Goal: Task Accomplishment & Management: Manage account settings

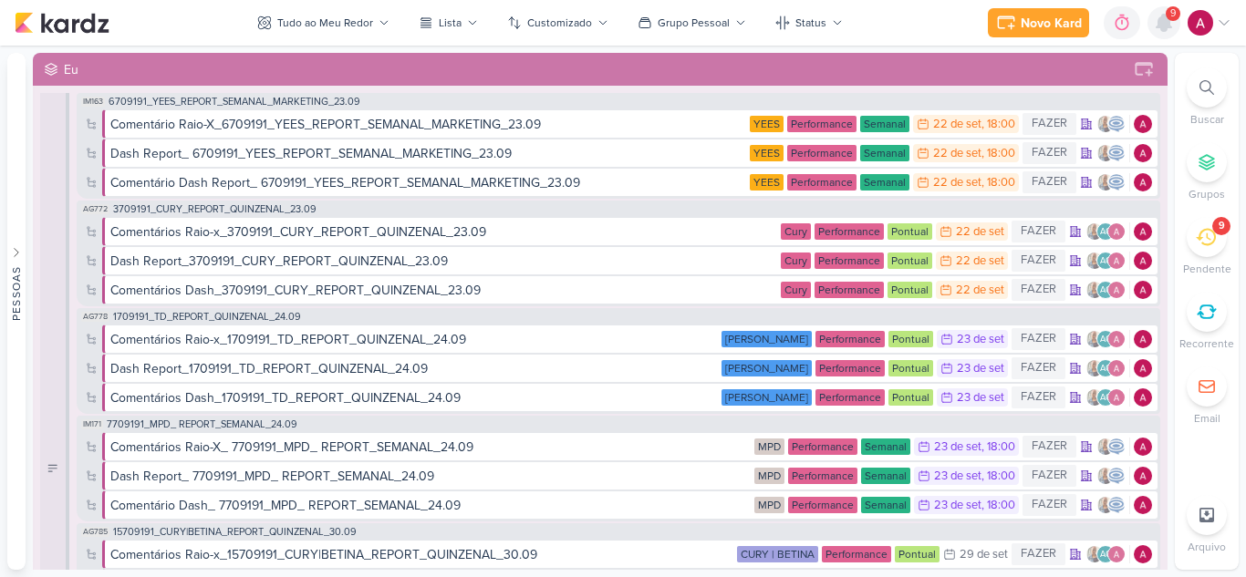
click at [1173, 27] on icon at bounding box center [1164, 23] width 22 height 22
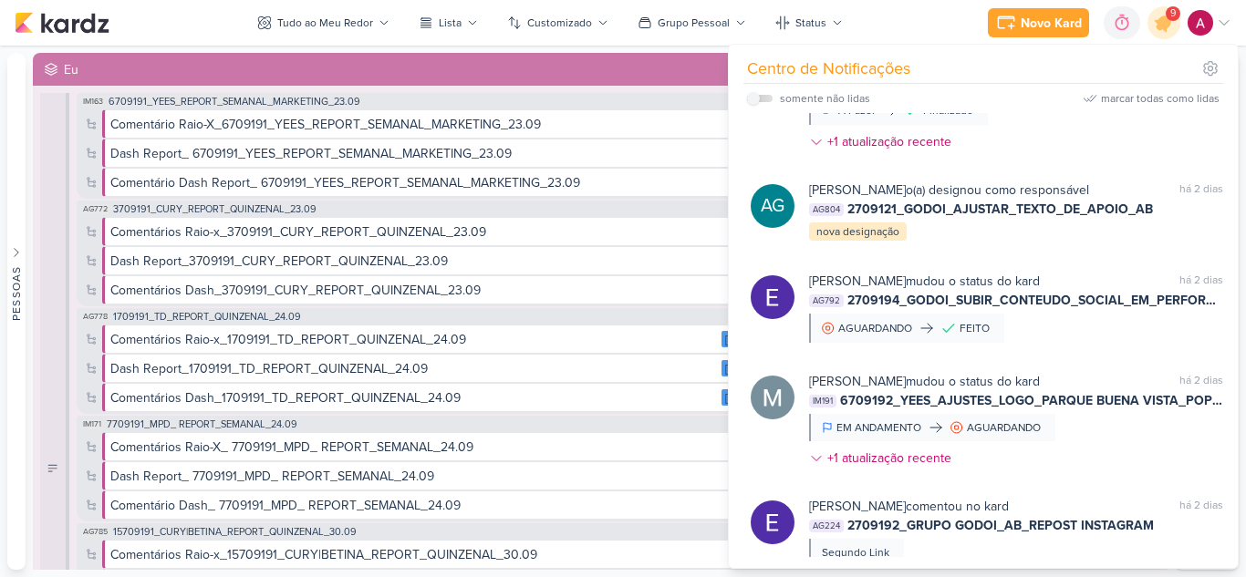
scroll to position [1273, 0]
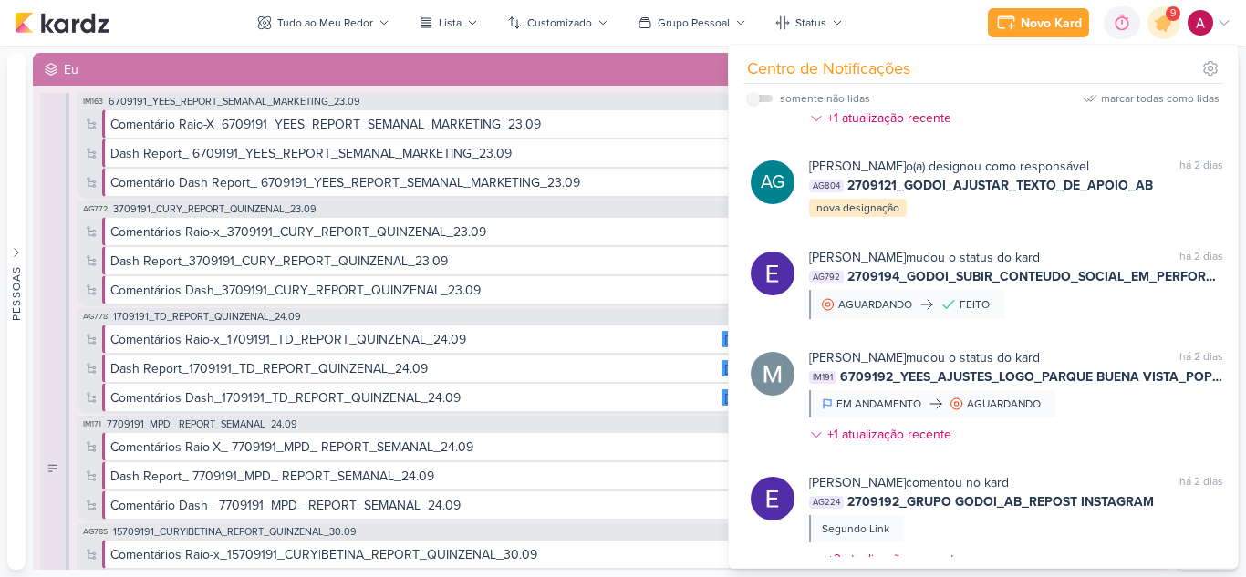
click at [764, 98] on label at bounding box center [760, 98] width 26 height 7
click at [760, 98] on input "checkbox" at bounding box center [753, 98] width 13 height 13
checkbox input "true"
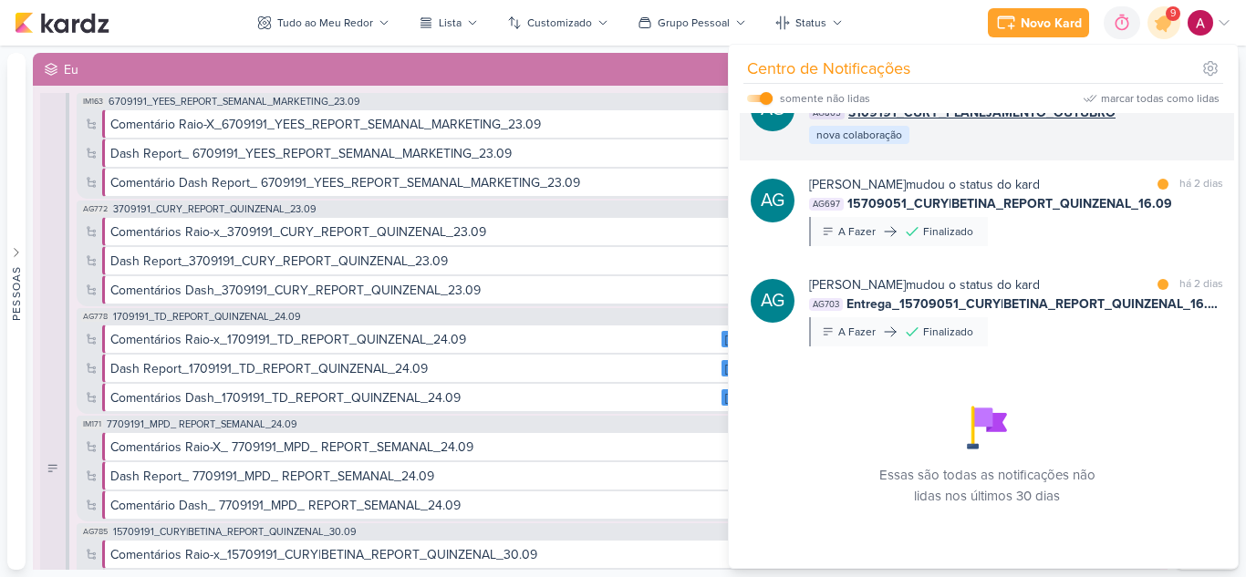
scroll to position [528, 0]
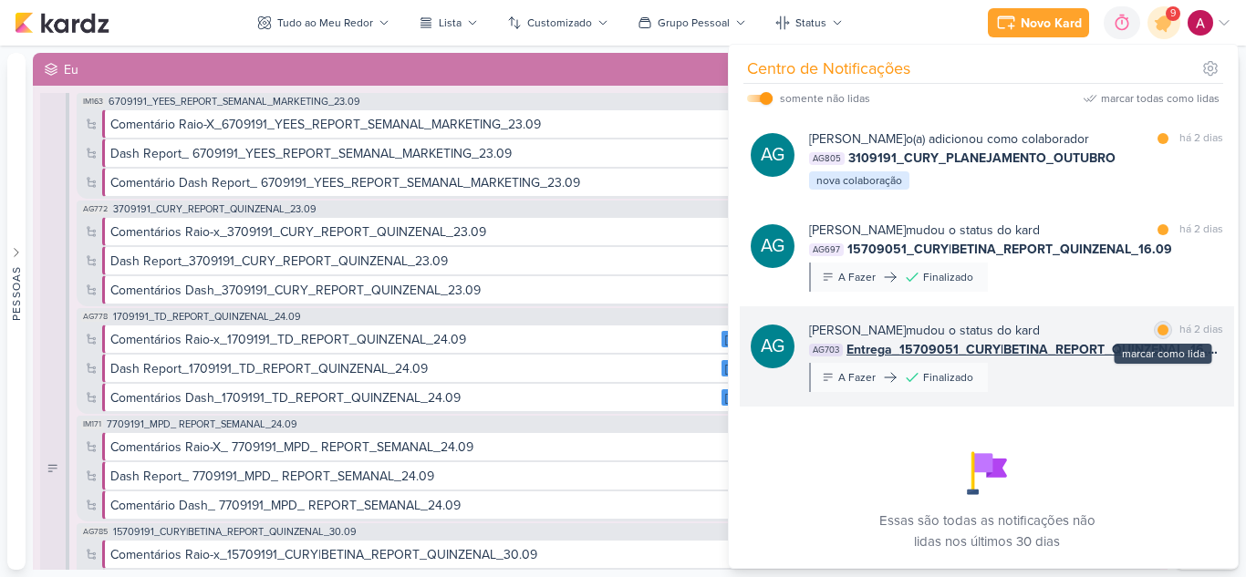
click at [1160, 331] on div at bounding box center [1163, 330] width 11 height 11
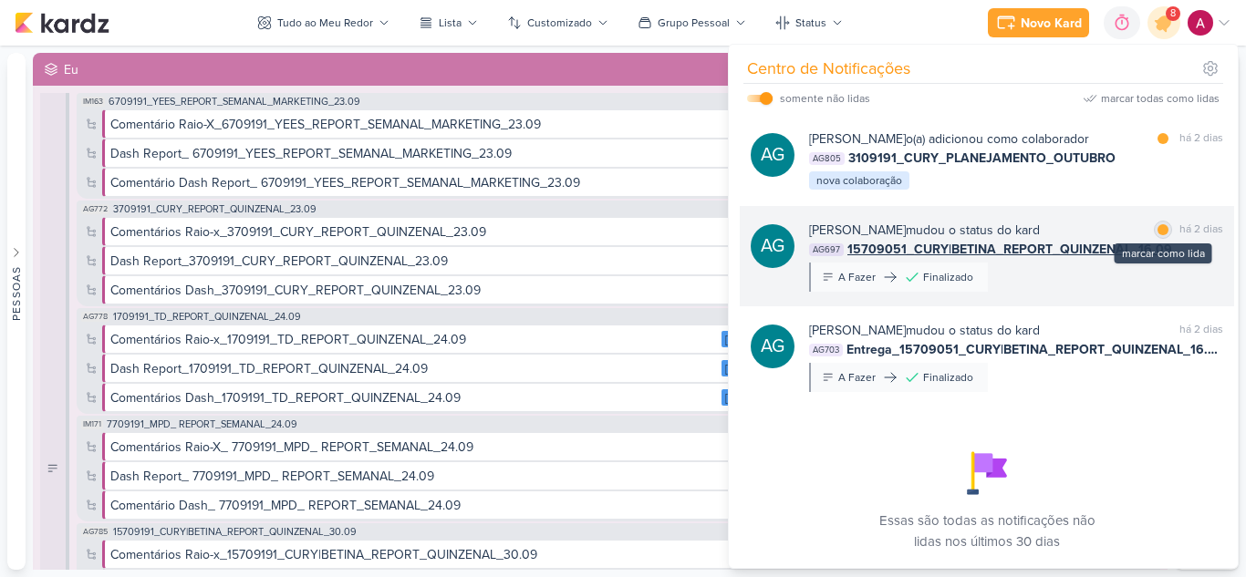
click at [1158, 232] on div at bounding box center [1163, 229] width 11 height 11
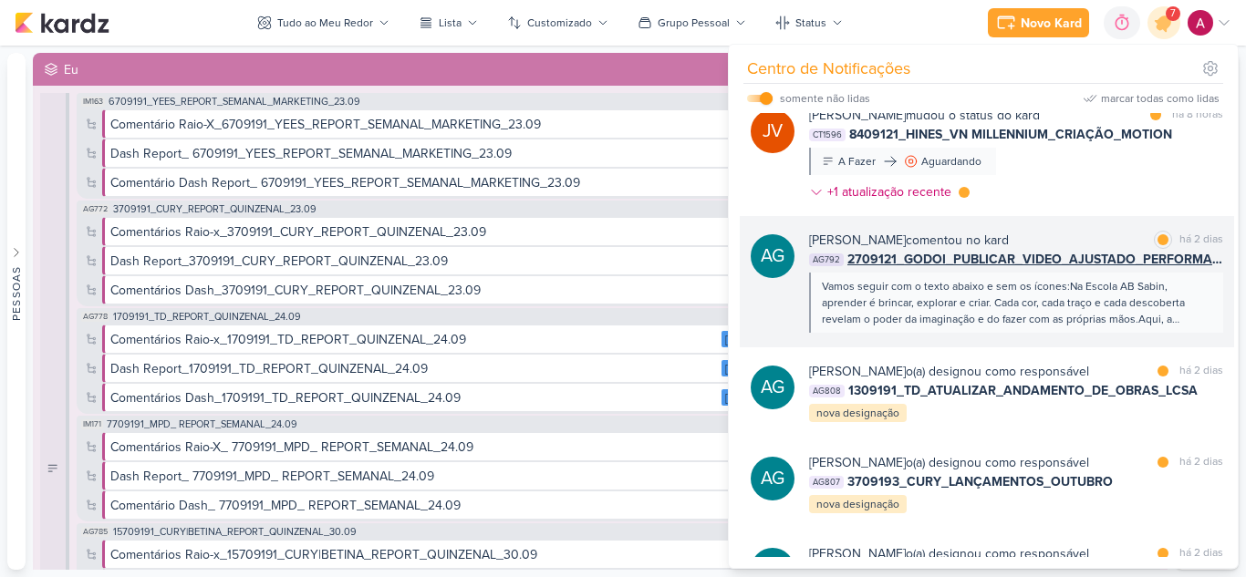
scroll to position [0, 0]
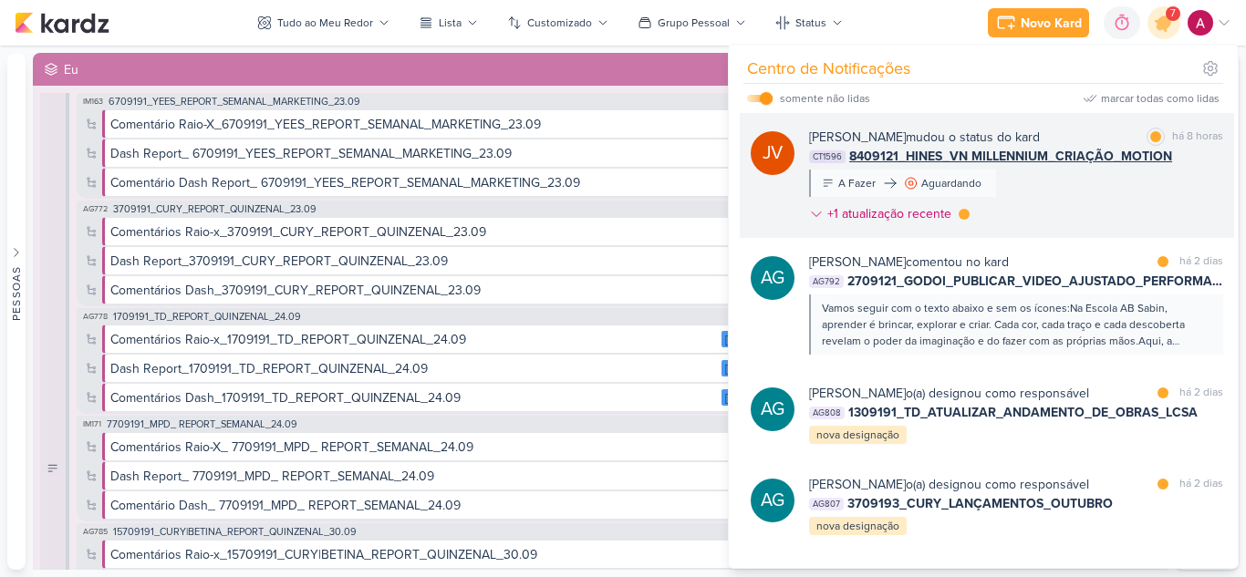
click at [1095, 182] on div "[PERSON_NAME] mudou o status do kard marcar como lida há 8 horas CT1596 8409121…" at bounding box center [1016, 179] width 414 height 103
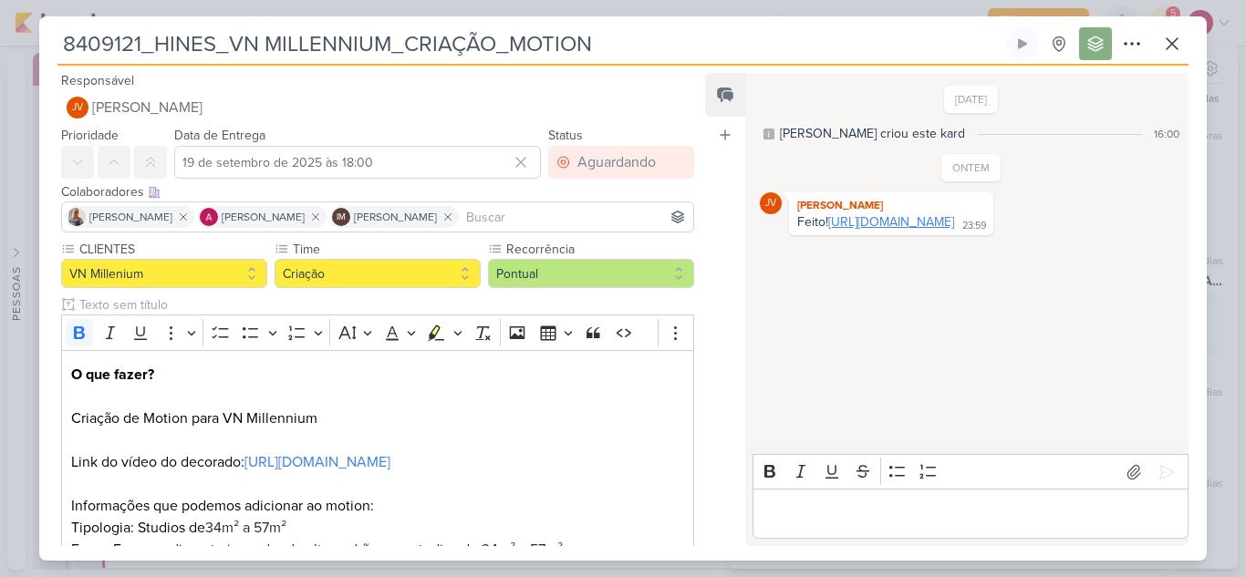
click at [875, 230] on link "[URL][DOMAIN_NAME]" at bounding box center [891, 222] width 126 height 16
click at [884, 514] on p "Editor editing area: main" at bounding box center [970, 515] width 417 height 22
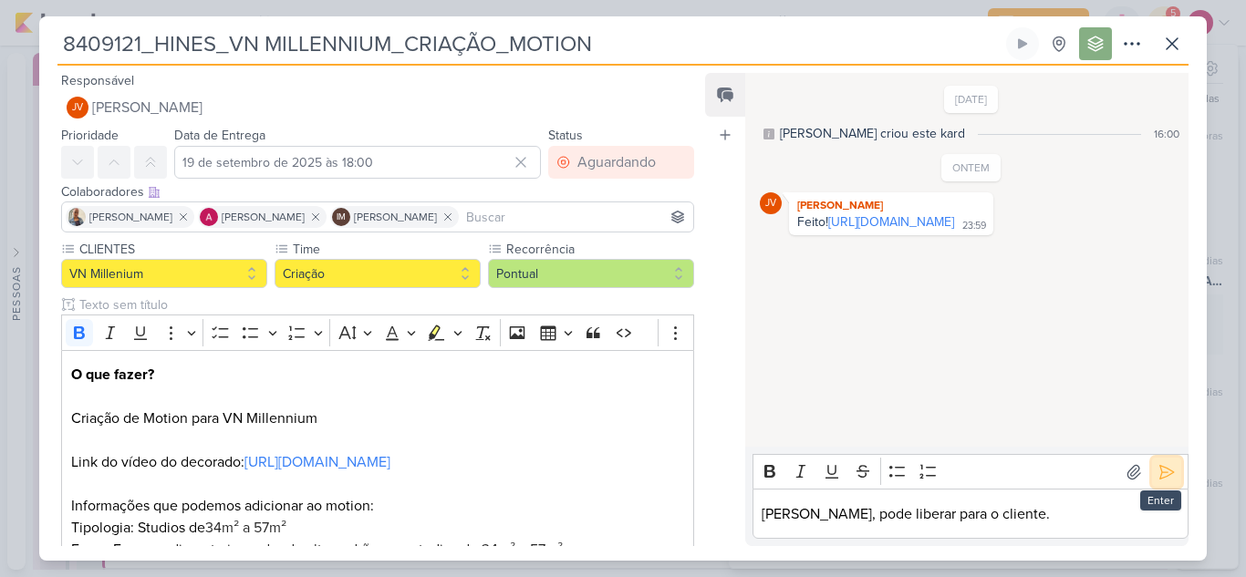
click at [1157, 462] on button at bounding box center [1166, 472] width 29 height 29
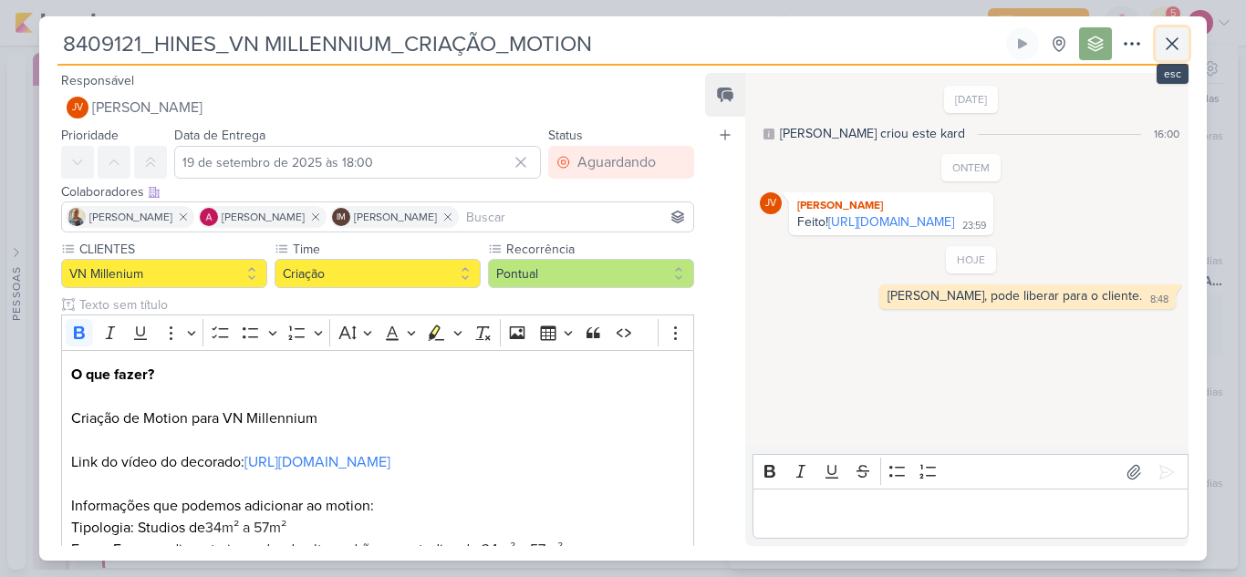
click at [1176, 38] on icon at bounding box center [1172, 44] width 22 height 22
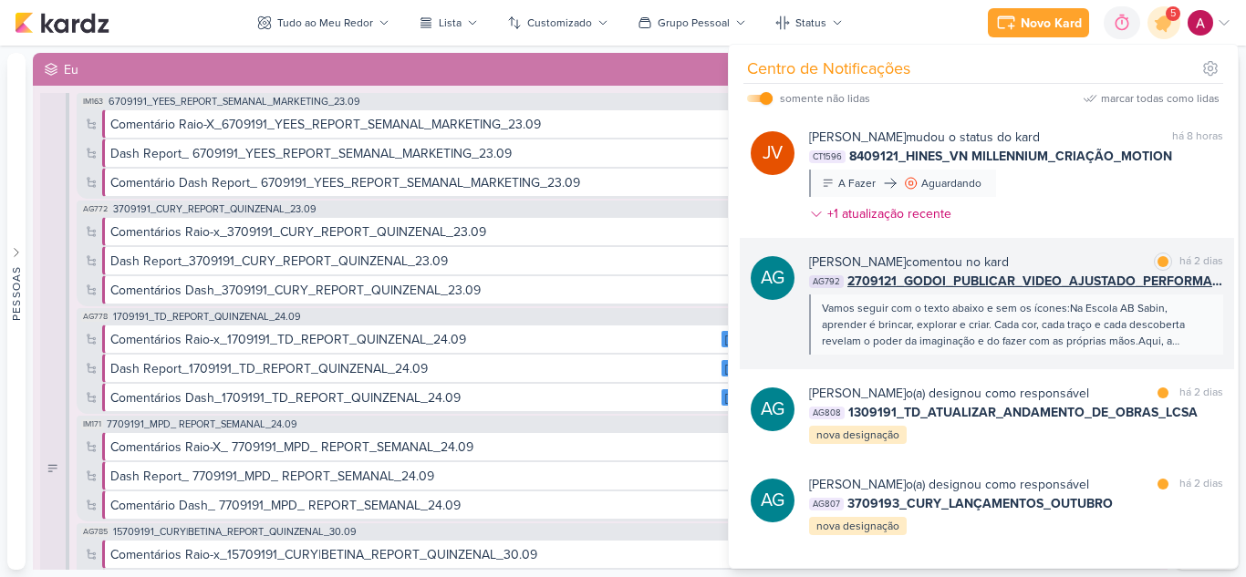
click at [1023, 342] on div "Vamos seguir com o texto abaixo e sem os ícones:Na Escola AB Sabin, aprender é …" at bounding box center [1015, 324] width 387 height 49
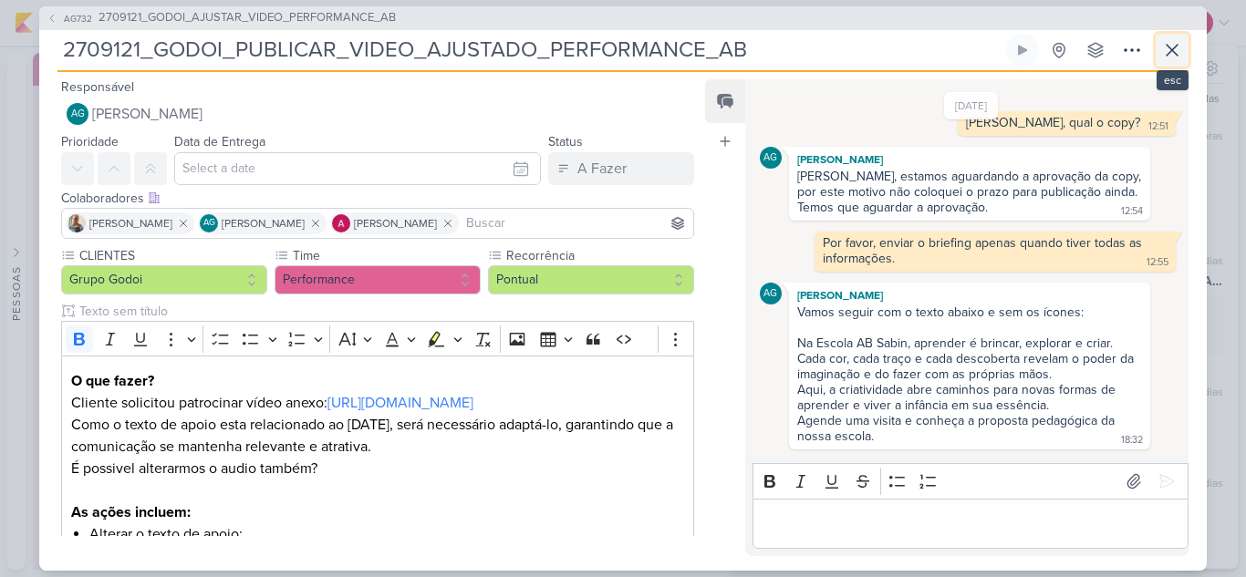
click at [1180, 51] on icon at bounding box center [1172, 50] width 22 height 22
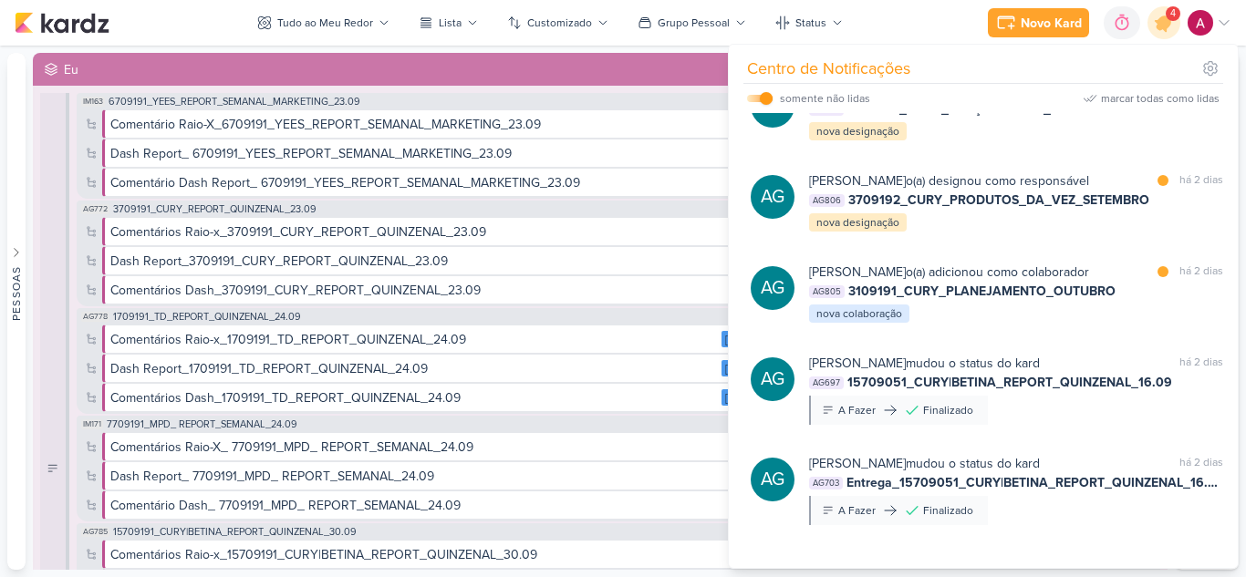
scroll to position [391, 0]
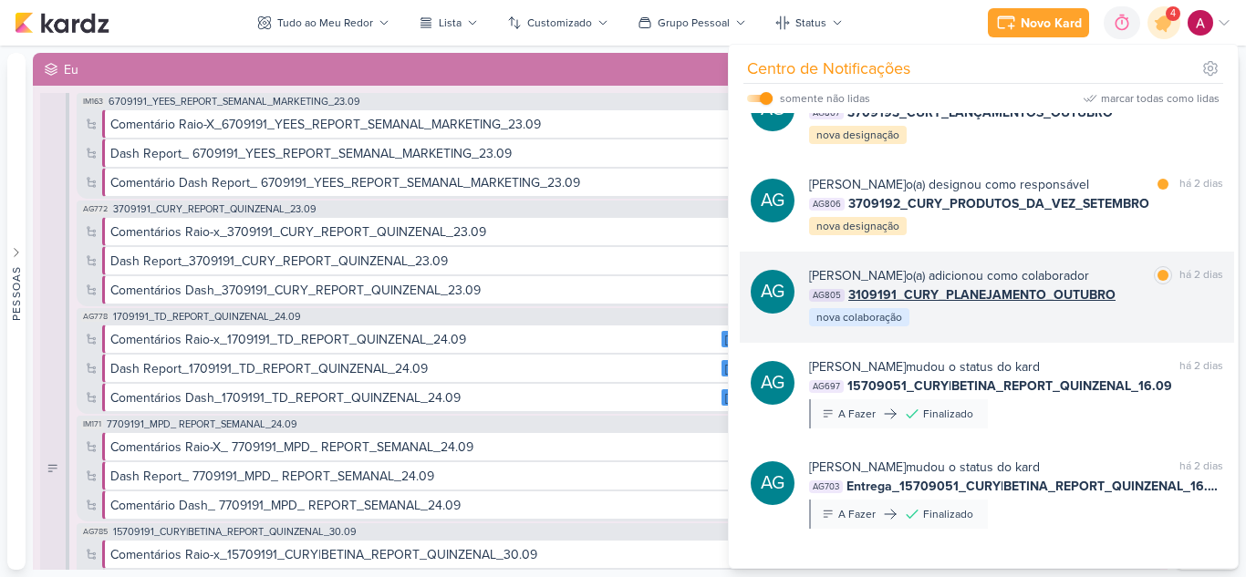
click at [994, 329] on div "AG [PERSON_NAME] o(a) adicionou como colaborador marcar como lida há 2 dias AG8…" at bounding box center [987, 297] width 494 height 91
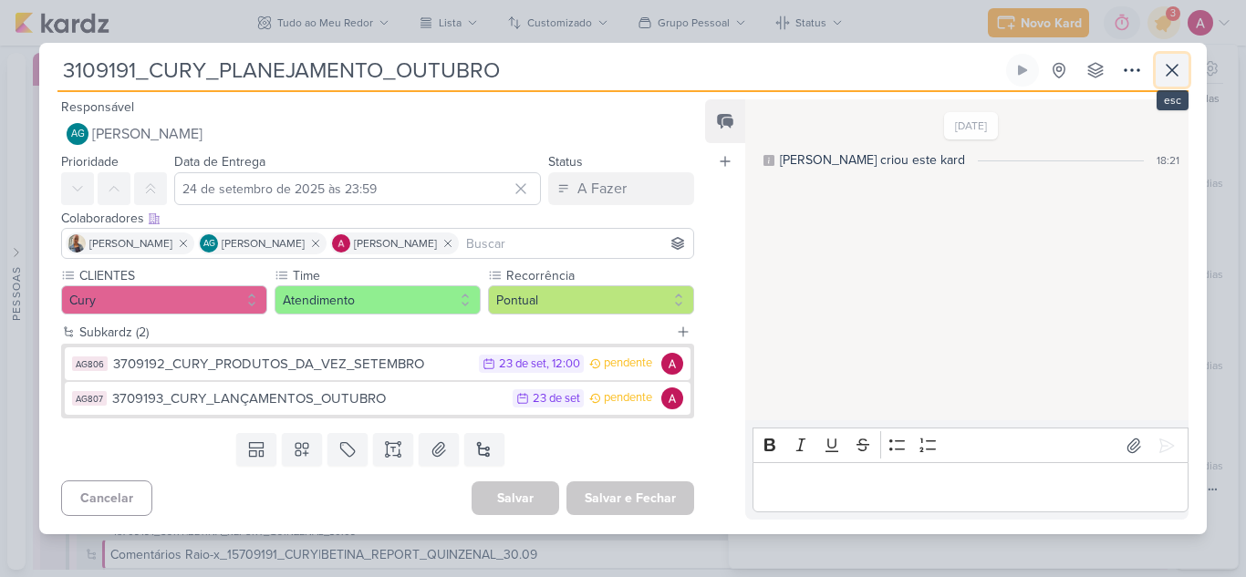
click at [1175, 67] on icon at bounding box center [1172, 70] width 11 height 11
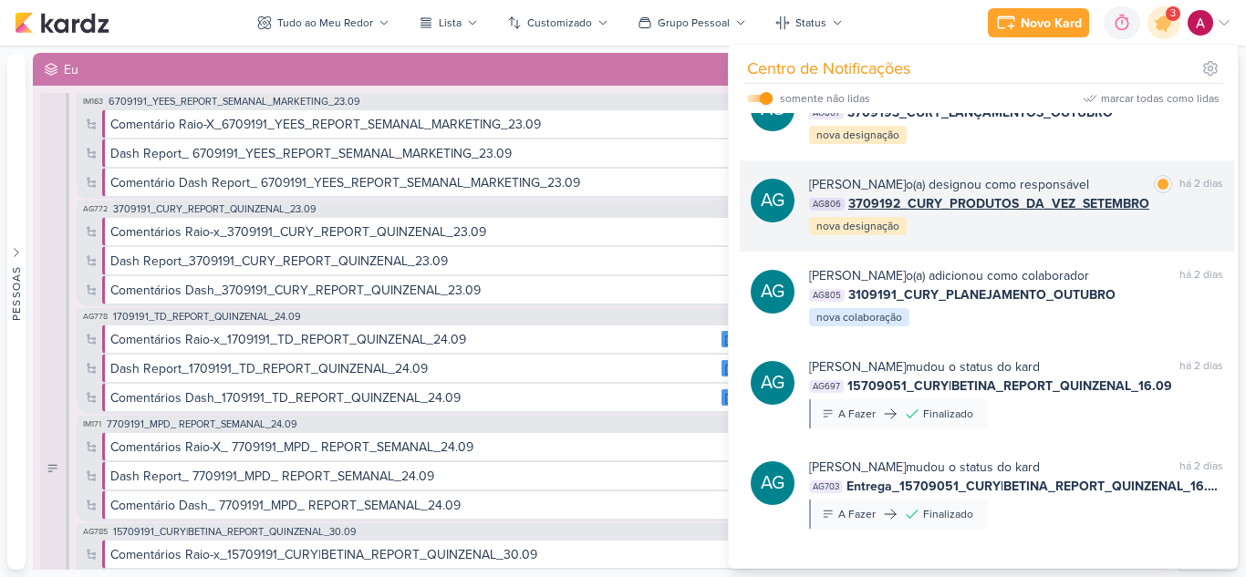
click at [1019, 234] on div "[PERSON_NAME] o(a) designou como responsável marcar como lida há 2 dias AG806 3…" at bounding box center [1016, 206] width 414 height 62
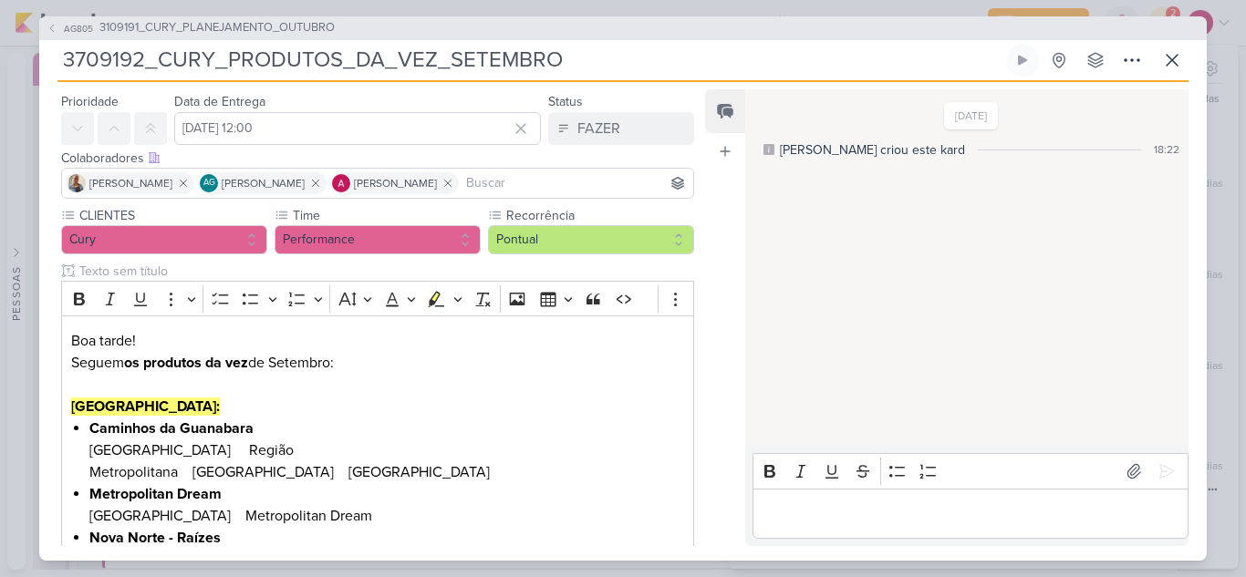
scroll to position [0, 0]
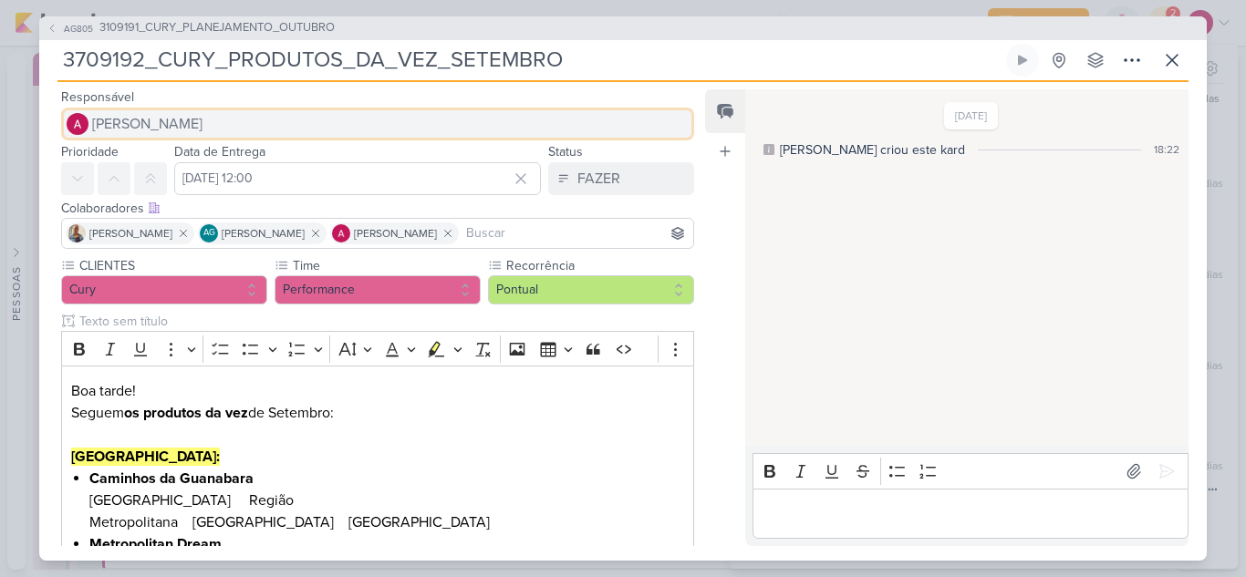
click at [120, 117] on span "[PERSON_NAME]" at bounding box center [147, 124] width 110 height 22
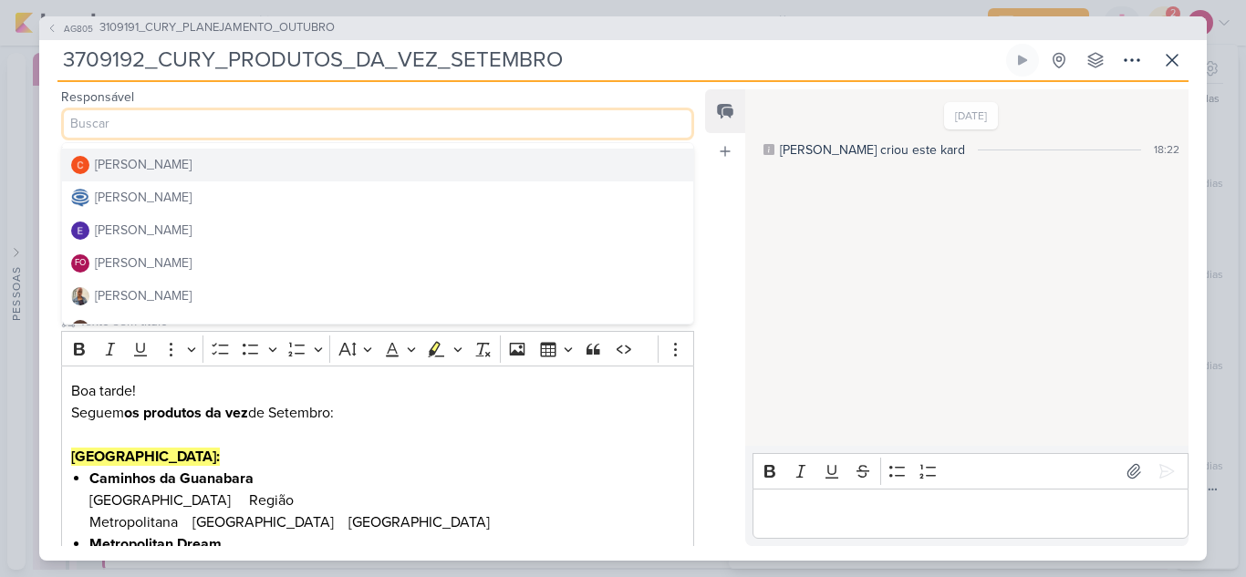
scroll to position [91, 0]
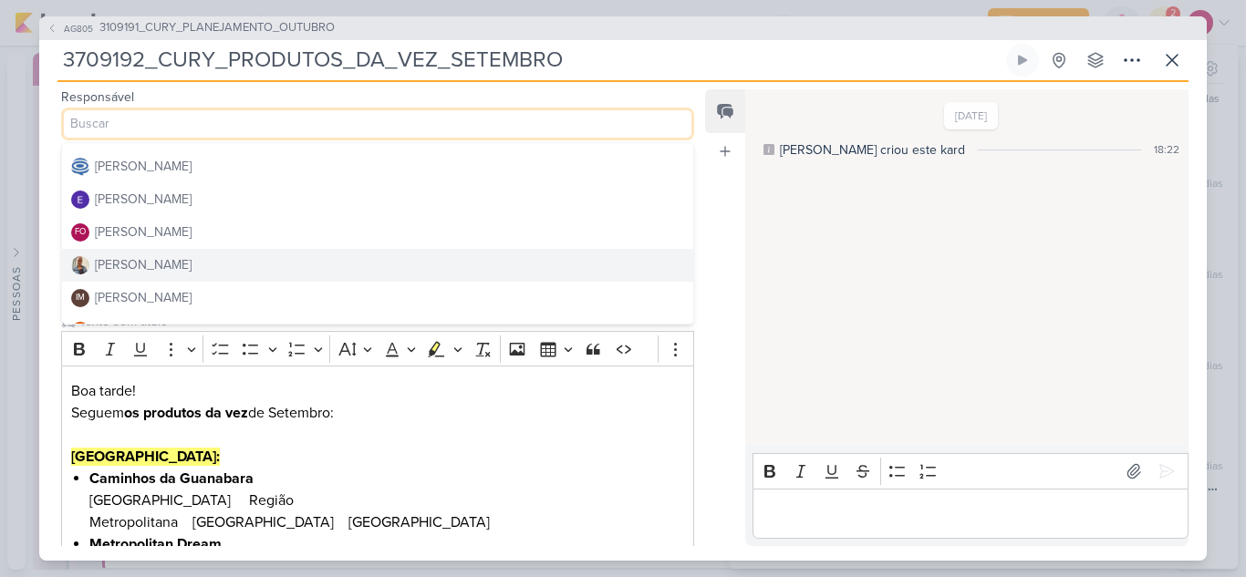
click at [161, 266] on button "[PERSON_NAME]" at bounding box center [377, 265] width 631 height 33
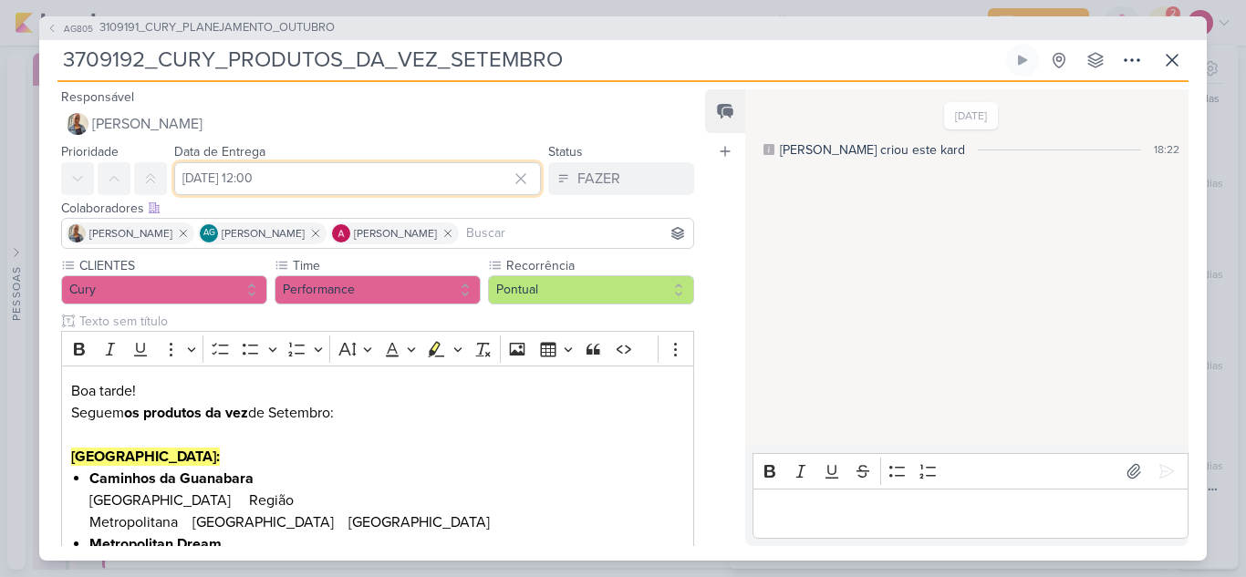
click at [357, 178] on input "[DATE] 12:00" at bounding box center [357, 178] width 367 height 33
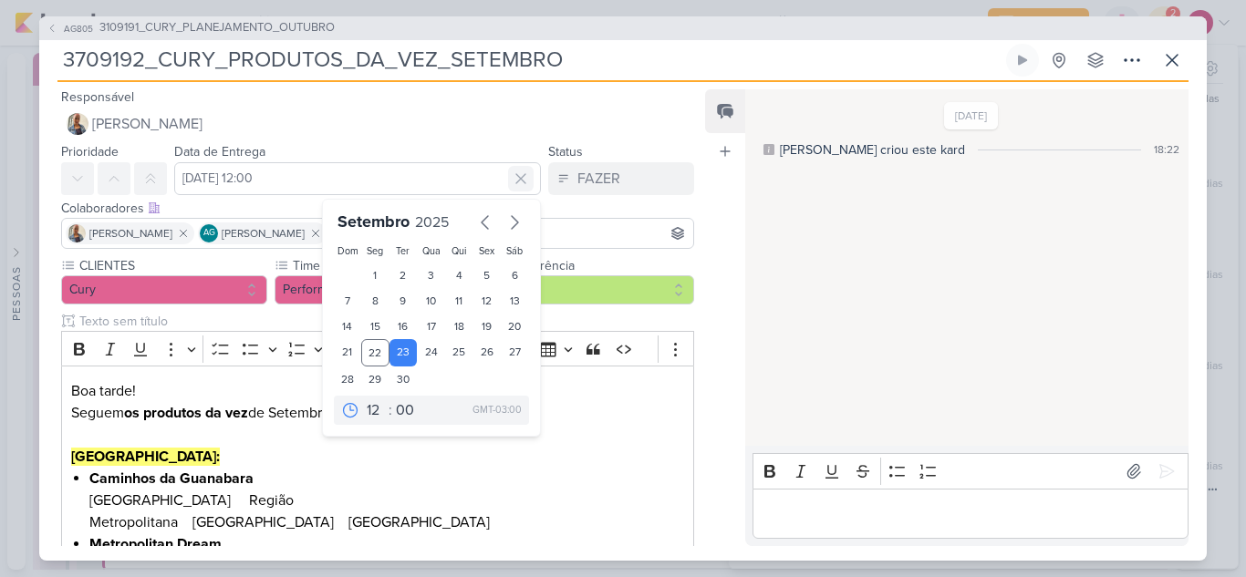
click at [512, 182] on icon at bounding box center [521, 179] width 18 height 18
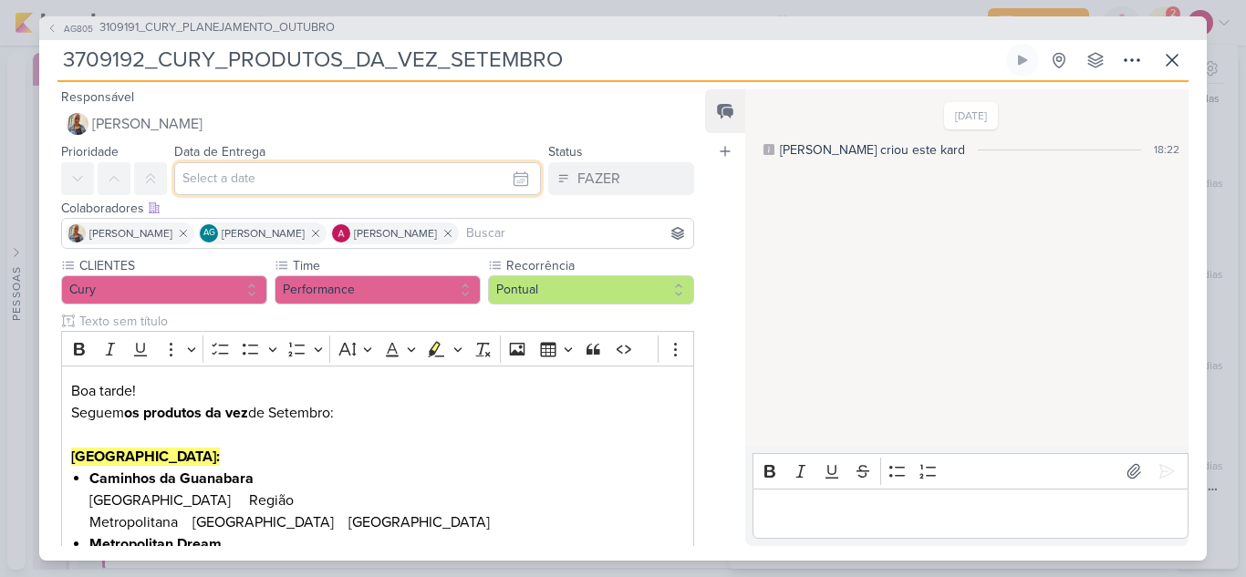
click at [258, 190] on input "text" at bounding box center [357, 178] width 367 height 33
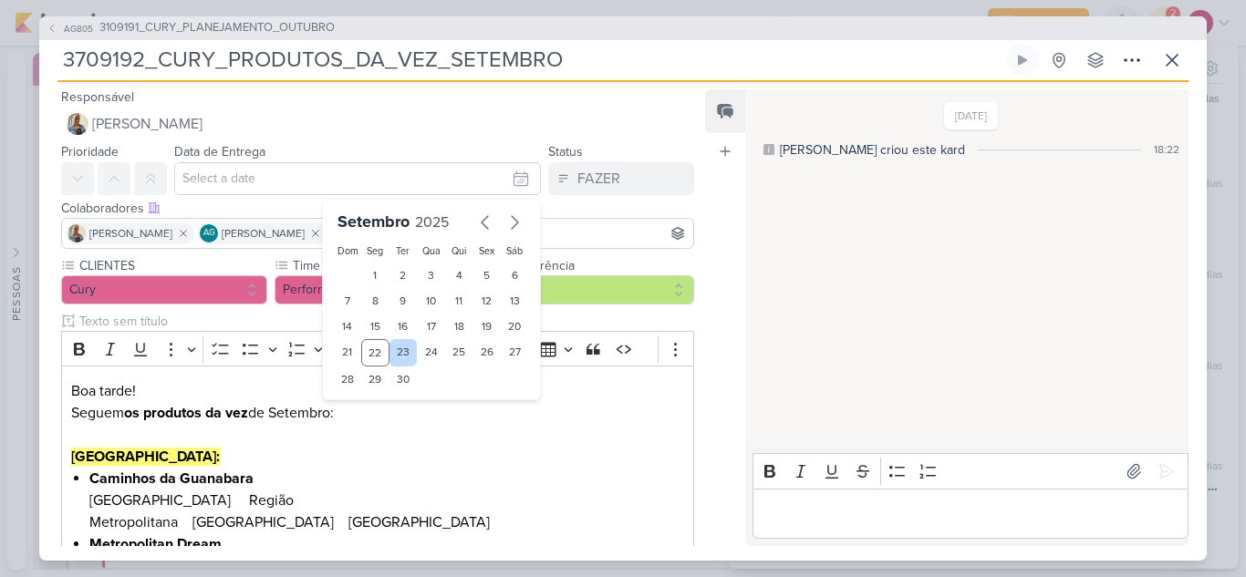
click at [389, 353] on div "23" at bounding box center [403, 352] width 28 height 27
type input "23 de setembro de 2025 às 23:59"
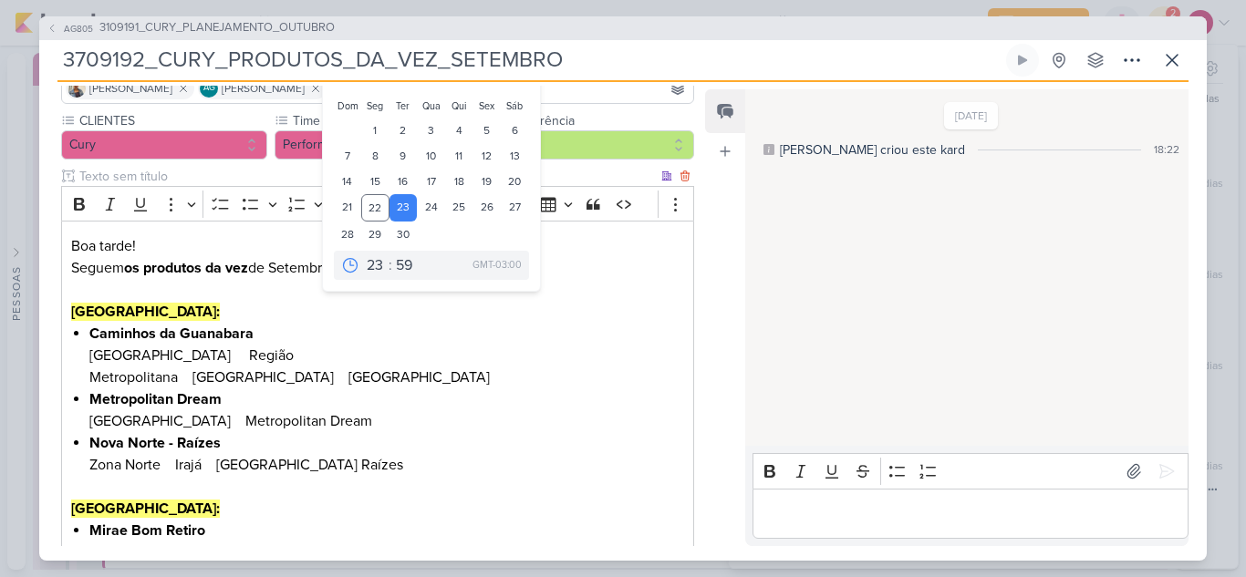
scroll to position [299, 0]
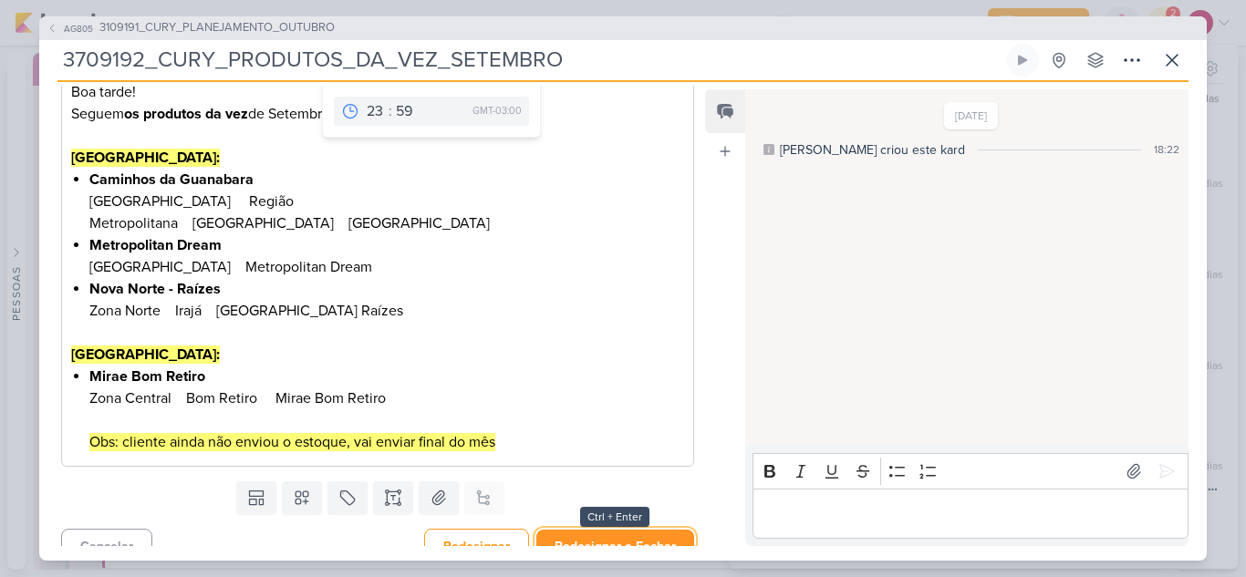
click at [647, 530] on button "Redesignar e Fechar" at bounding box center [615, 547] width 158 height 34
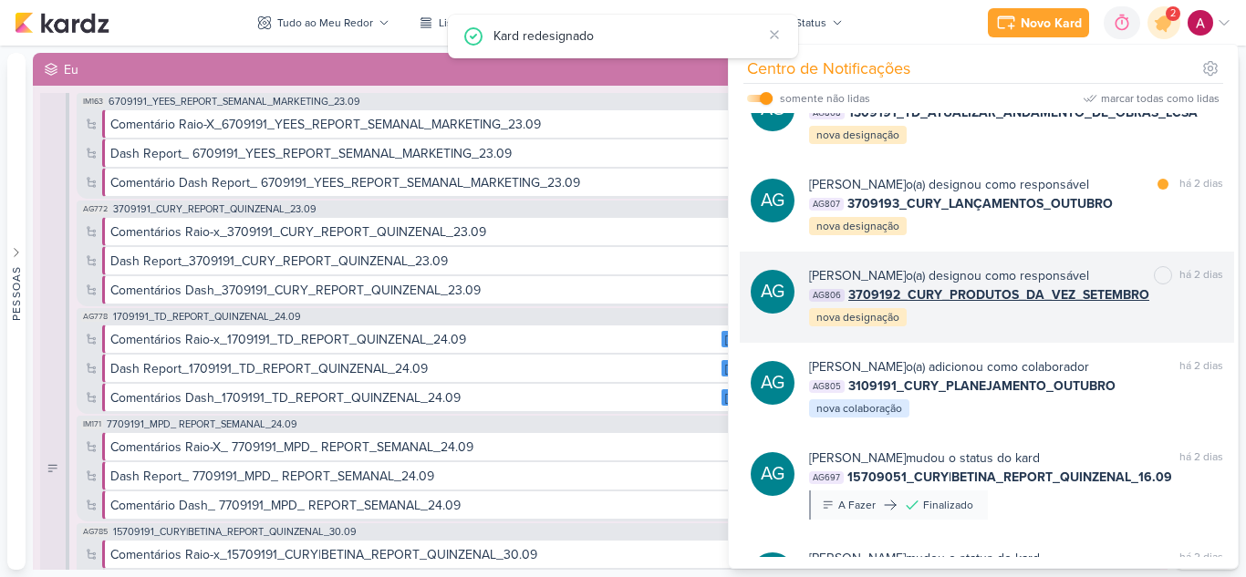
scroll to position [209, 0]
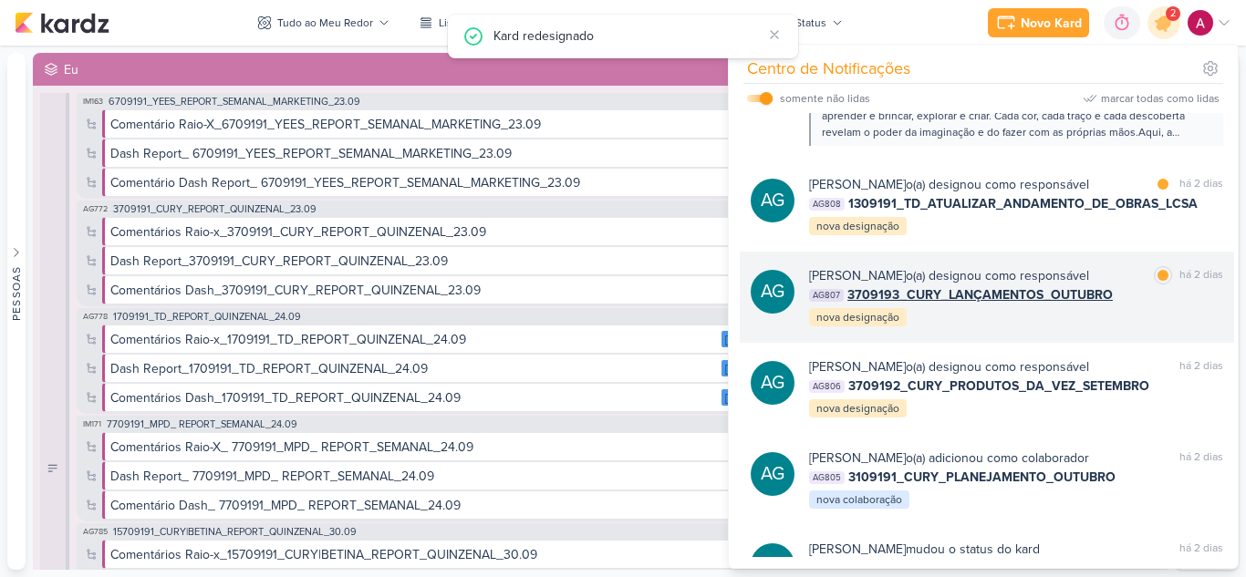
click at [1054, 325] on div "[PERSON_NAME] o(a) designou como responsável marcar como lida há 2 dias AG807 3…" at bounding box center [1016, 297] width 414 height 62
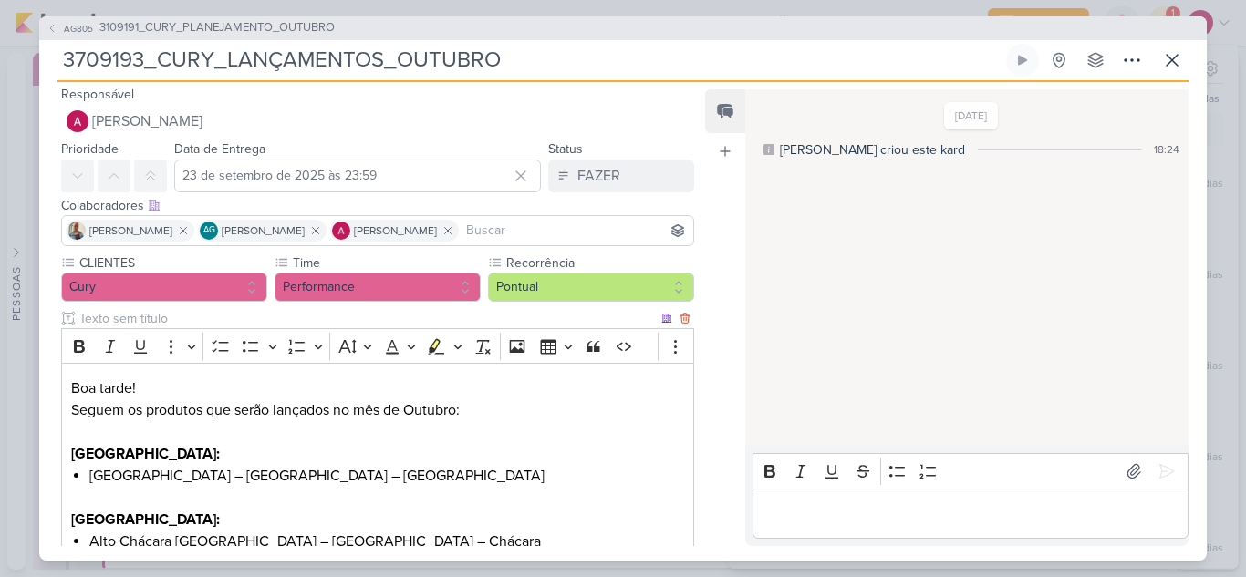
scroll to position [0, 0]
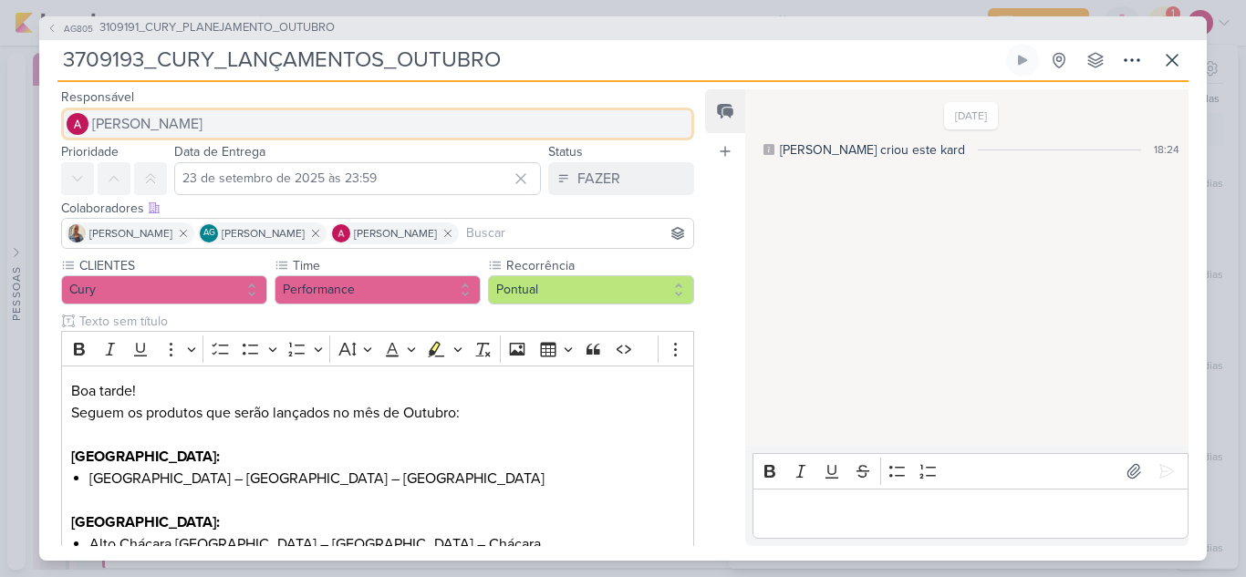
click at [215, 129] on button "[PERSON_NAME]" at bounding box center [377, 124] width 633 height 33
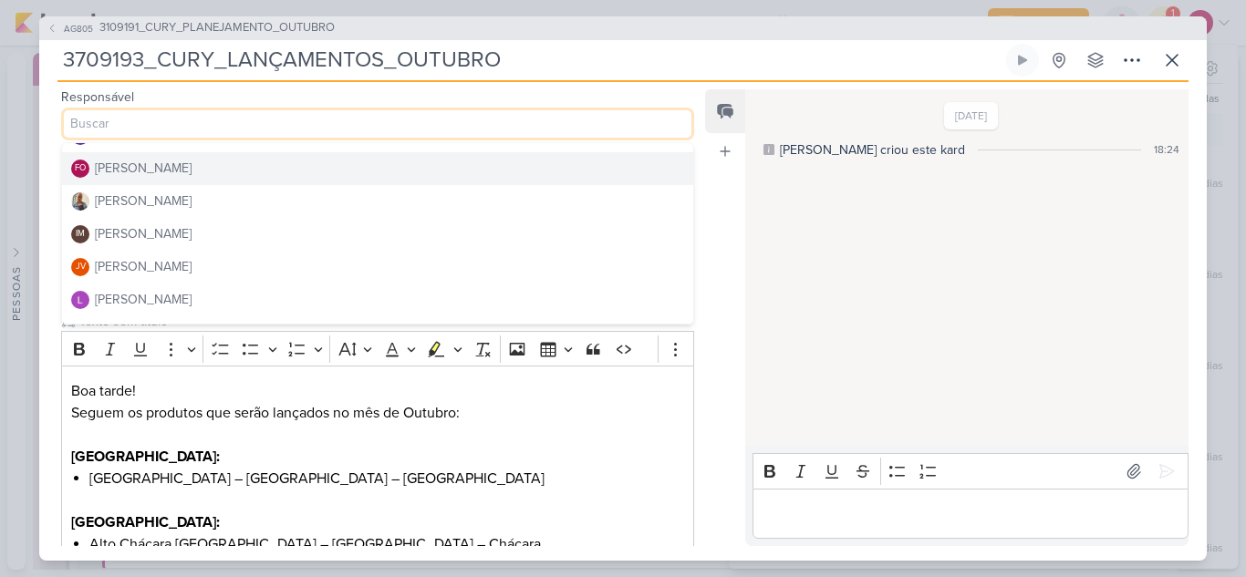
scroll to position [182, 0]
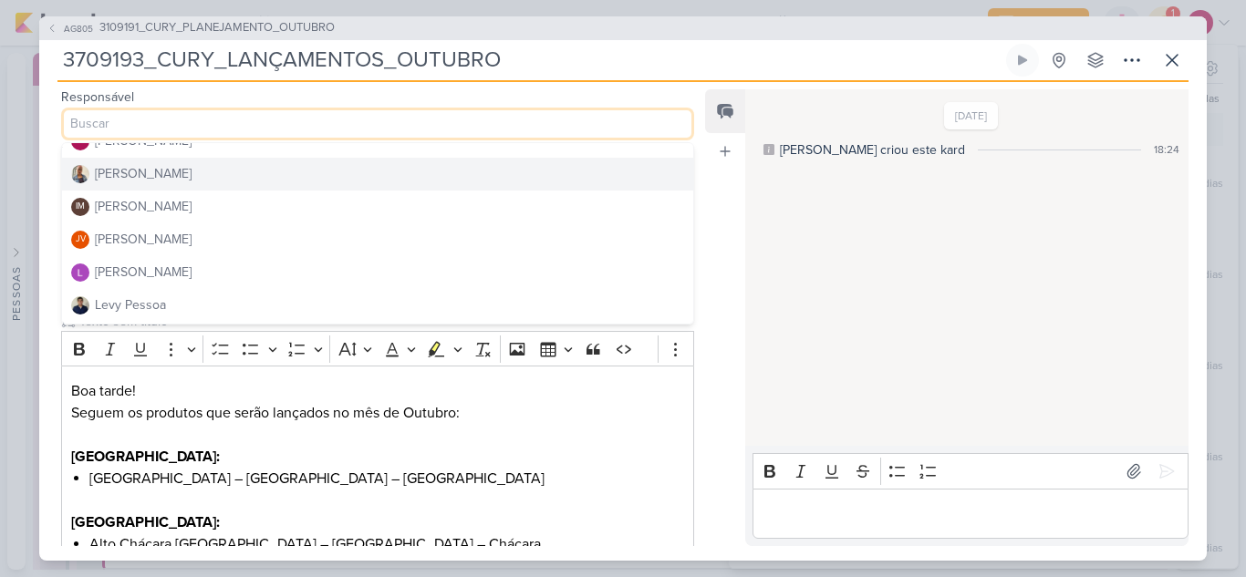
click at [215, 176] on button "[PERSON_NAME]" at bounding box center [377, 174] width 631 height 33
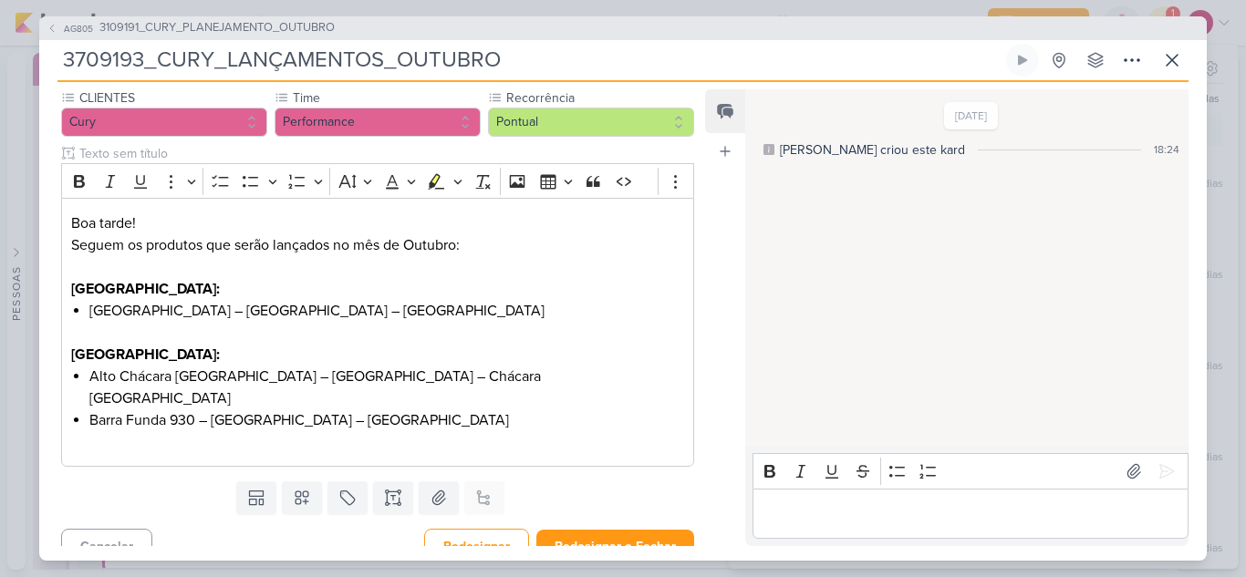
scroll to position [0, 0]
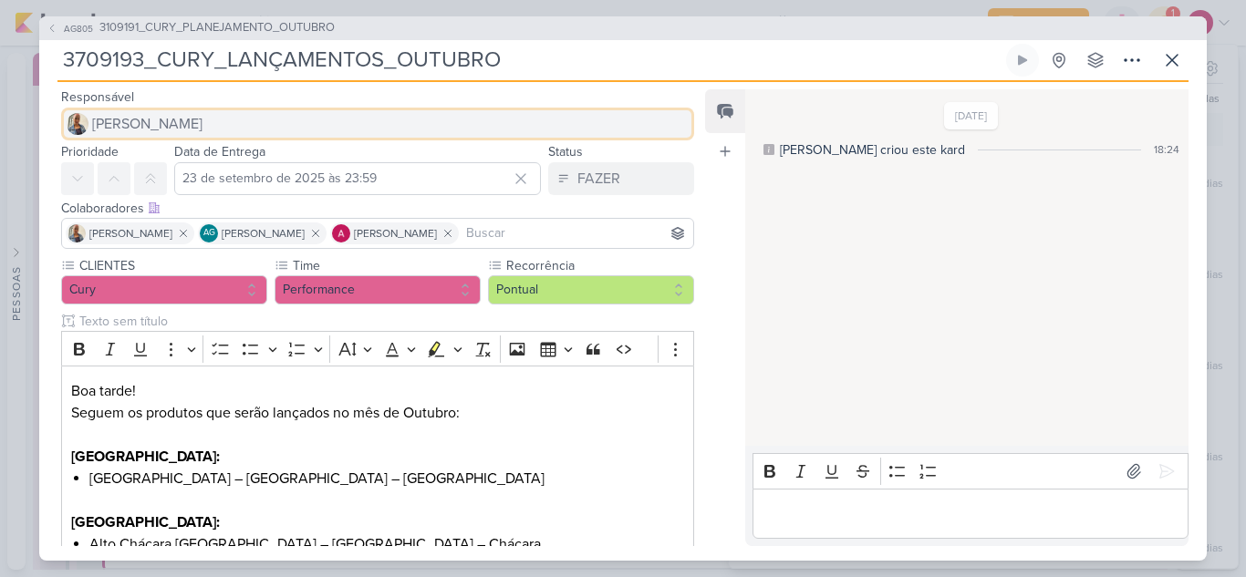
click at [115, 118] on span "[PERSON_NAME]" at bounding box center [147, 124] width 110 height 22
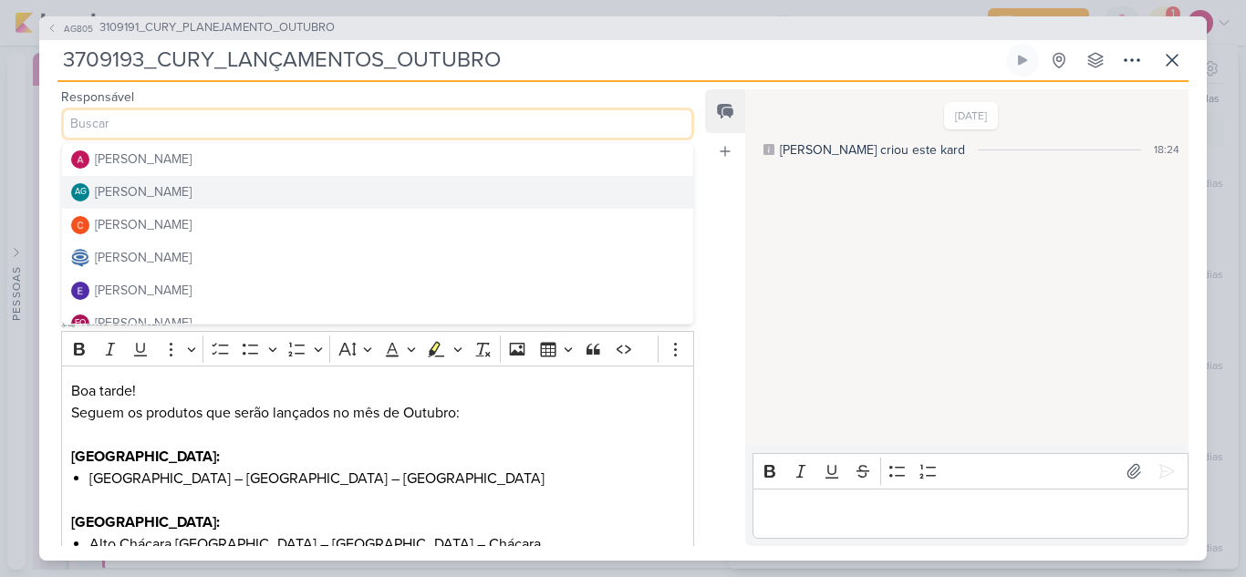
click at [192, 194] on div "[PERSON_NAME]" at bounding box center [143, 191] width 97 height 19
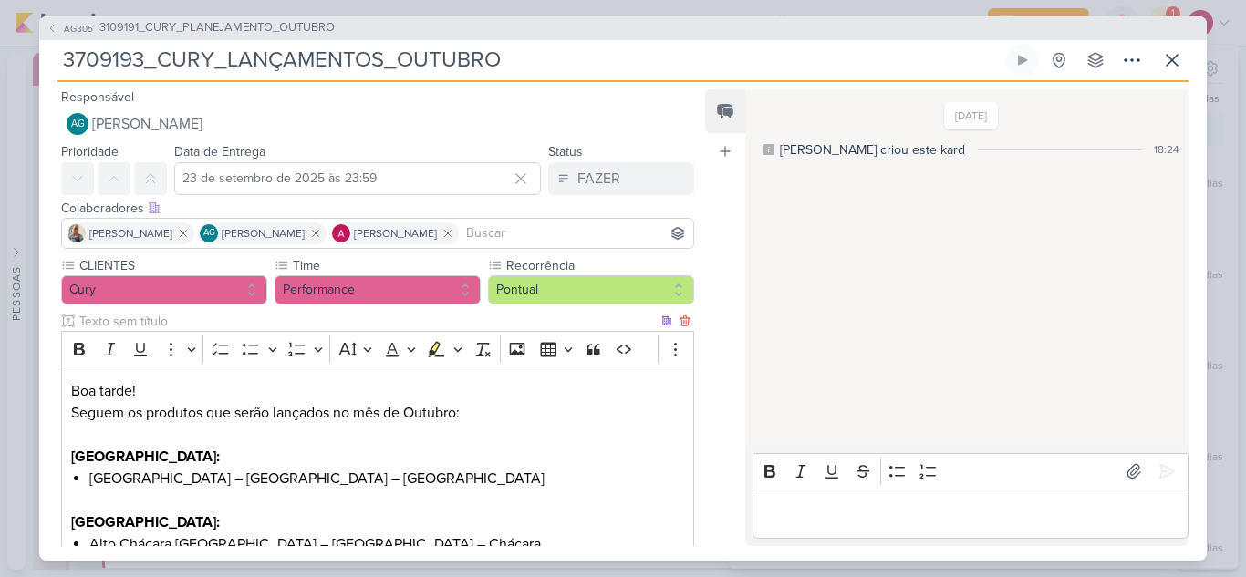
scroll to position [168, 0]
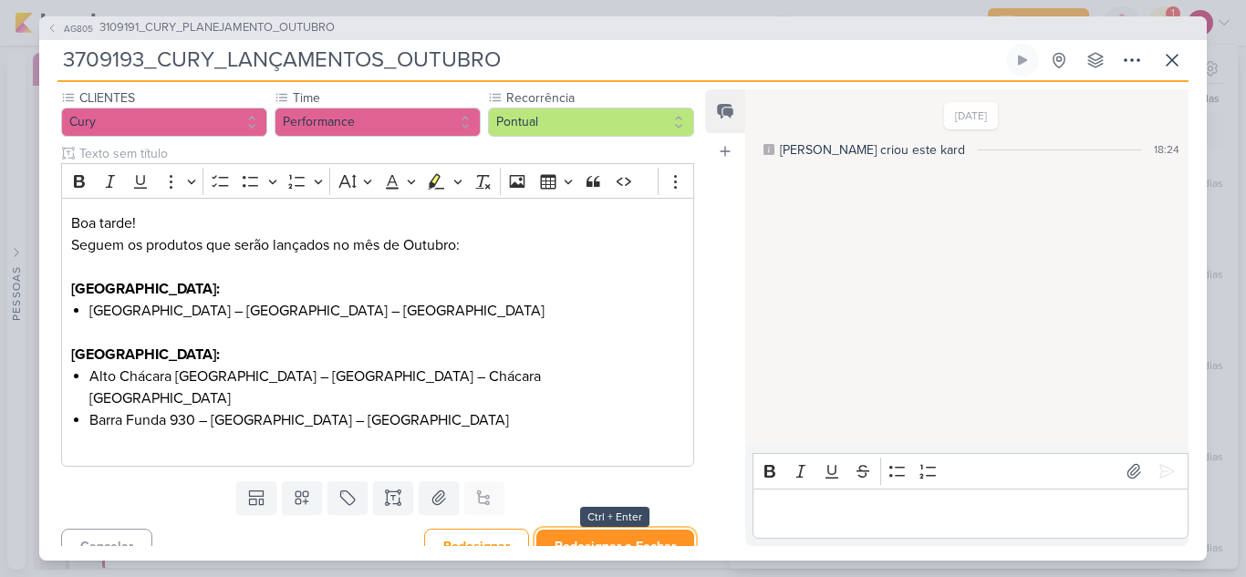
click at [606, 530] on button "Redesignar e Fechar" at bounding box center [615, 547] width 158 height 34
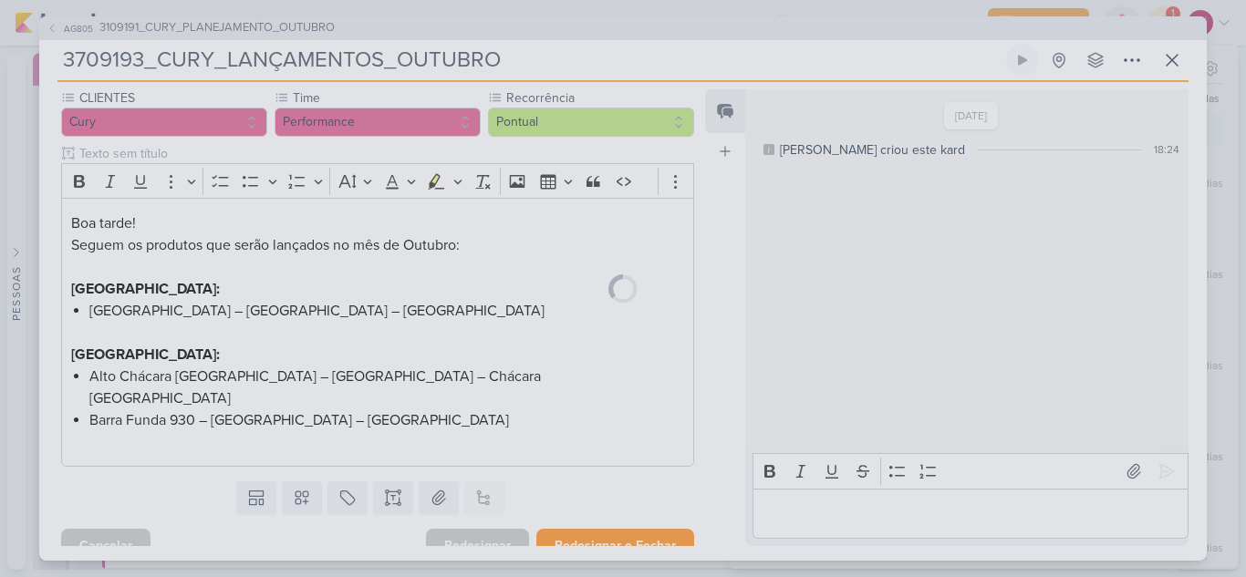
scroll to position [166, 0]
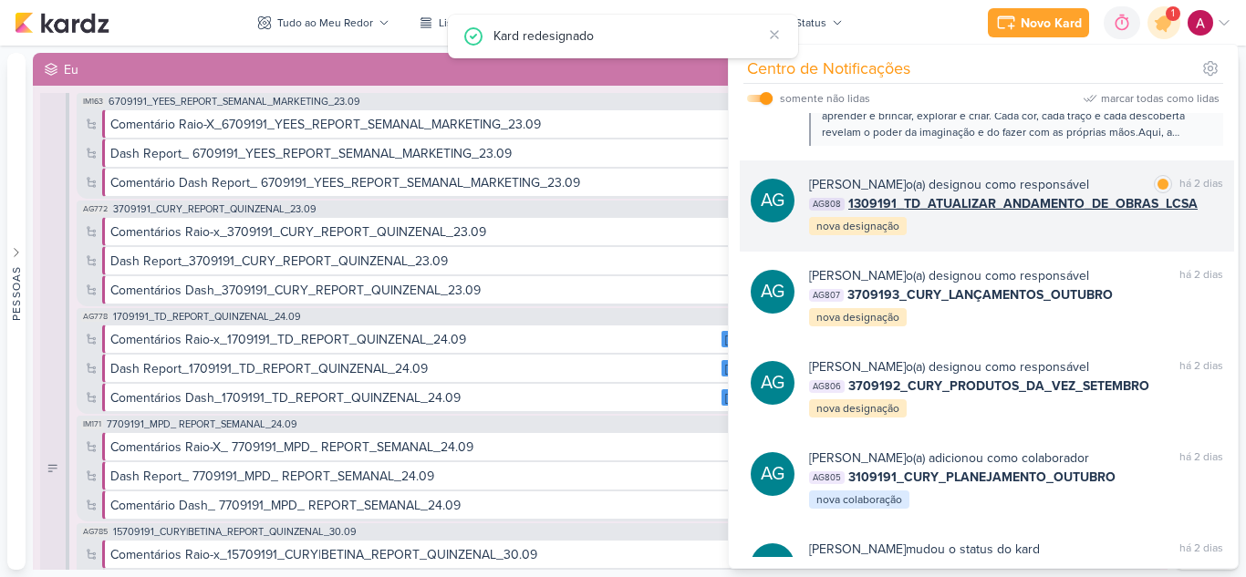
click at [1096, 224] on div "[PERSON_NAME] o(a) designou como responsável marcar como lida há 2 dias AG808 1…" at bounding box center [1016, 206] width 414 height 62
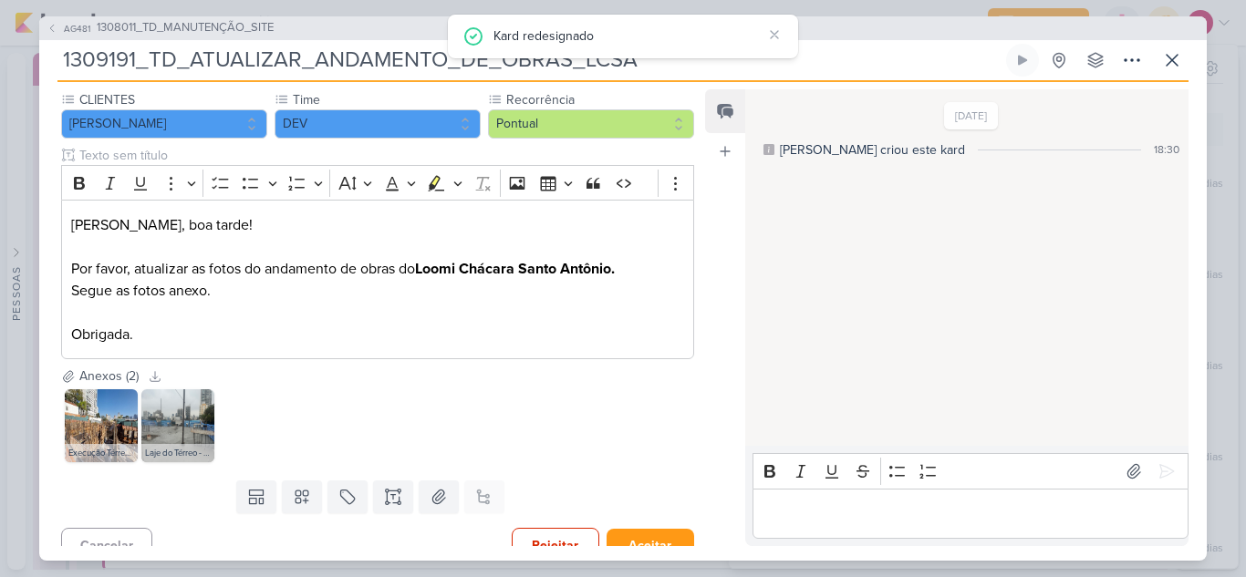
scroll to position [0, 0]
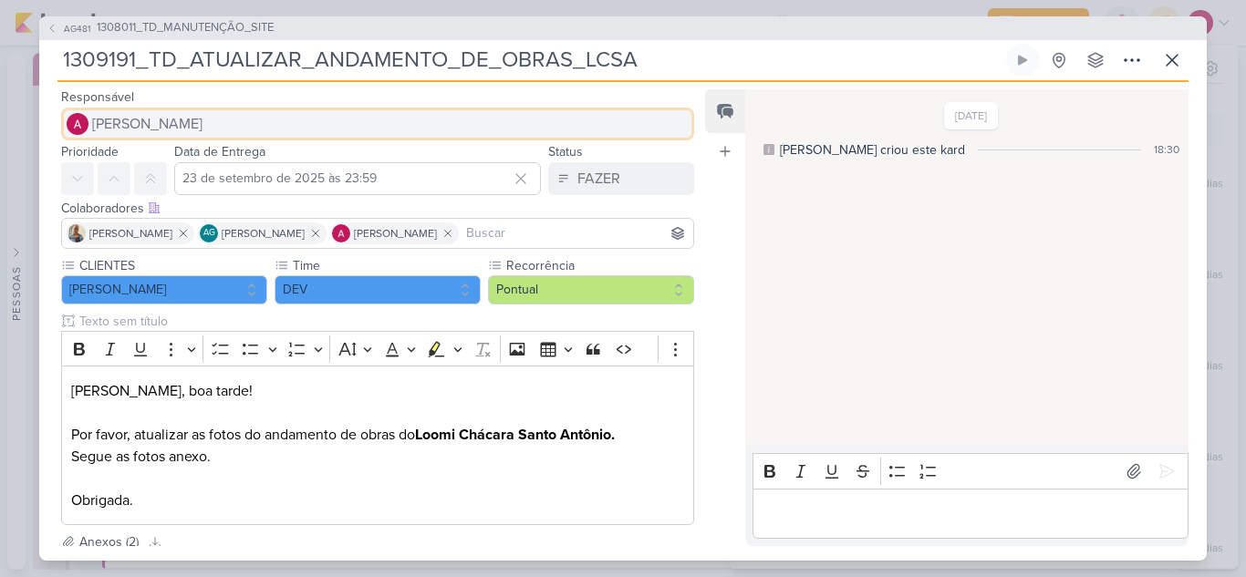
click at [197, 120] on span "[PERSON_NAME]" at bounding box center [147, 124] width 110 height 22
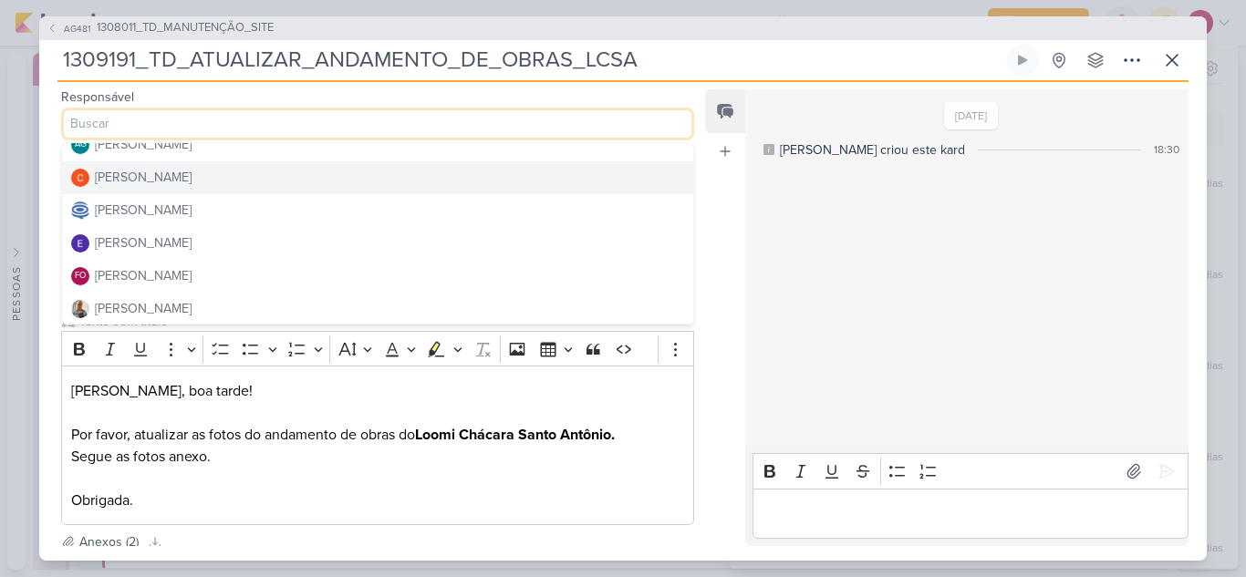
scroll to position [91, 0]
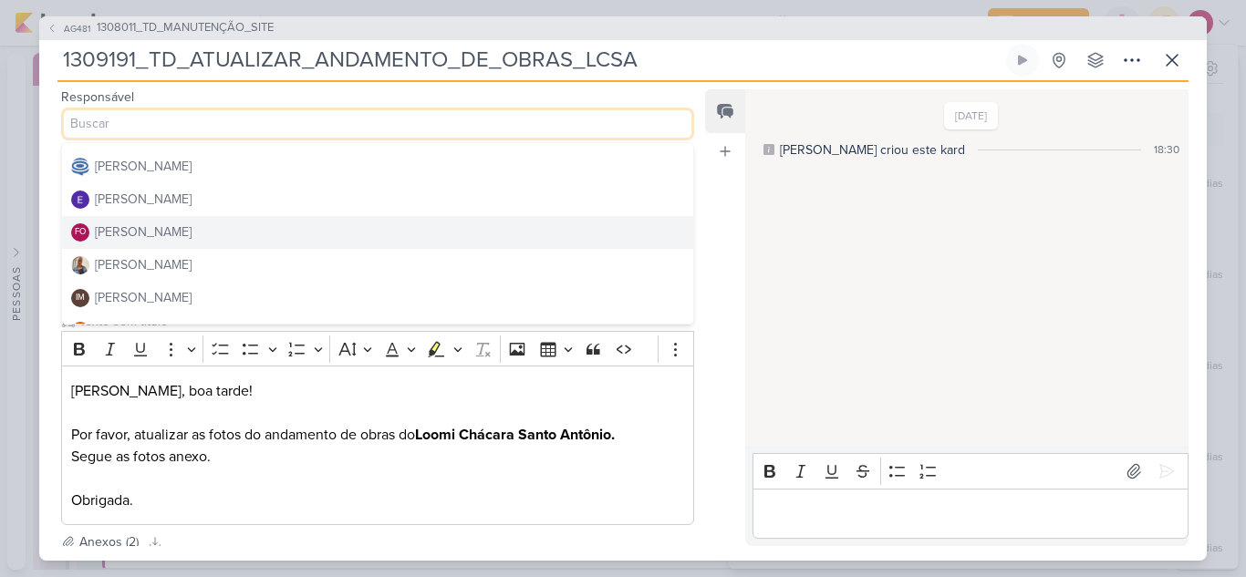
click at [184, 238] on button "FO [PERSON_NAME]" at bounding box center [377, 232] width 631 height 33
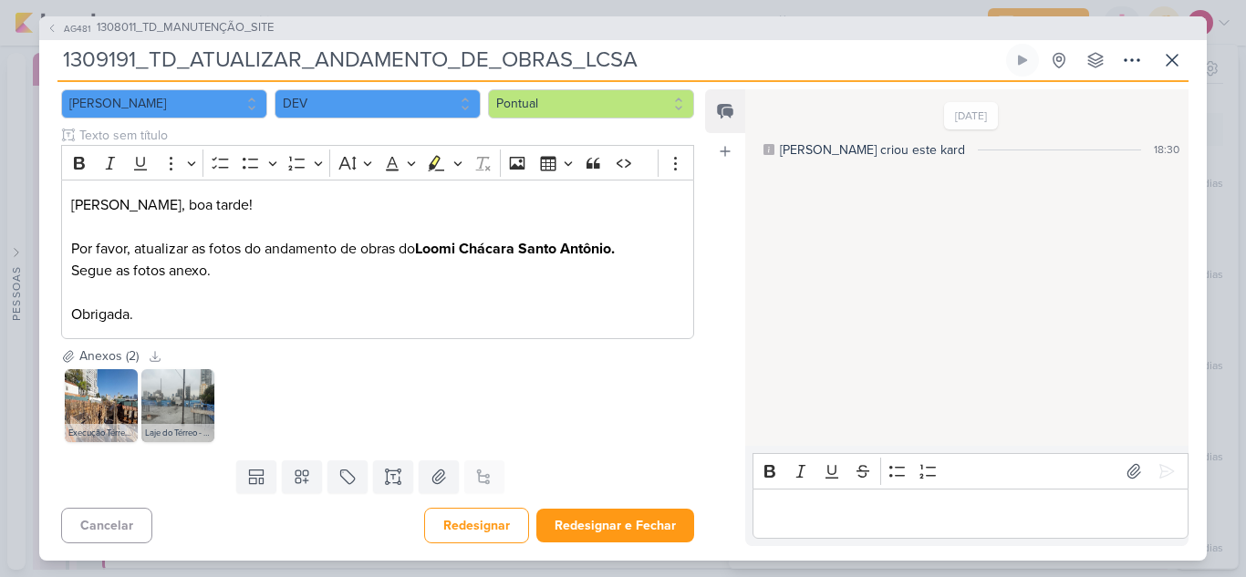
scroll to position [187, 0]
click at [622, 536] on button "Redesignar e Fechar" at bounding box center [615, 525] width 158 height 34
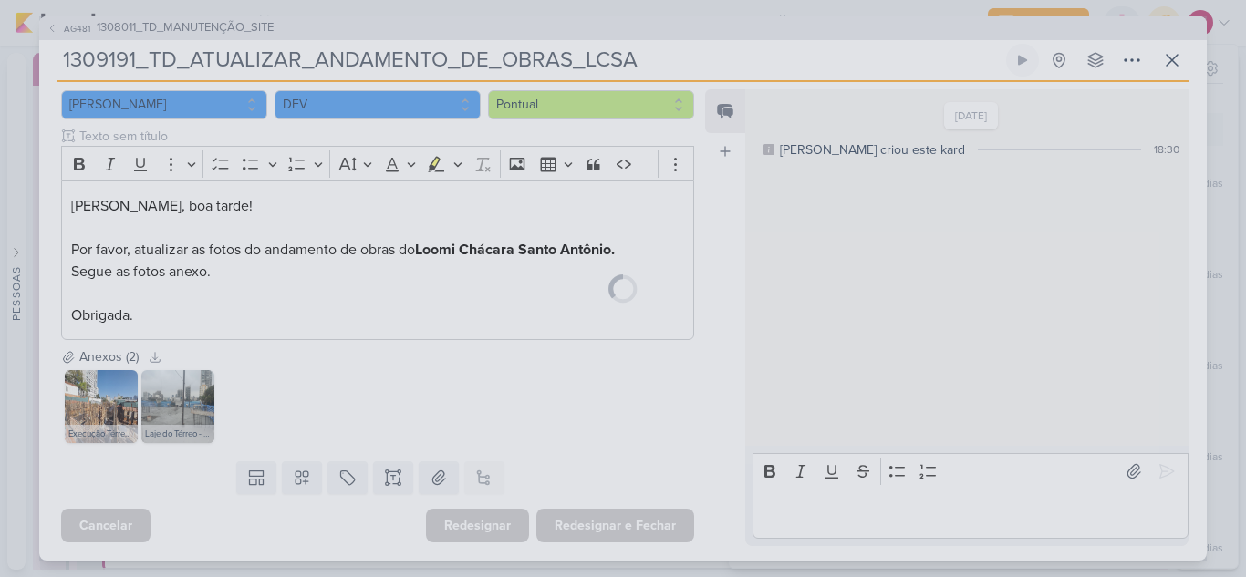
scroll to position [185, 0]
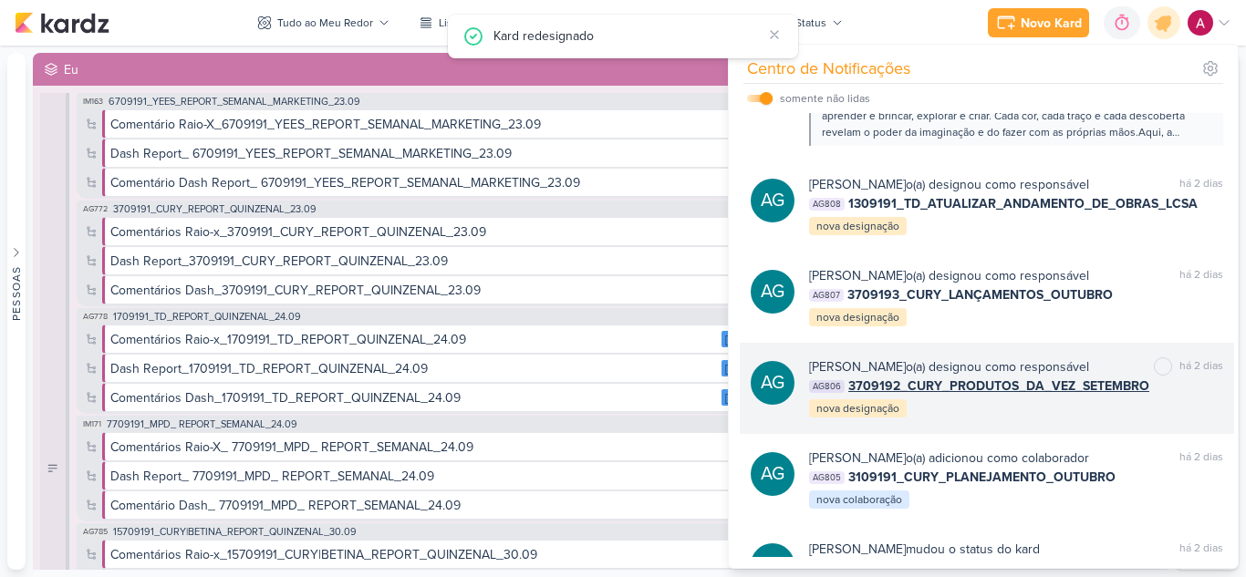
click at [1049, 408] on div "[PERSON_NAME] o(a) designou como responsável marcar como não lida há 2 dias AG8…" at bounding box center [1016, 389] width 414 height 62
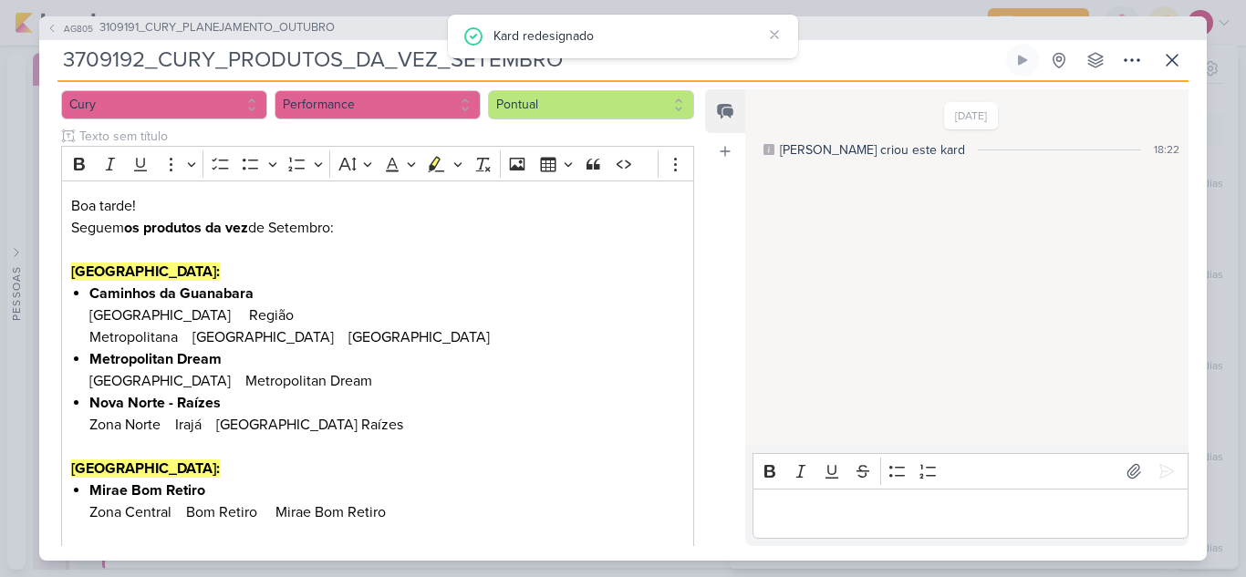
scroll to position [0, 0]
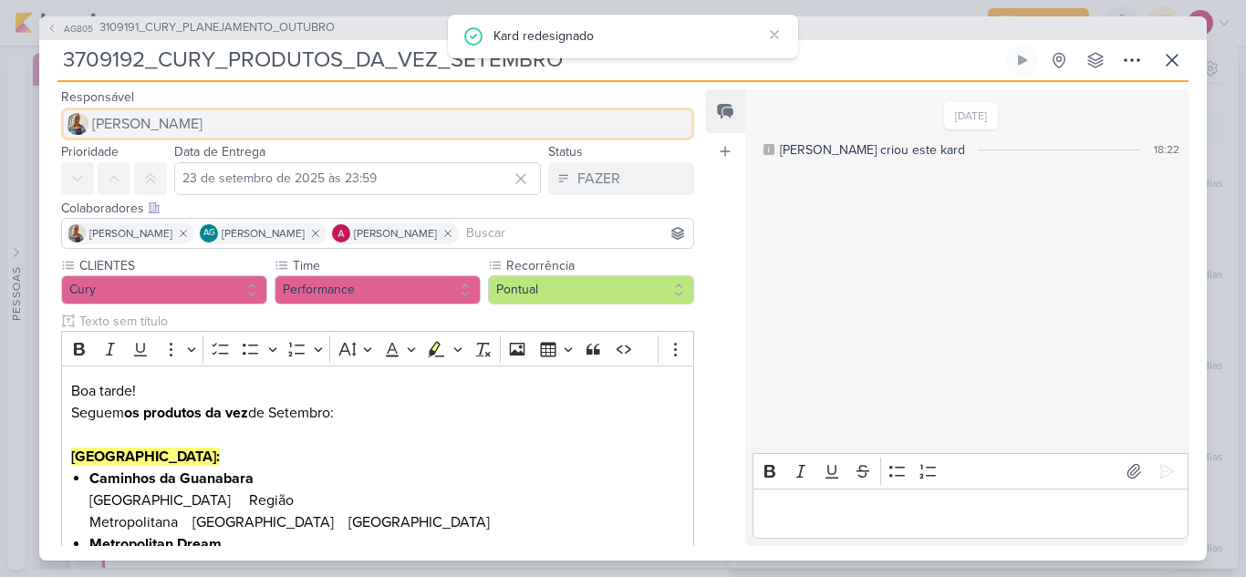
click at [157, 123] on span "[PERSON_NAME]" at bounding box center [147, 124] width 110 height 22
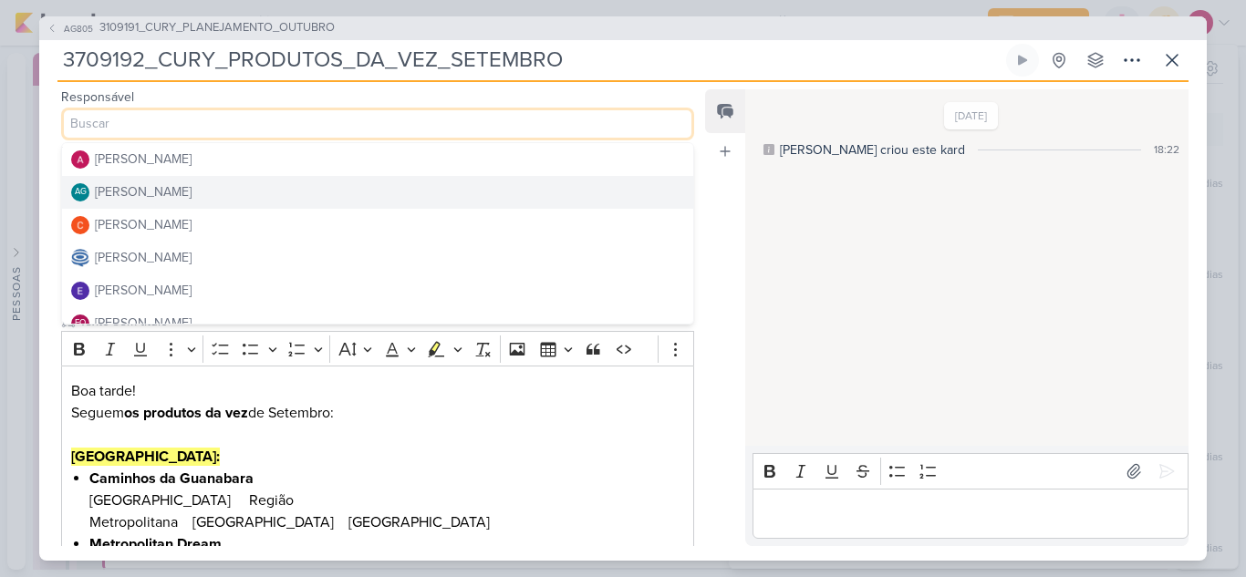
click at [189, 200] on div "[PERSON_NAME]" at bounding box center [143, 191] width 97 height 19
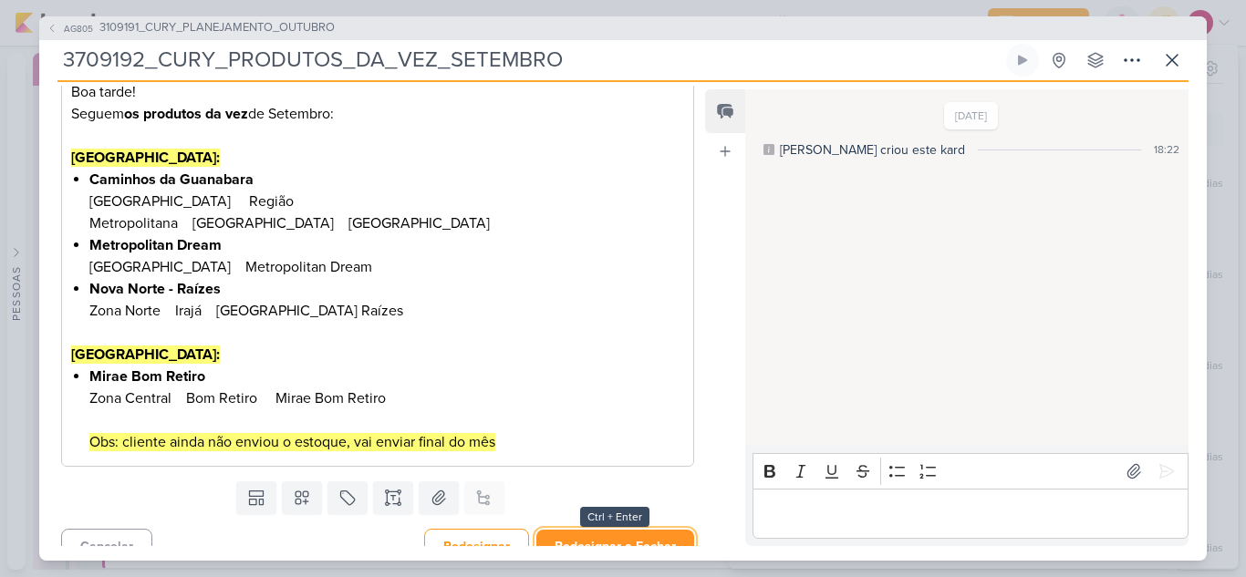
click at [573, 530] on button "Redesignar e Fechar" at bounding box center [615, 547] width 158 height 34
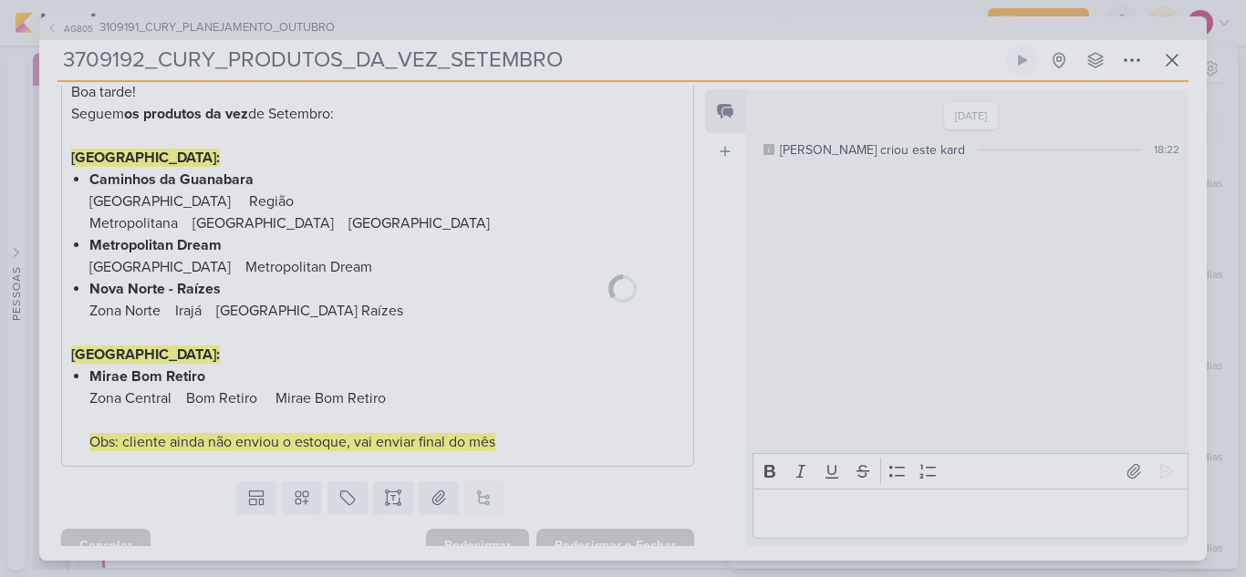
scroll to position [297, 0]
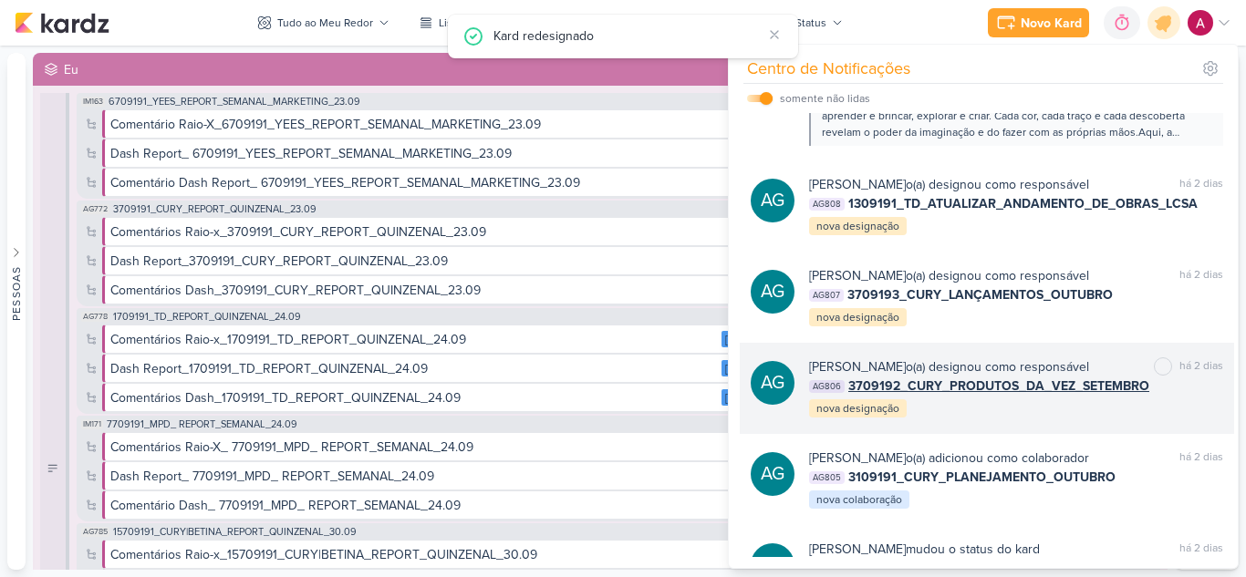
click at [1010, 400] on div "[PERSON_NAME] o(a) designou como responsável marcar como não lida há 2 dias AG8…" at bounding box center [1016, 389] width 414 height 62
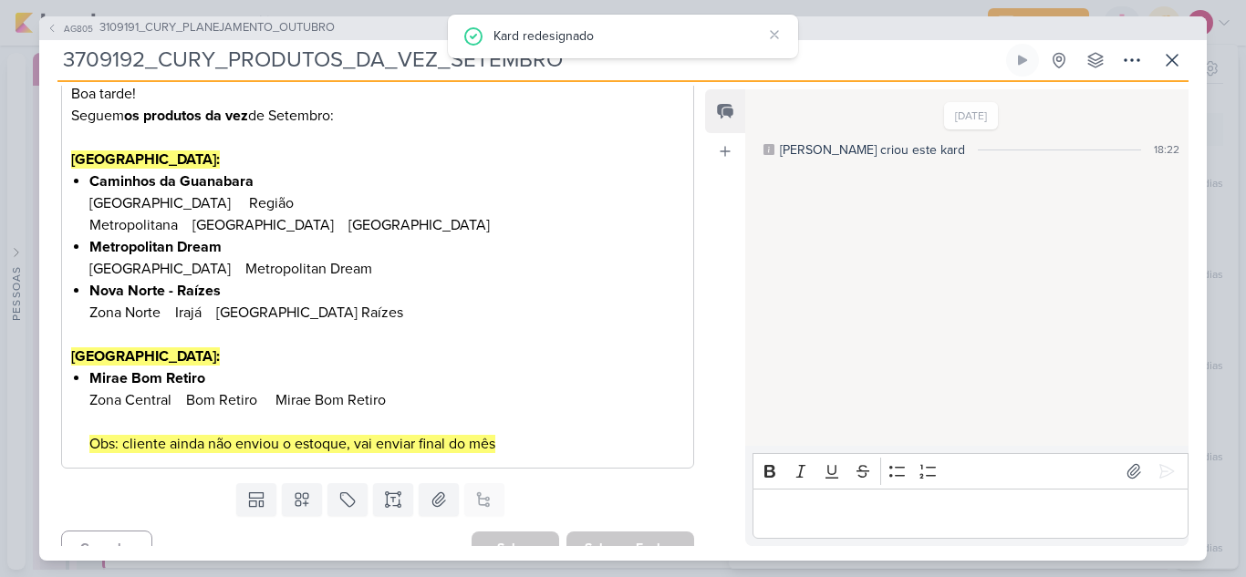
scroll to position [299, 0]
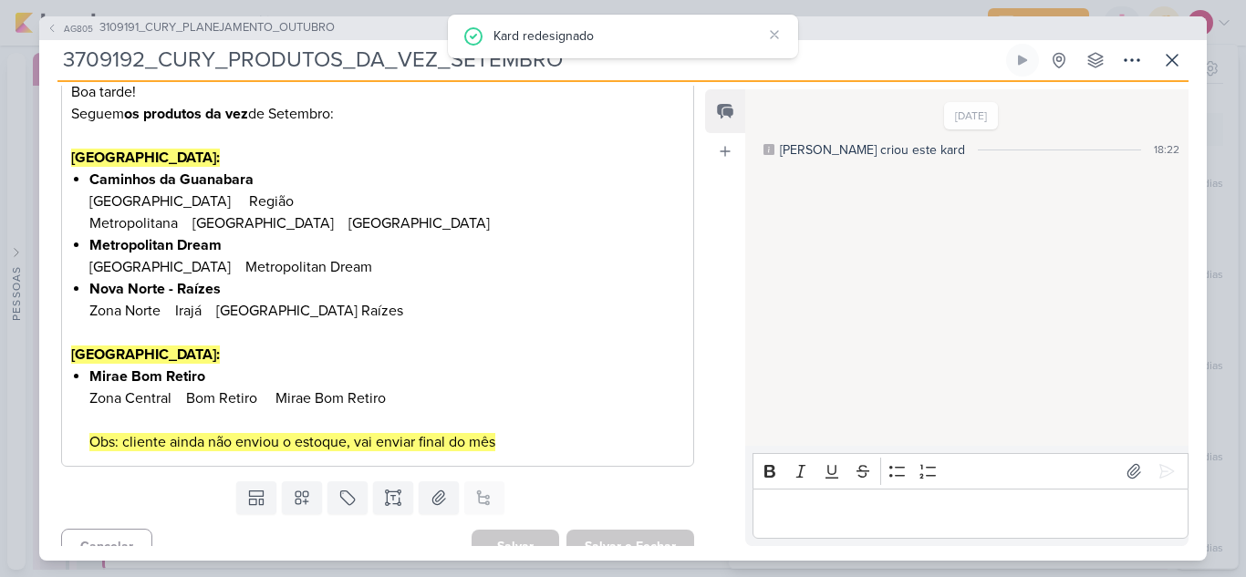
click at [829, 509] on p "Editor editing area: main" at bounding box center [970, 514] width 417 height 22
click at [211, 28] on span "3109191_CURY_PLANEJAMENTO_OUTUBRO" at bounding box center [216, 28] width 235 height 18
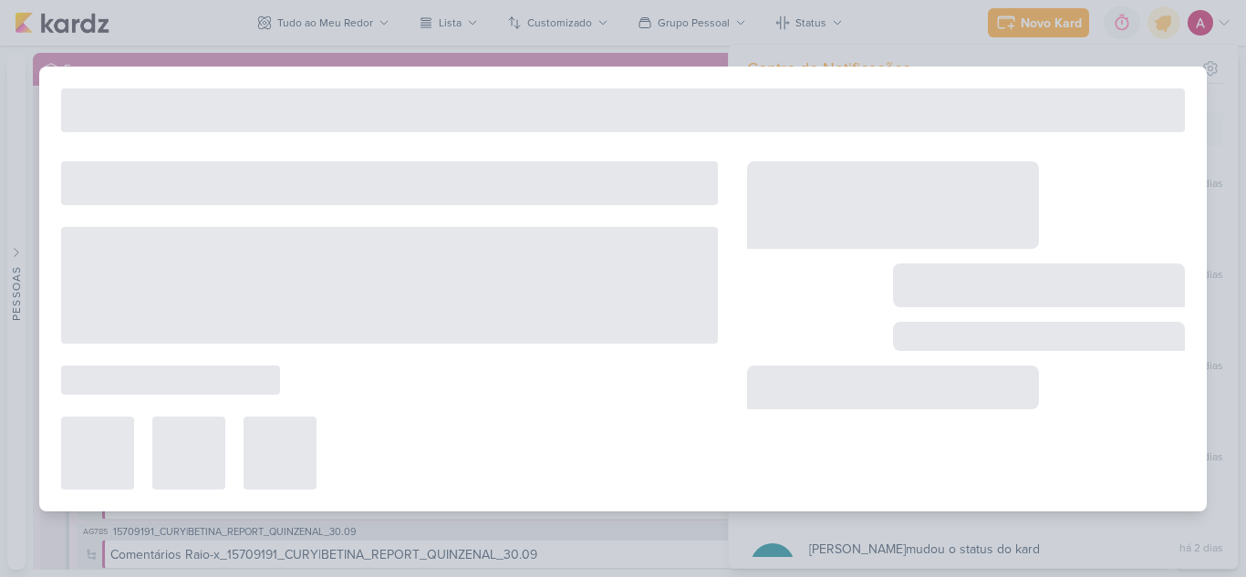
type input "3109191_CURY_PLANEJAMENTO_OUTUBRO"
type input "24 de setembro de 2025 às 23:59"
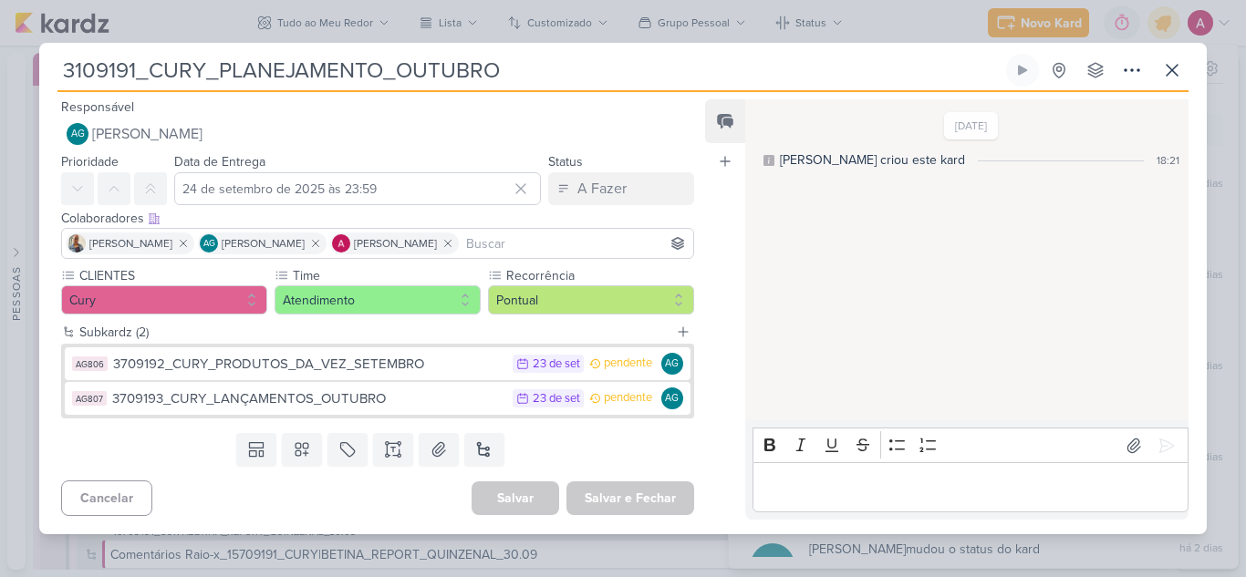
scroll to position [0, 0]
click at [831, 497] on p "Editor editing area: main" at bounding box center [970, 488] width 417 height 22
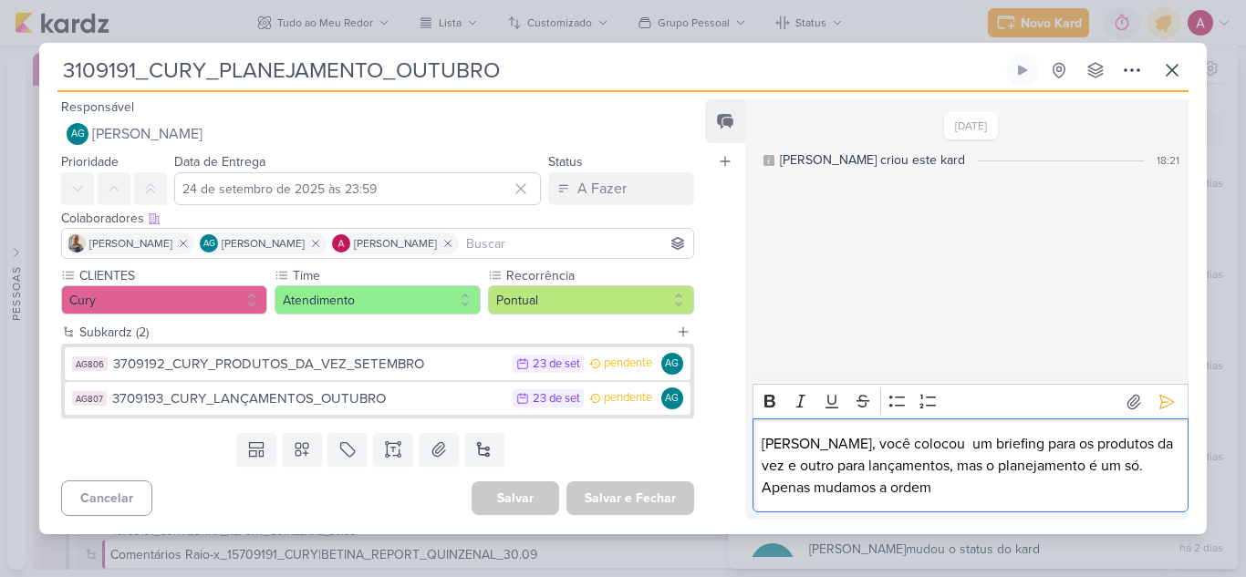
click at [893, 441] on p "[PERSON_NAME], você colocou um briefing para os produtos da vez e outro para la…" at bounding box center [970, 466] width 417 height 66
click at [0, 0] on lt-span "Remover espaço em branco a mais" at bounding box center [0, 0] width 0 height 0
click at [913, 462] on p "[PERSON_NAME], você colocou um briefing para os produtos da vez e outro para la…" at bounding box center [970, 466] width 417 height 66
drag, startPoint x: 1079, startPoint y: 460, endPoint x: 1093, endPoint y: 480, distance: 24.3
click at [1093, 480] on p "[PERSON_NAME], você colocou um briefing para os produtos da vez e outro para la…" at bounding box center [970, 466] width 417 height 66
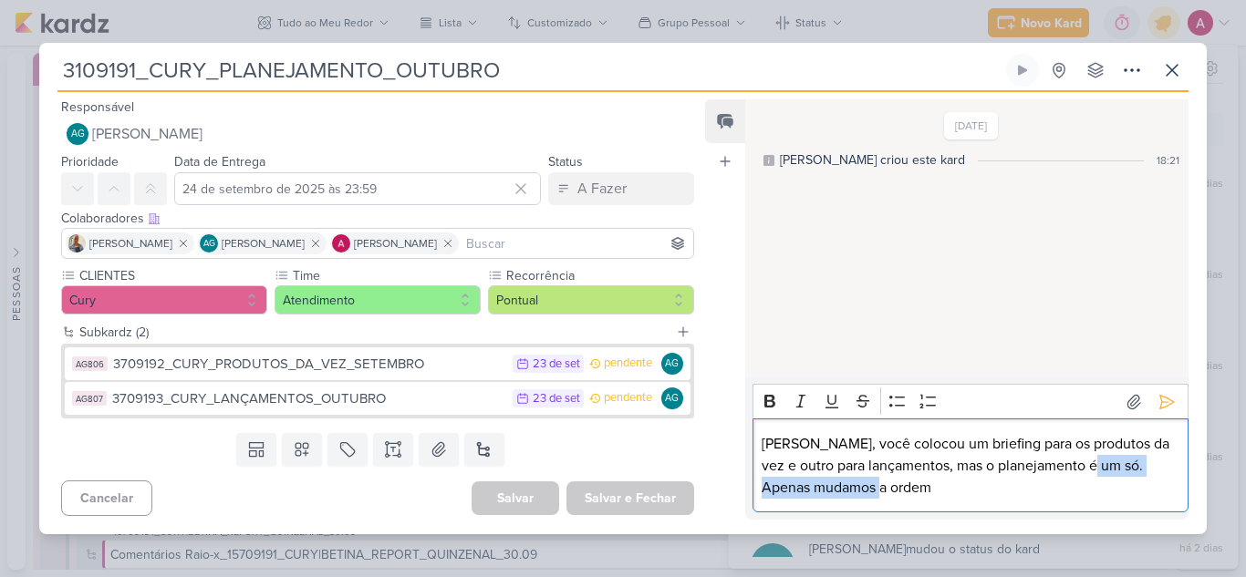
drag, startPoint x: 1076, startPoint y: 464, endPoint x: 1093, endPoint y: 489, distance: 29.6
click at [1093, 489] on p "[PERSON_NAME], você colocou um briefing para os produtos da vez e outro para la…" at bounding box center [970, 466] width 417 height 66
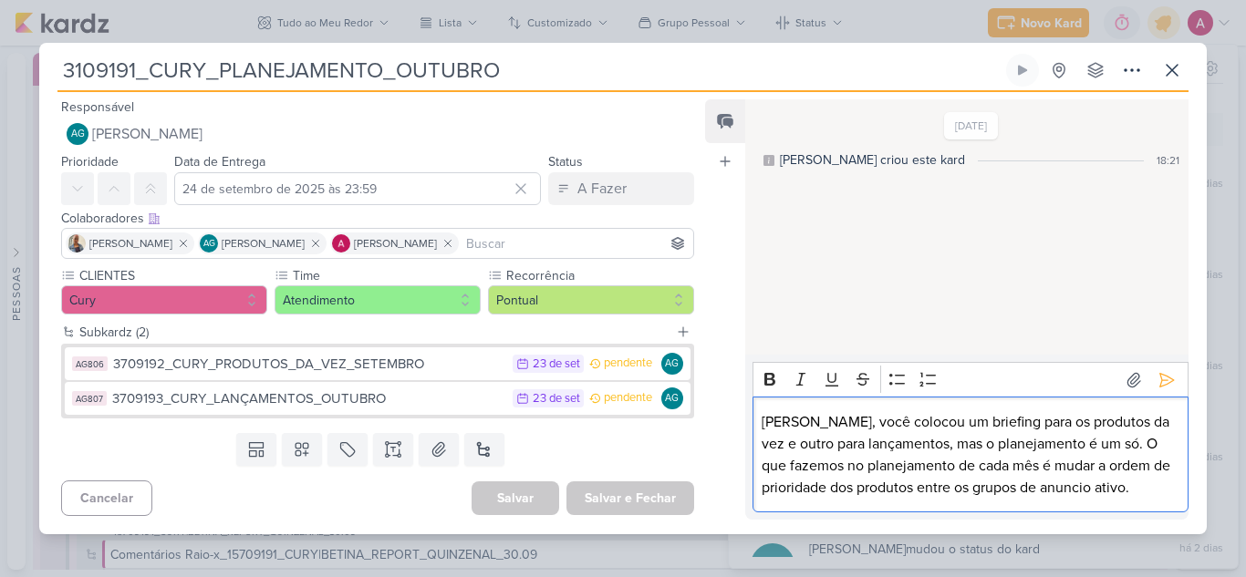
click at [991, 494] on p "[PERSON_NAME], você colocou um briefing para os produtos da vez e outro para la…" at bounding box center [970, 455] width 417 height 88
click at [0, 0] on lt-span "an ú ncio" at bounding box center [0, 0] width 0 height 0
click at [1085, 484] on p "[PERSON_NAME], você colocou um briefing para os produtos da vez e outro para la…" at bounding box center [970, 455] width 417 height 88
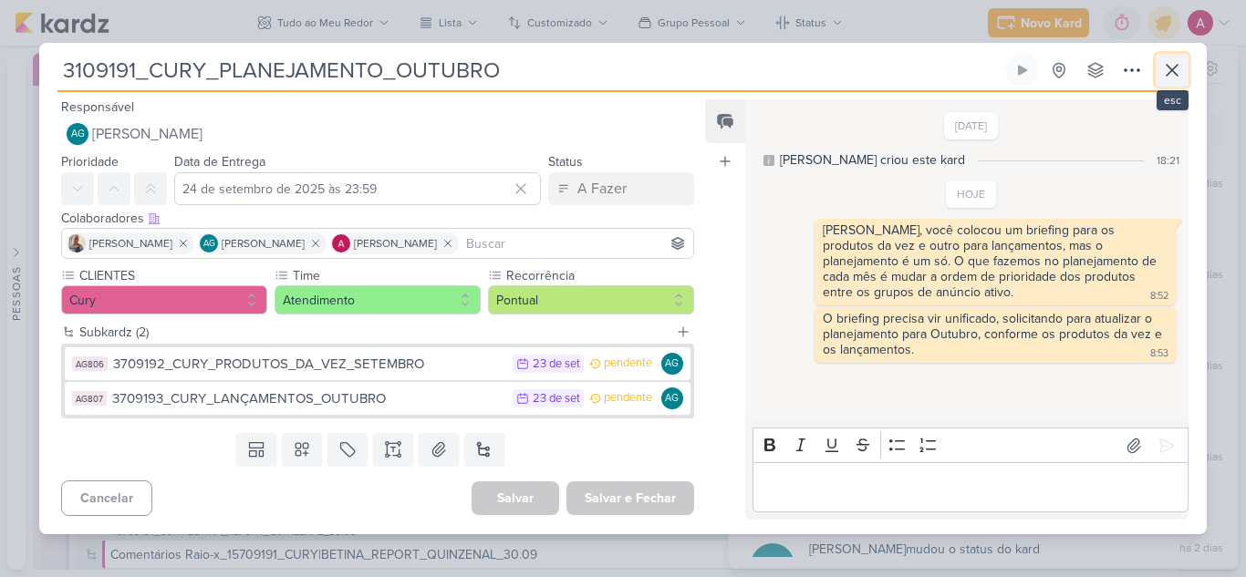
click at [1170, 75] on icon at bounding box center [1172, 70] width 22 height 22
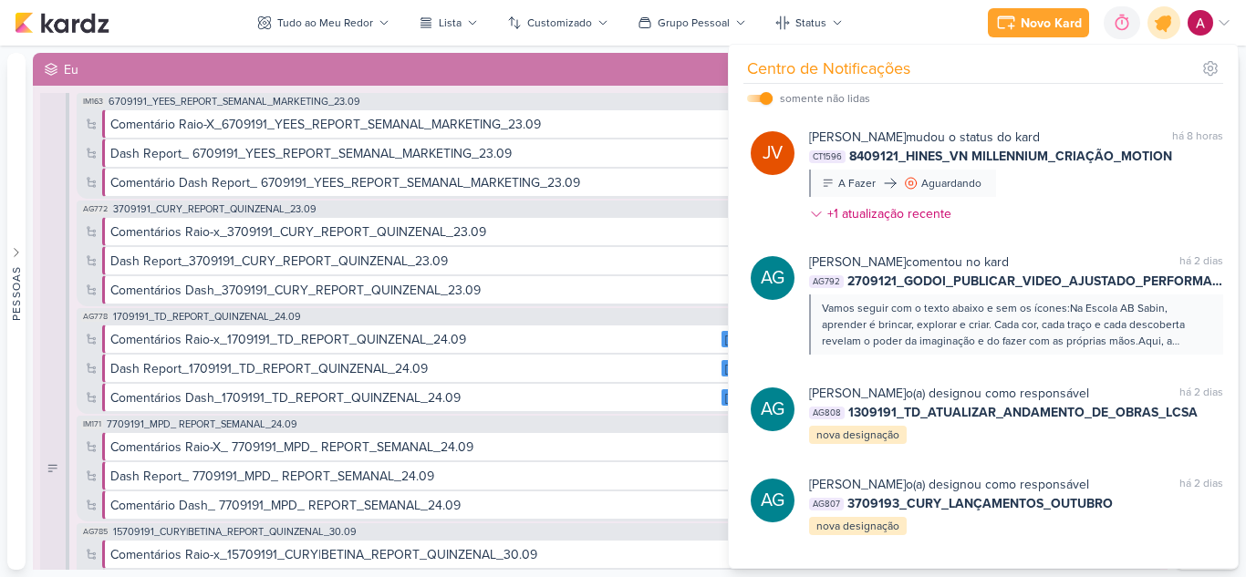
click at [1158, 24] on icon at bounding box center [1164, 23] width 22 height 22
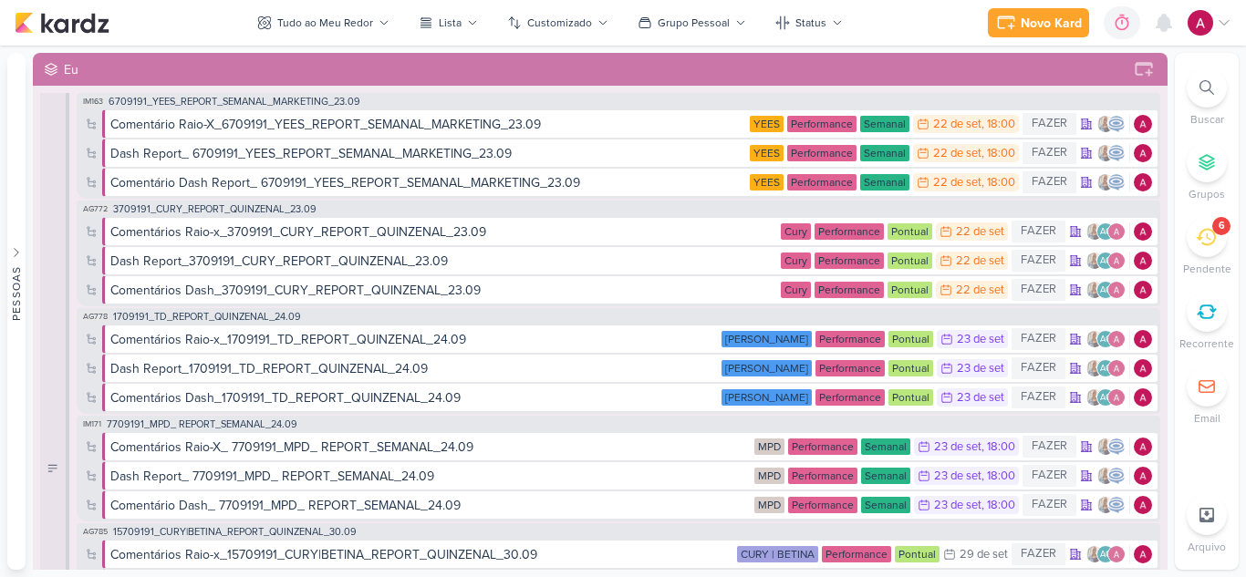
click at [1204, 247] on div "6" at bounding box center [1207, 237] width 40 height 40
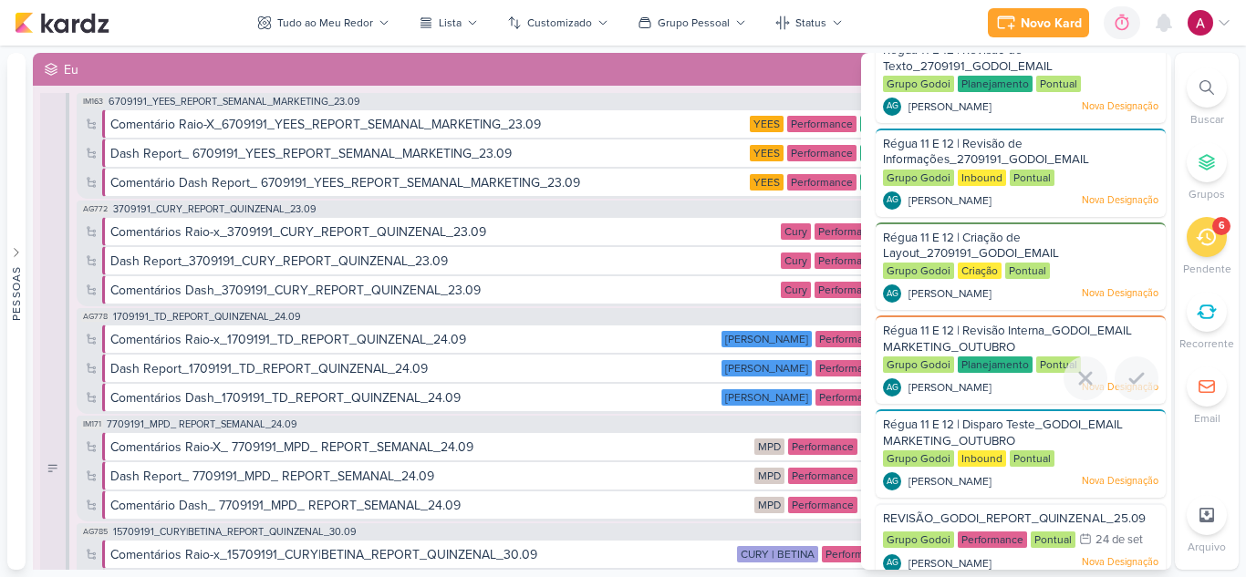
scroll to position [81, 0]
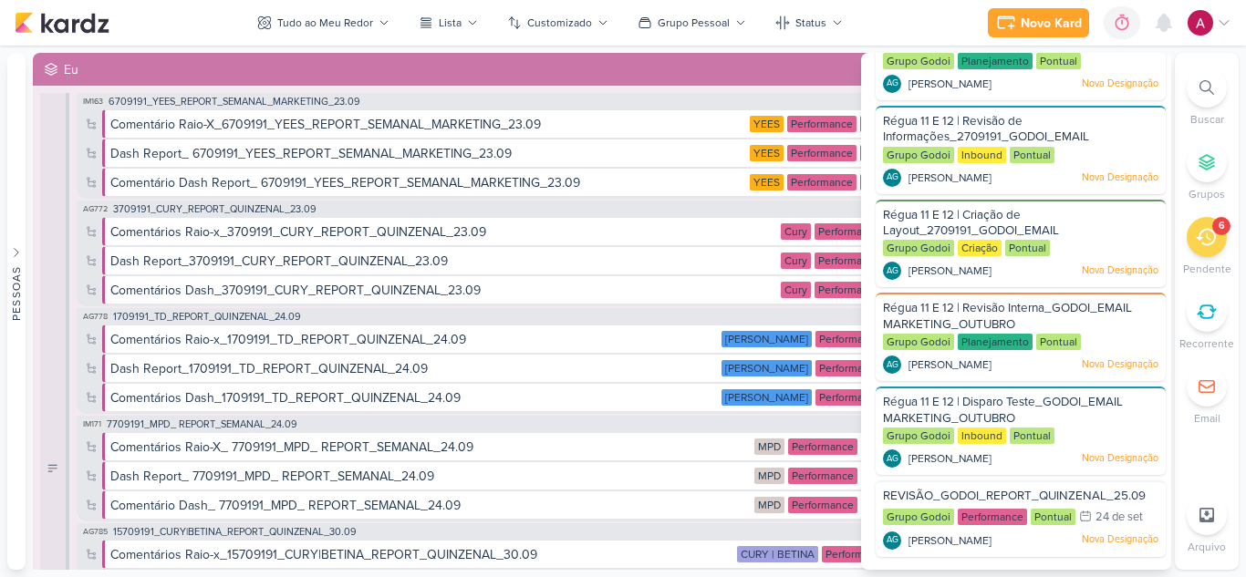
click at [1209, 246] on icon at bounding box center [1206, 237] width 20 height 20
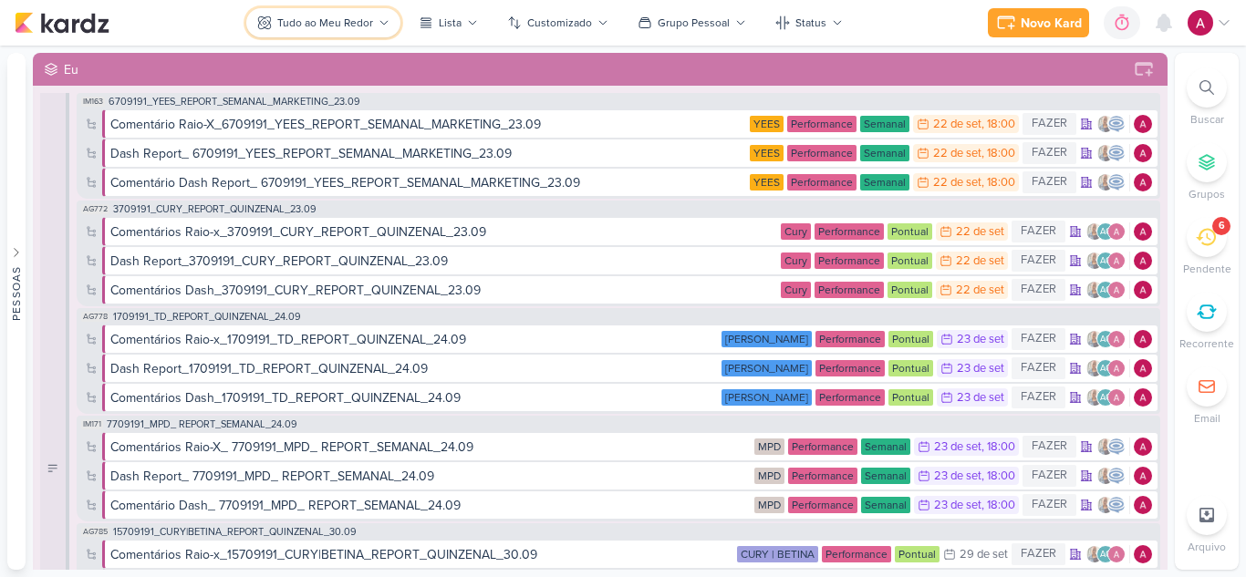
click at [327, 26] on div "Tudo ao Meu Redor" at bounding box center [325, 23] width 96 height 16
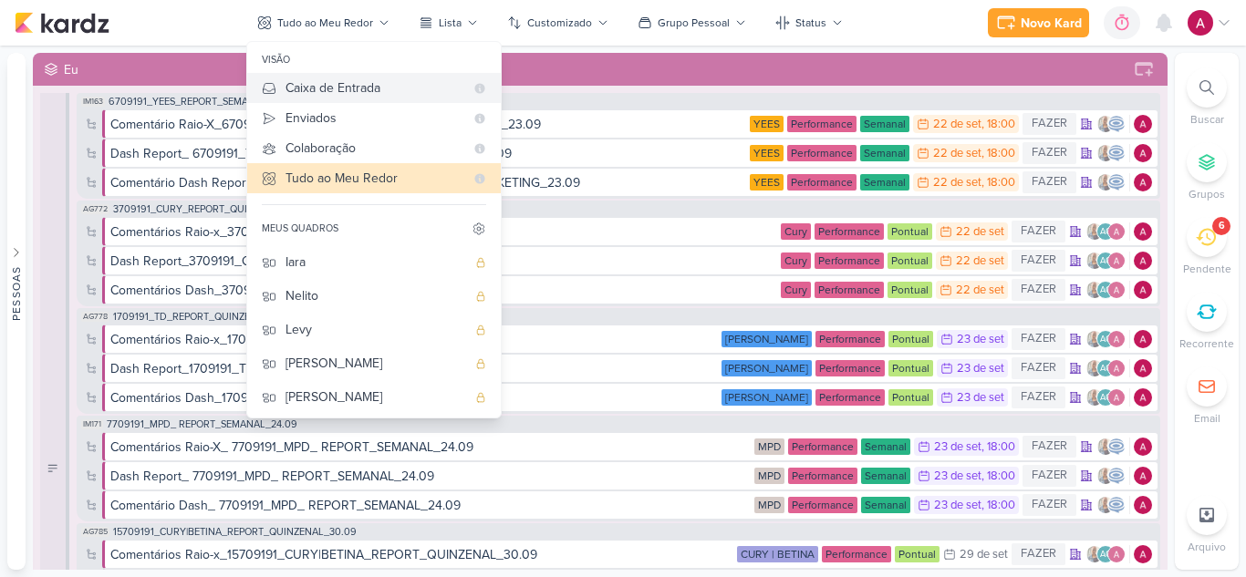
click at [346, 98] on button "Caixa de Entrada" at bounding box center [374, 88] width 254 height 30
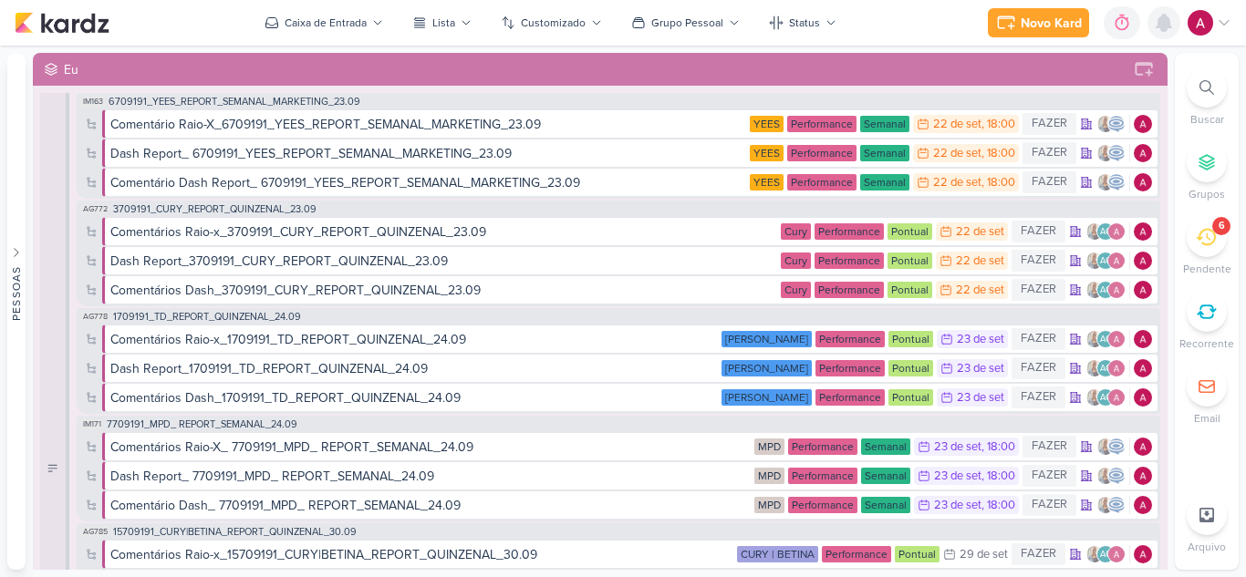
click at [1163, 18] on icon at bounding box center [1164, 23] width 15 height 16
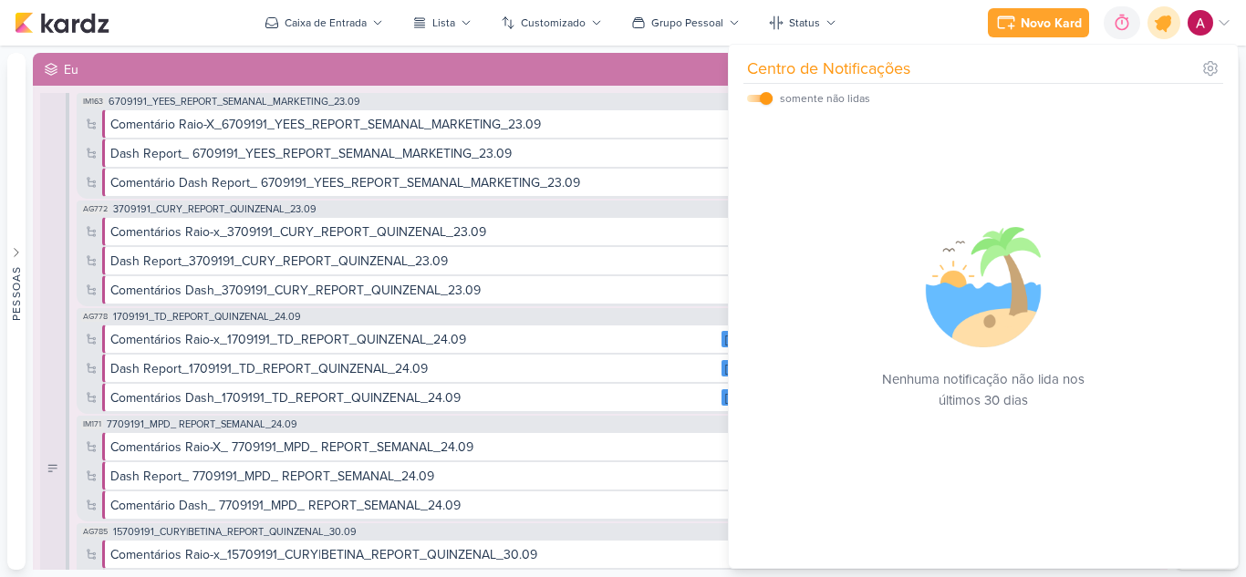
click at [1167, 23] on icon at bounding box center [1164, 23] width 22 height 22
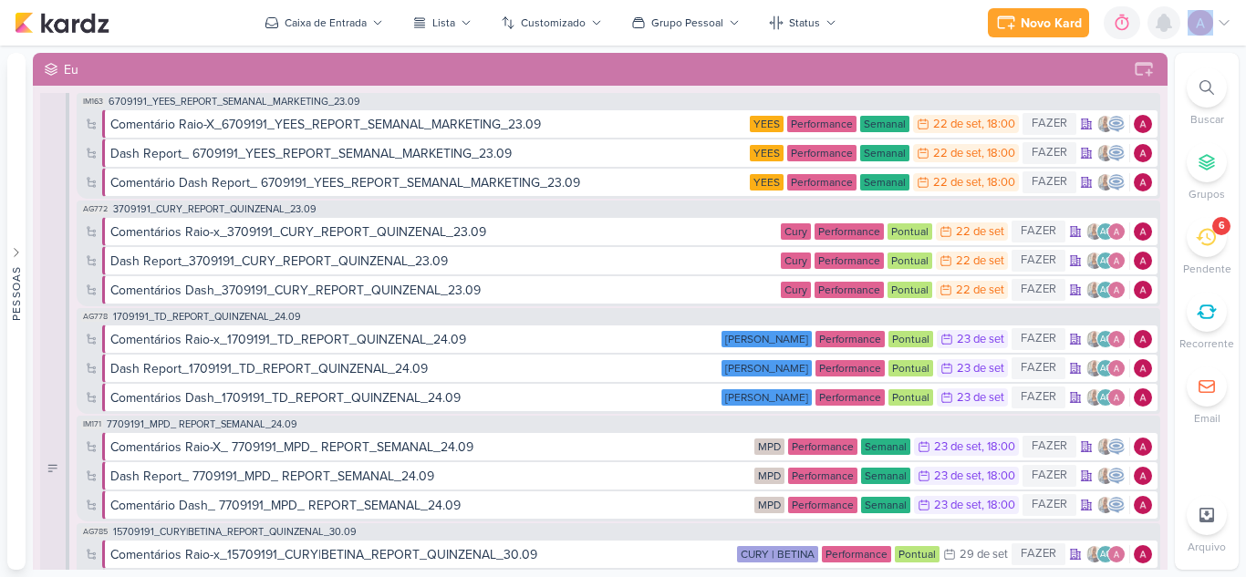
click at [1167, 23] on icon at bounding box center [1164, 23] width 15 height 16
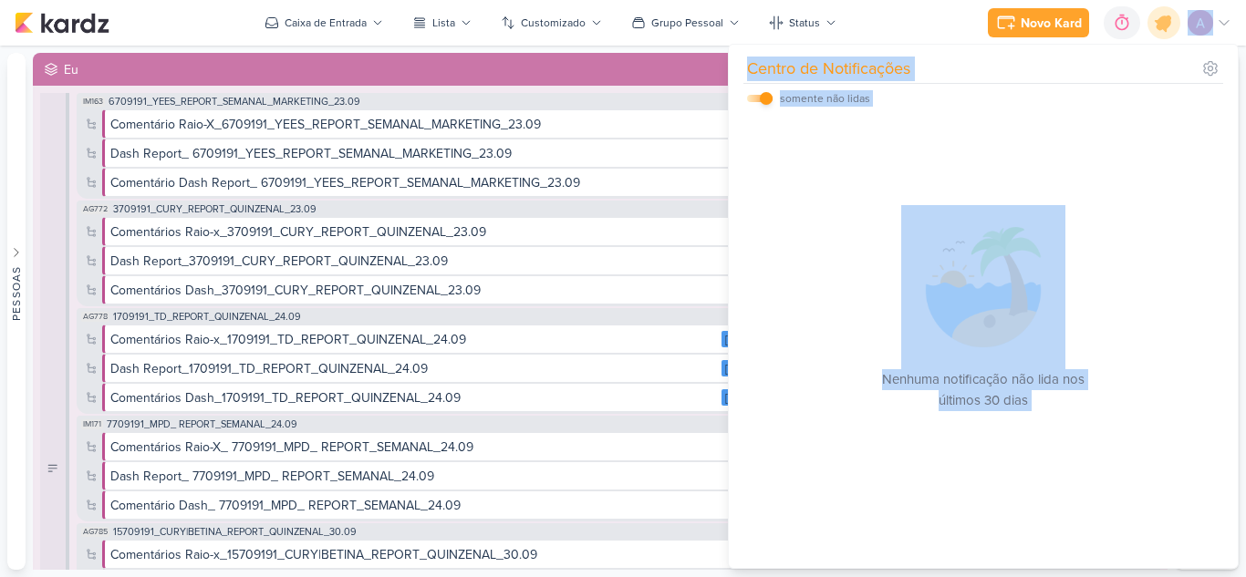
click at [759, 96] on label at bounding box center [760, 98] width 26 height 7
click at [760, 96] on input "checkbox" at bounding box center [766, 98] width 13 height 13
checkbox input "false"
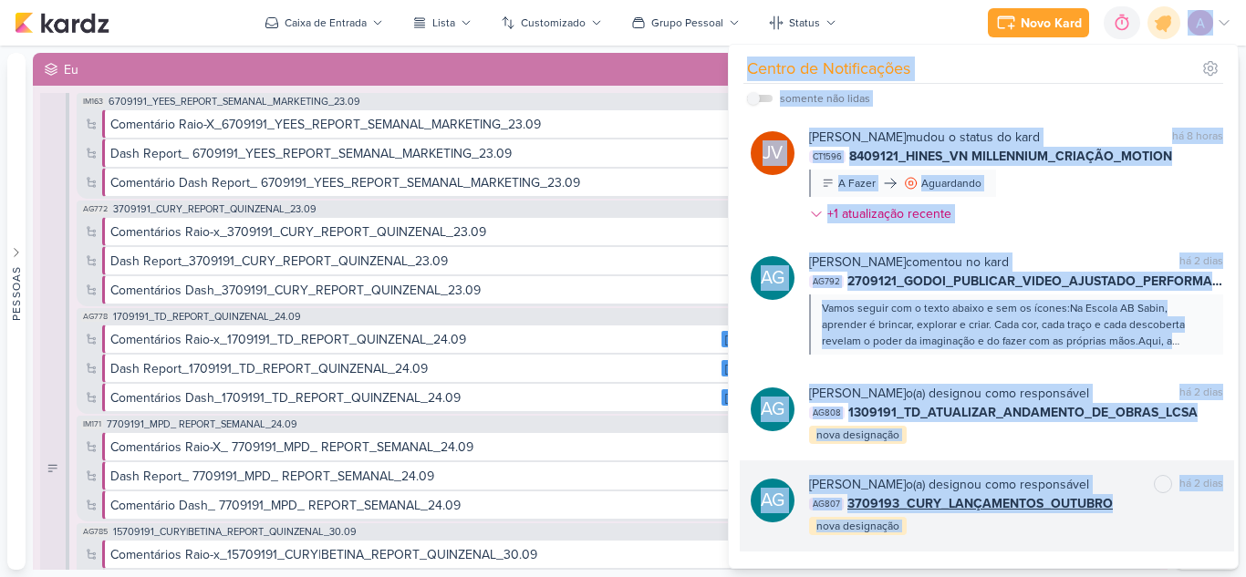
click at [1134, 514] on div "[PERSON_NAME] o(a) designou como responsável marcar como não lida há 2 dias AG8…" at bounding box center [1016, 506] width 414 height 62
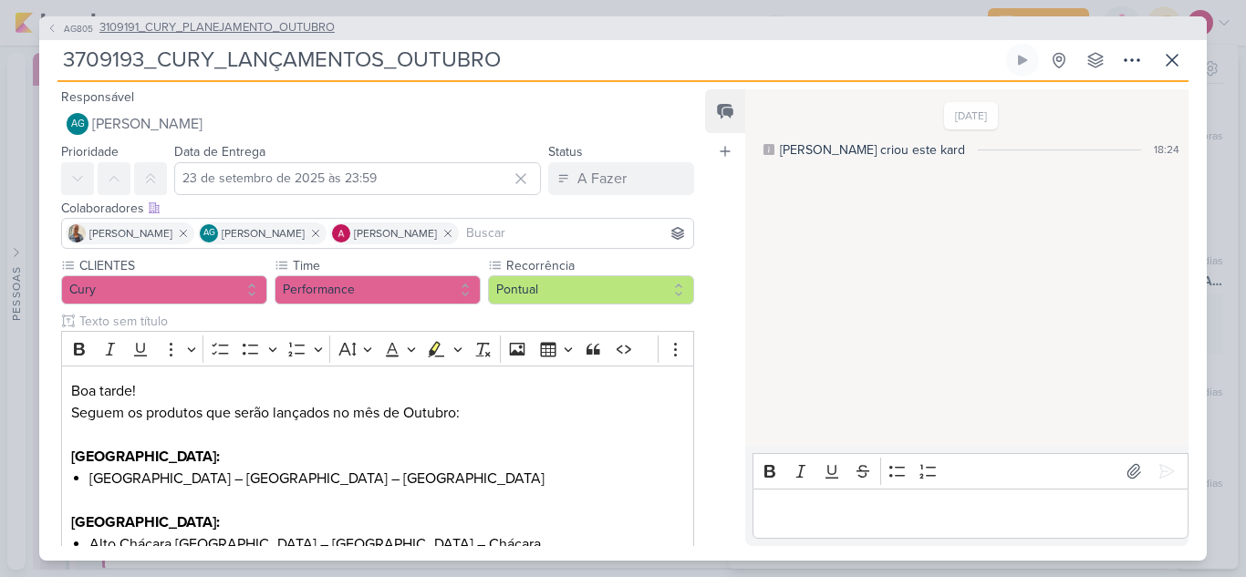
click at [246, 31] on span "3109191_CURY_PLANEJAMENTO_OUTUBRO" at bounding box center [216, 28] width 235 height 18
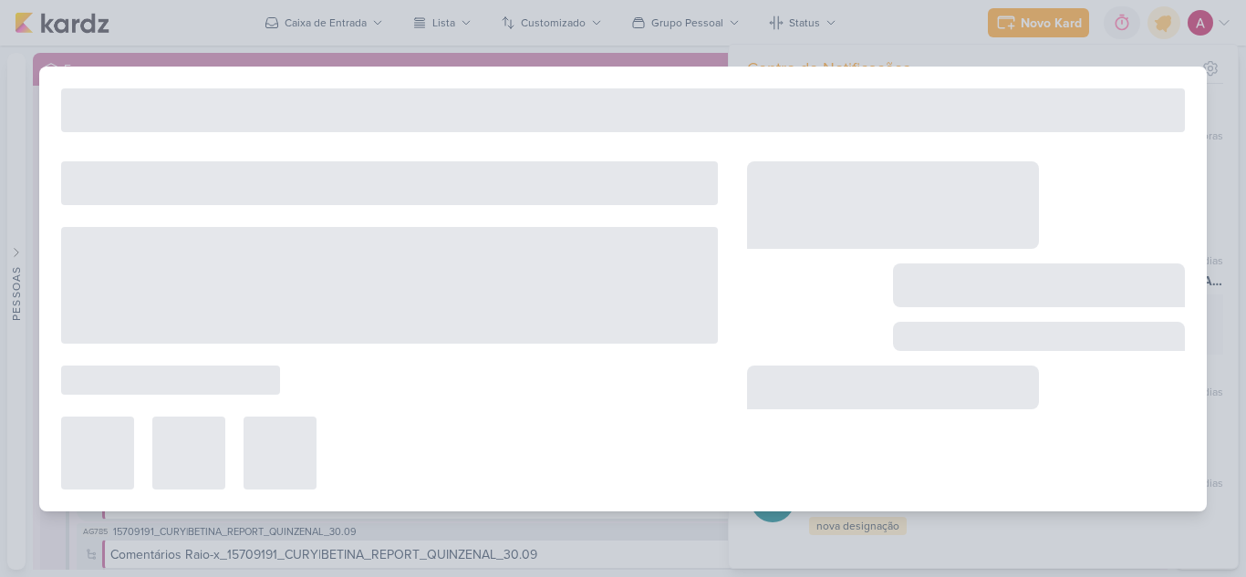
type input "3109191_CURY_PLANEJAMENTO_OUTUBRO"
type input "24 de setembro de 2025 às 23:59"
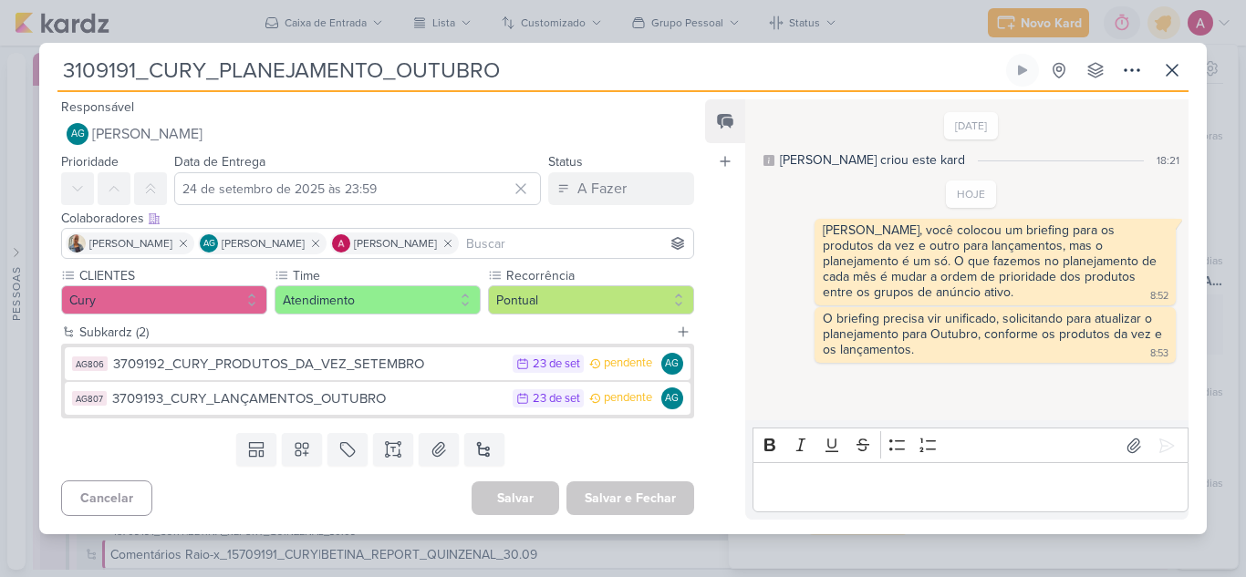
drag, startPoint x: 648, startPoint y: 60, endPoint x: 63, endPoint y: 115, distance: 587.3
click at [63, 115] on div "3109191_CURY_PLANEJAMENTO_OUTUBRO Criado por [PERSON_NAME] nenhum grupo disponí…" at bounding box center [623, 294] width 1168 height 481
click at [1161, 75] on icon at bounding box center [1172, 70] width 22 height 22
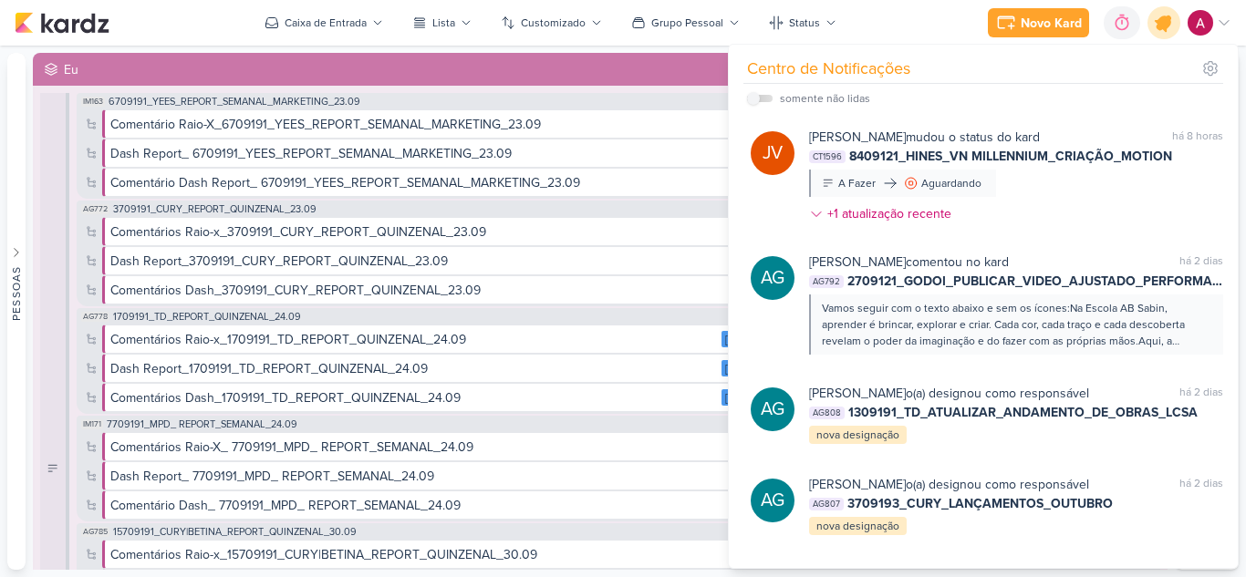
click at [1167, 26] on icon at bounding box center [1164, 23] width 22 height 22
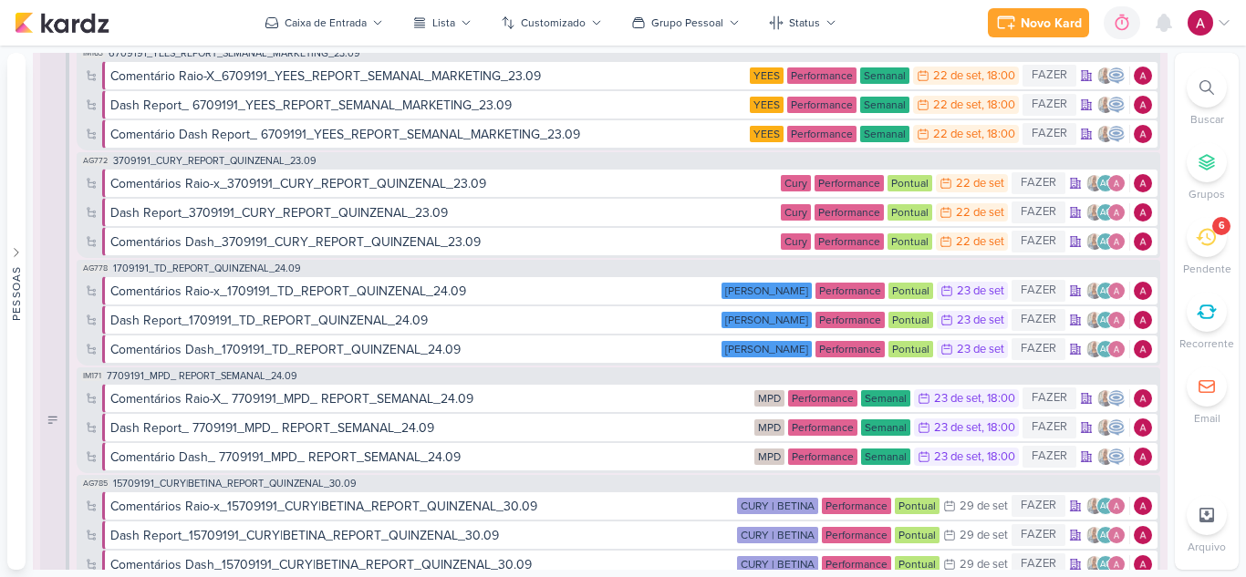
scroll to position [0, 0]
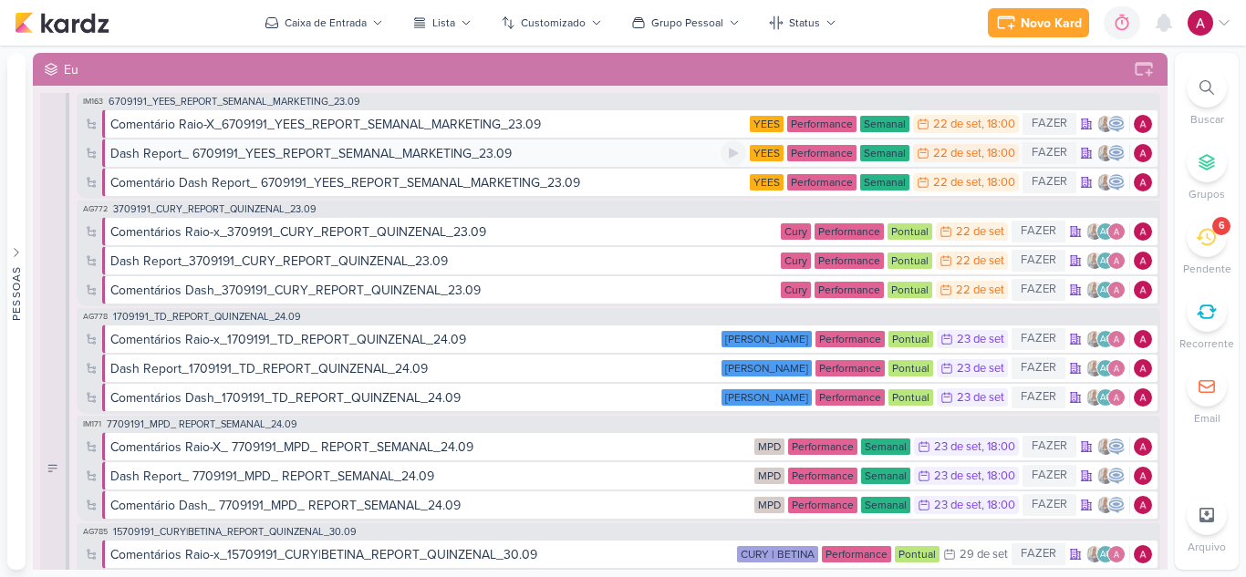
click at [233, 155] on div "Dash Report_ 6709191_YEES_REPORT_SEMANAL_MARKETING_23.09" at bounding box center [310, 153] width 401 height 19
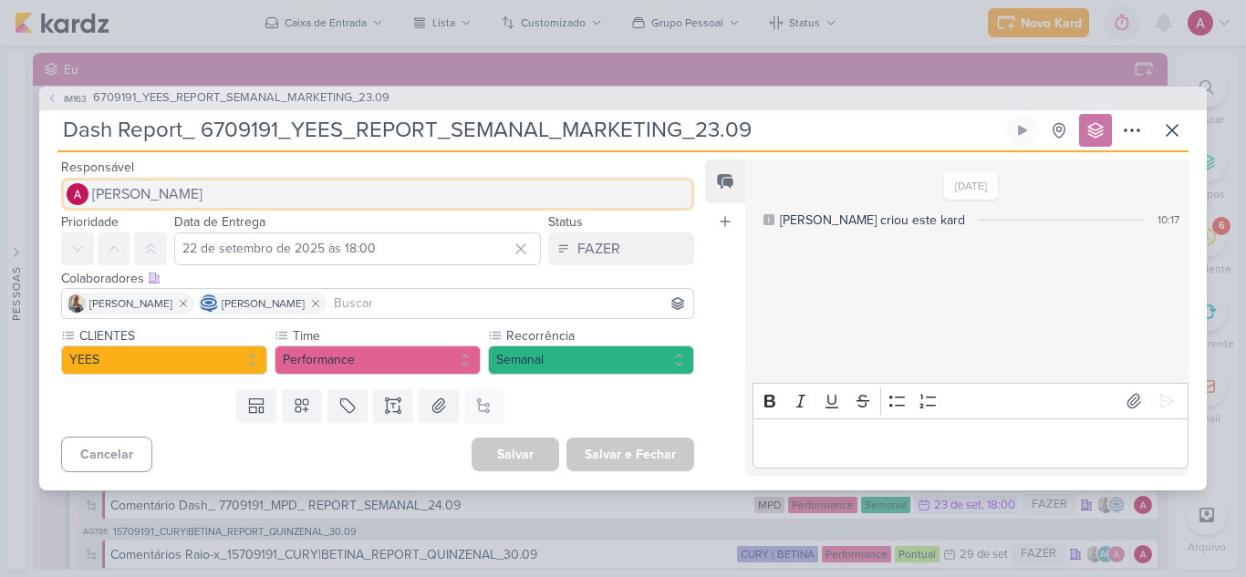
click at [161, 187] on span "[PERSON_NAME]" at bounding box center [147, 194] width 110 height 22
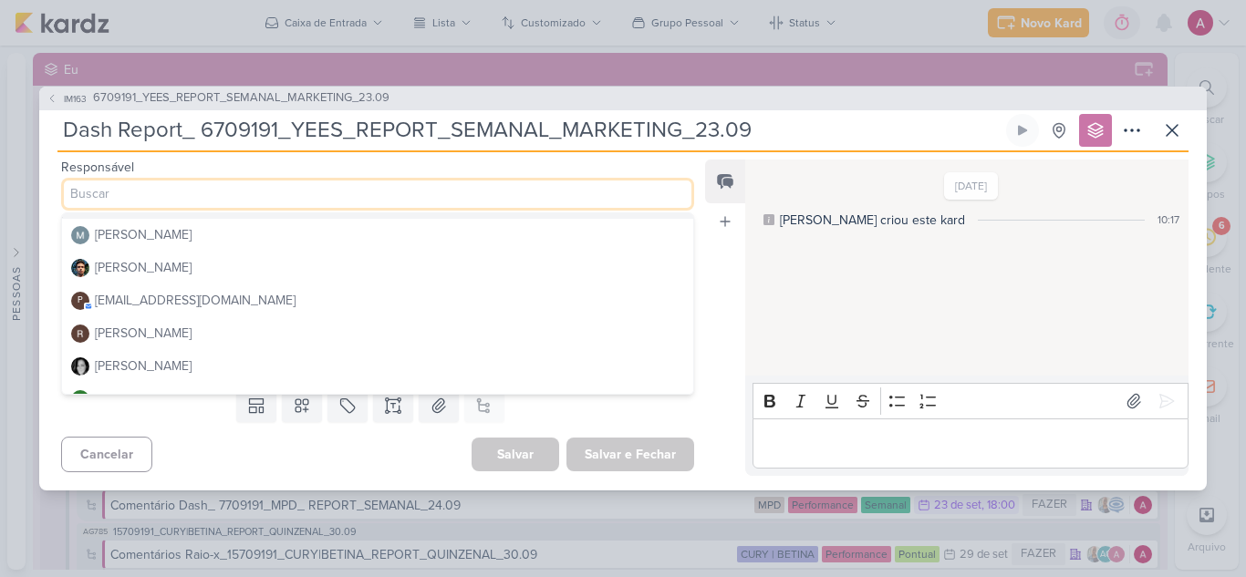
scroll to position [410, 0]
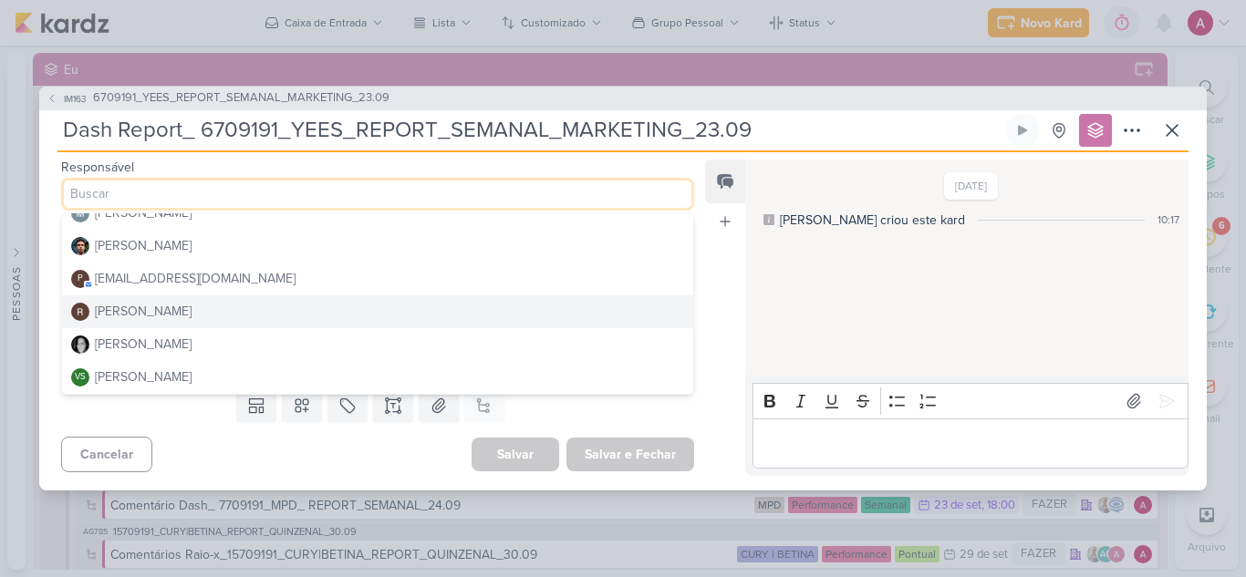
click at [163, 313] on div "[PERSON_NAME]" at bounding box center [143, 311] width 97 height 19
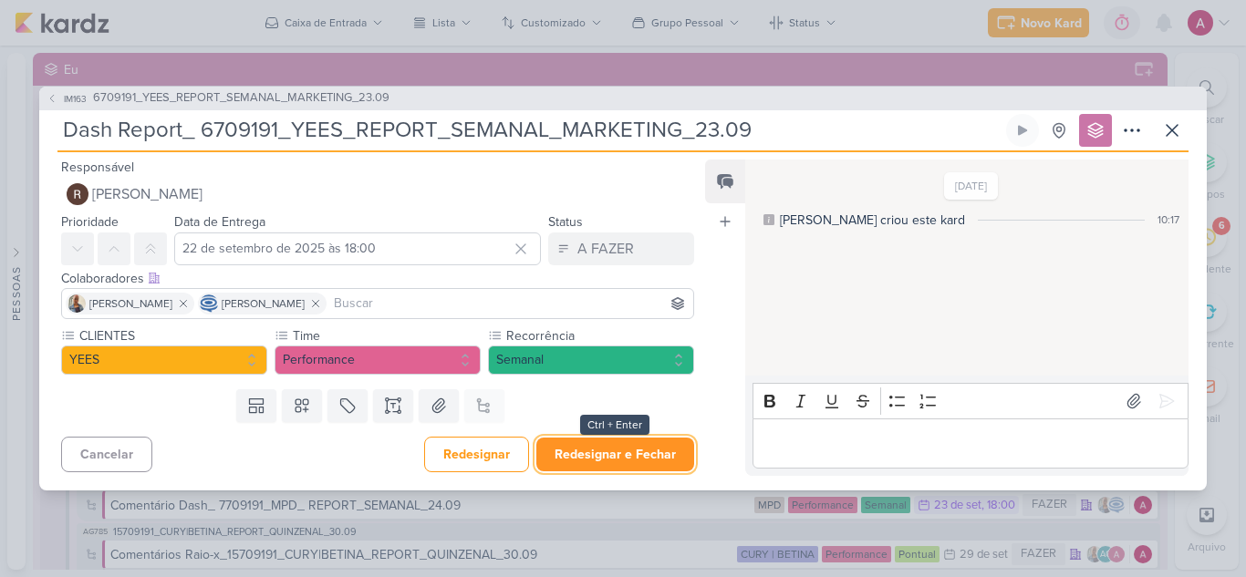
click at [628, 455] on button "Redesignar e Fechar" at bounding box center [615, 455] width 158 height 34
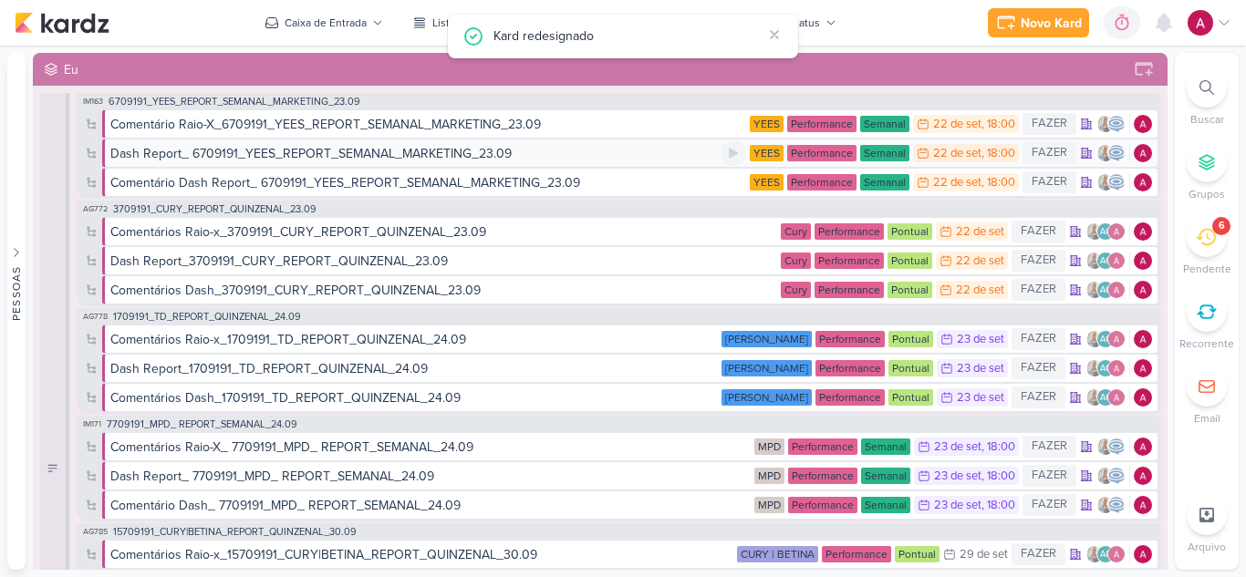
click at [668, 161] on div "Dash Report_ 6709191_YEES_REPORT_SEMANAL_MARKETING_23.09" at bounding box center [415, 153] width 610 height 19
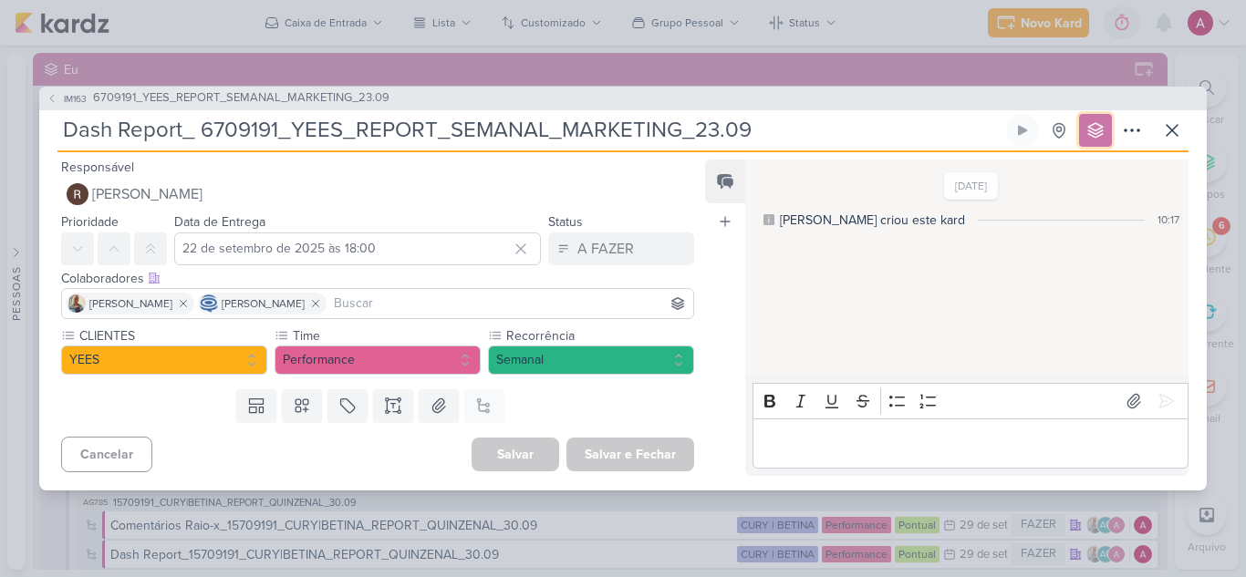
click at [1089, 135] on icon at bounding box center [1095, 130] width 18 height 18
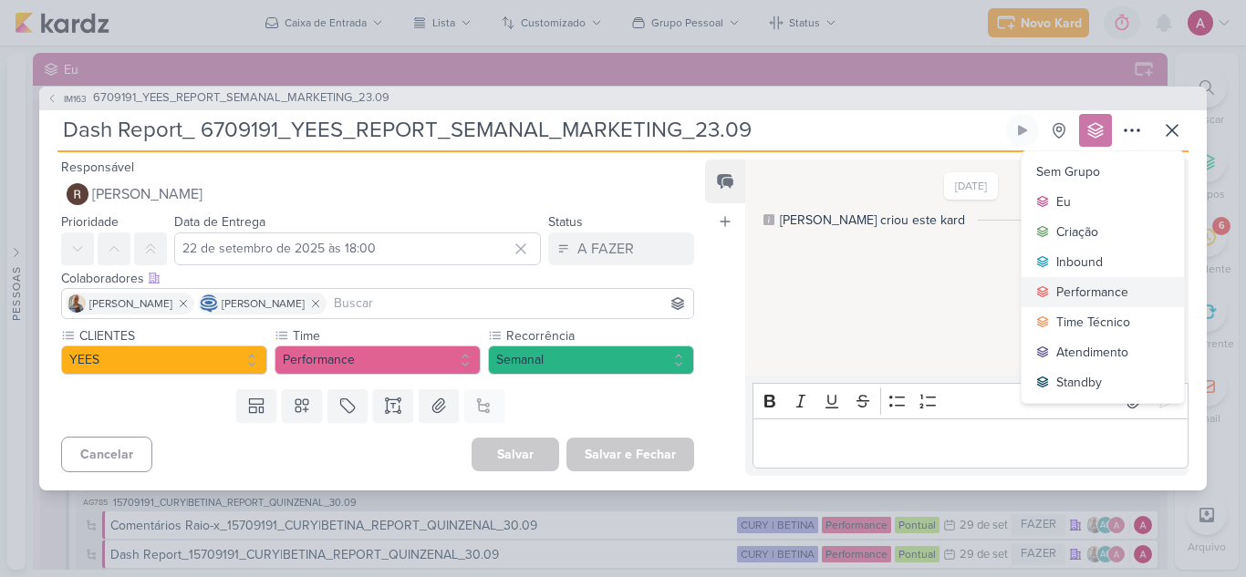
click at [1084, 290] on div "Performance" at bounding box center [1092, 292] width 72 height 19
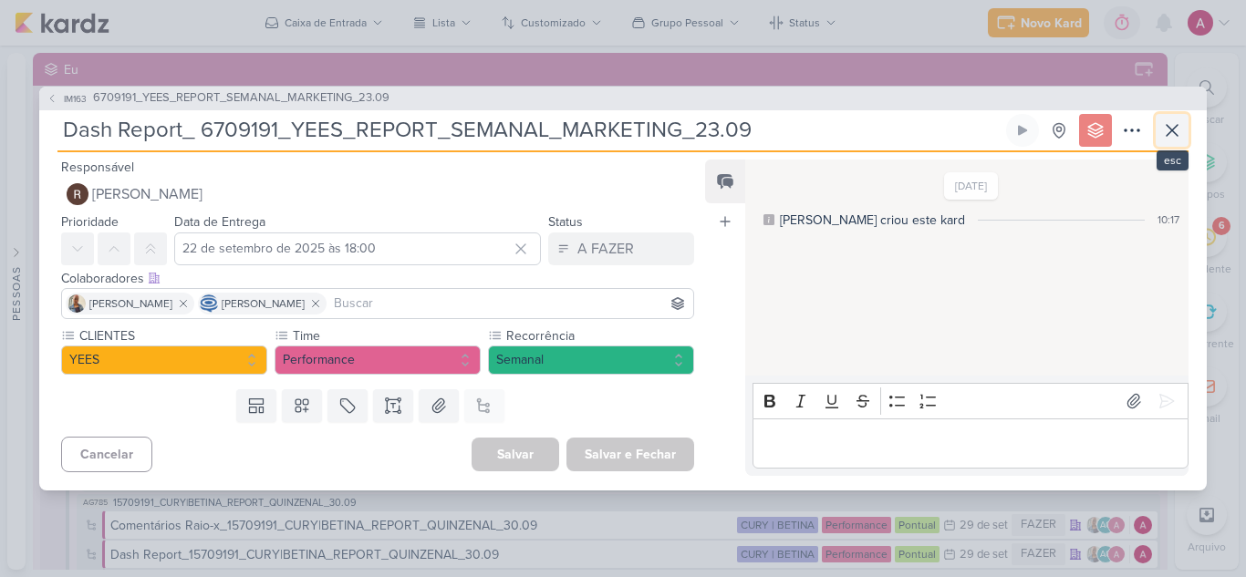
click at [1168, 136] on icon at bounding box center [1172, 130] width 22 height 22
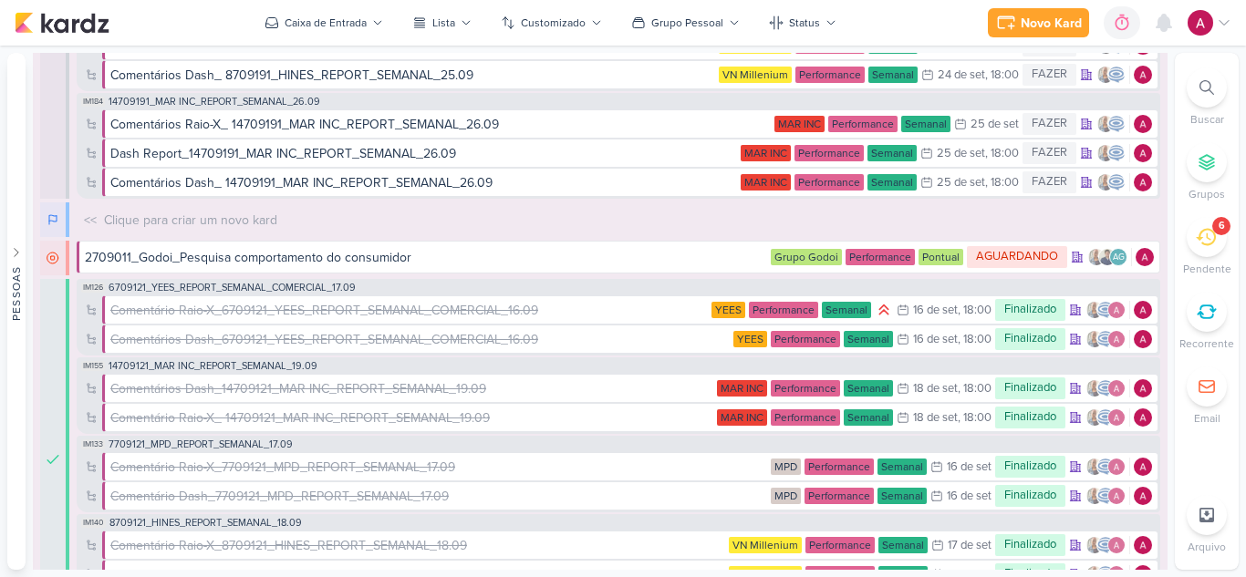
scroll to position [912, 0]
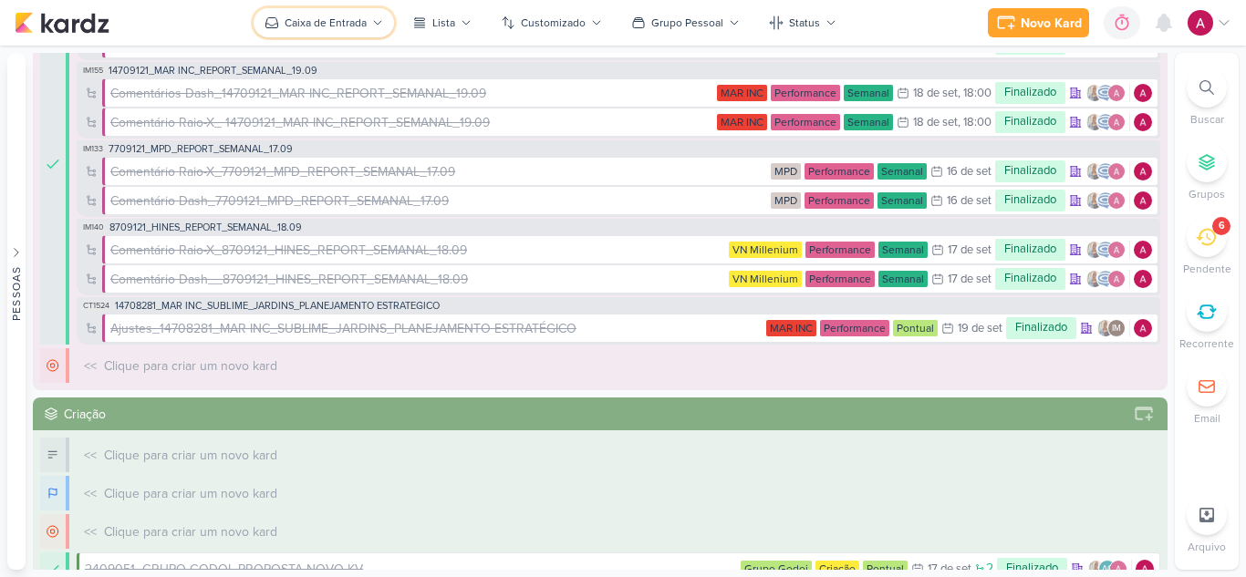
click at [365, 16] on div "Caixa de Entrada" at bounding box center [326, 23] width 82 height 16
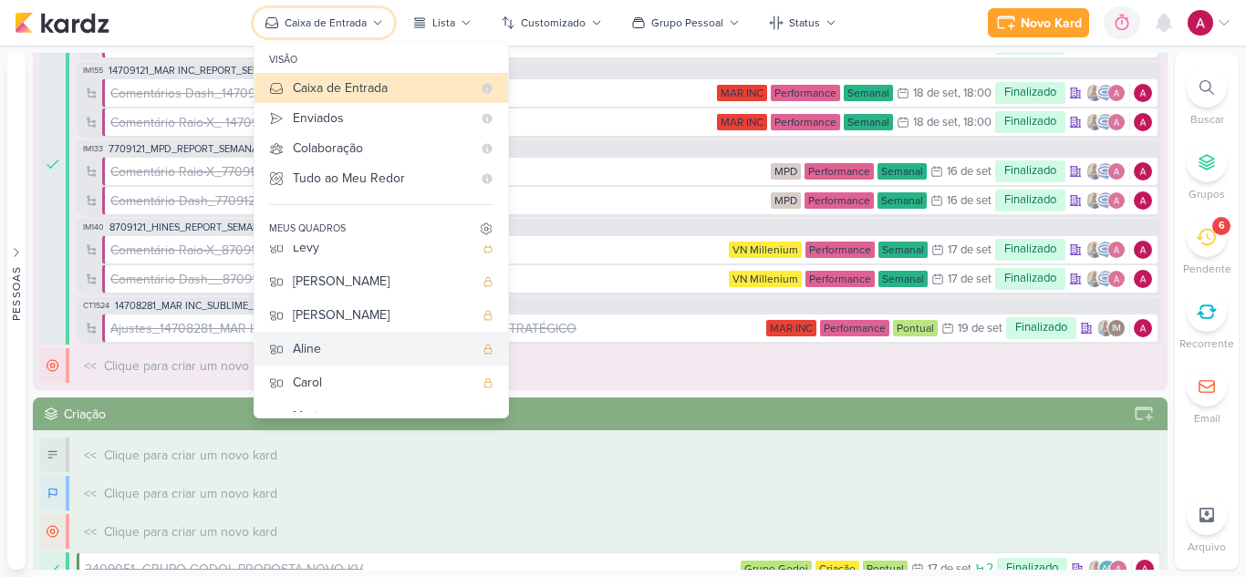
scroll to position [137, 0]
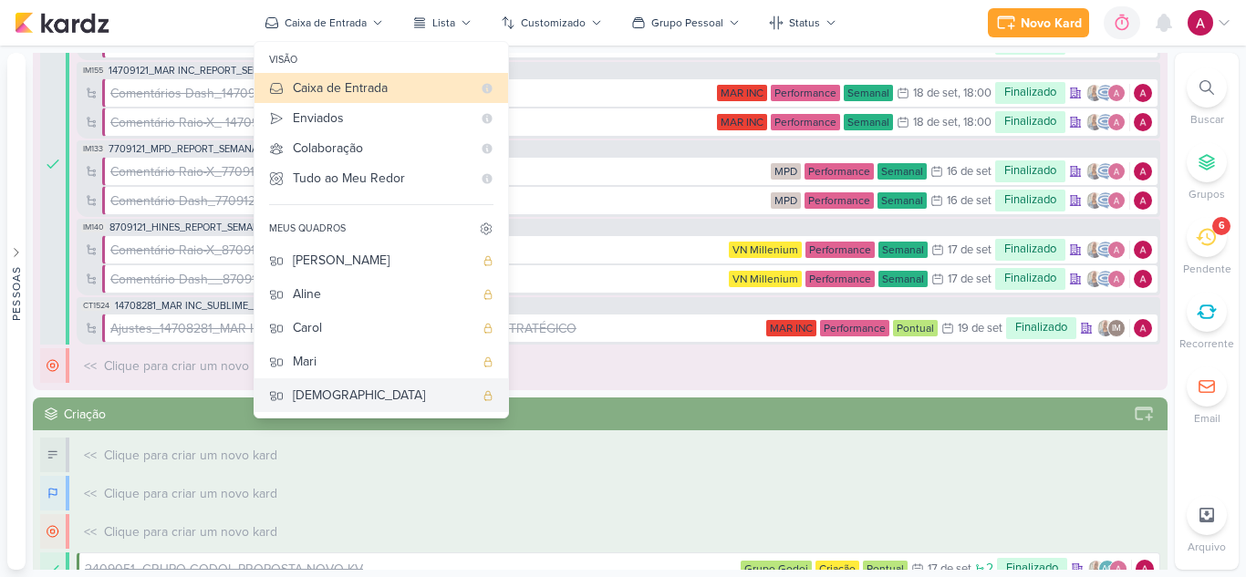
click at [317, 393] on div "[DEMOGRAPHIC_DATA]" at bounding box center [383, 395] width 181 height 19
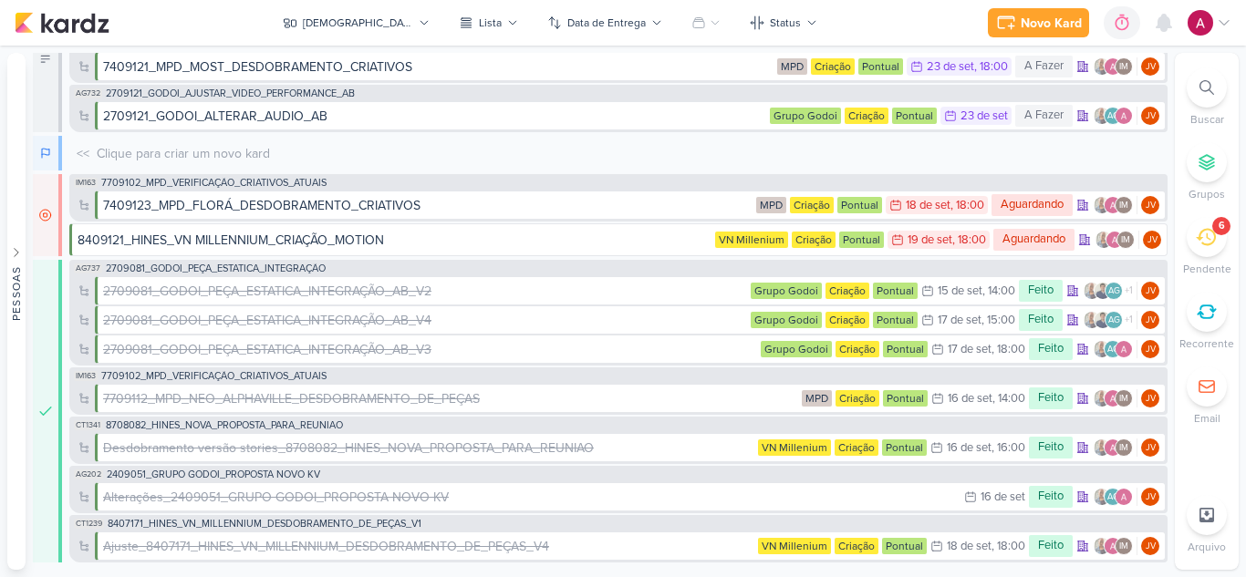
scroll to position [0, 0]
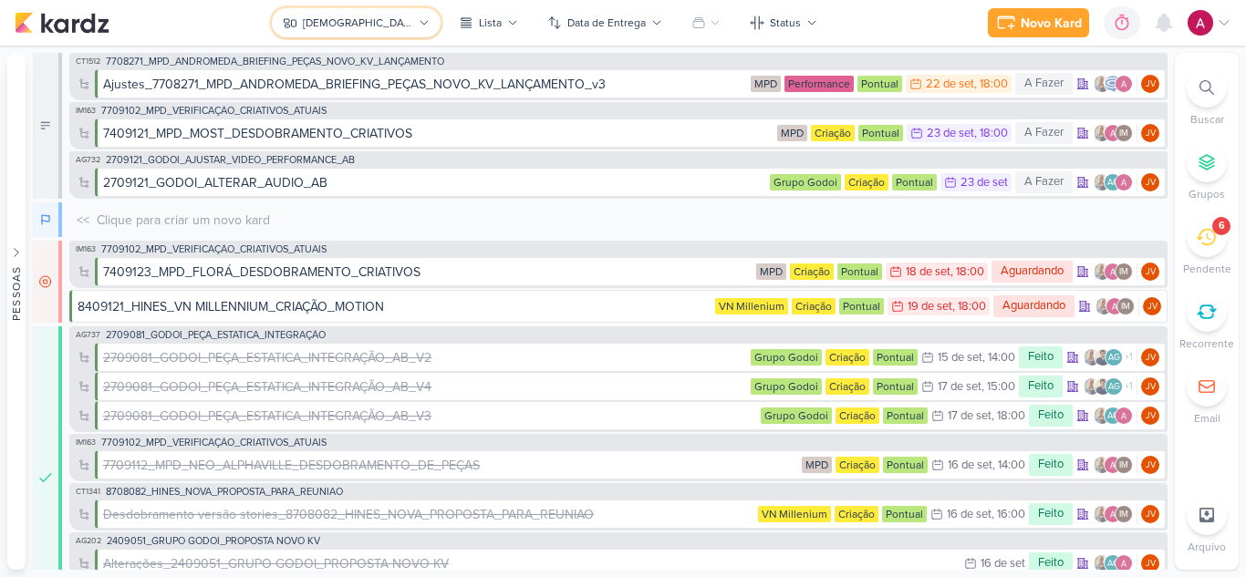
click at [358, 27] on div "[DEMOGRAPHIC_DATA]" at bounding box center [358, 23] width 110 height 16
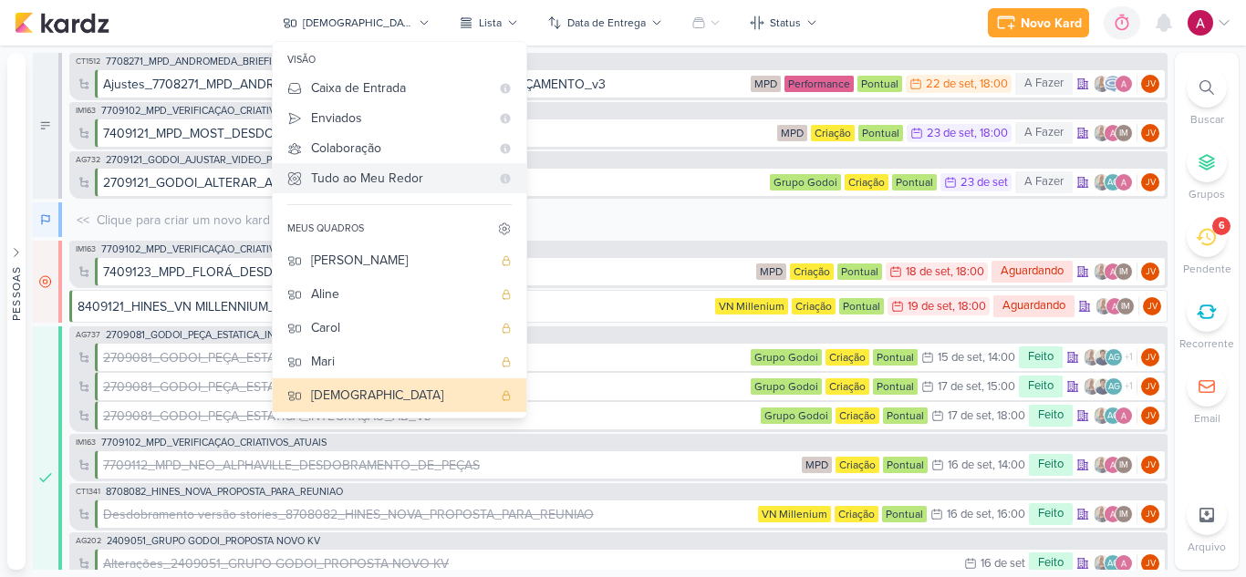
click at [443, 184] on div "Tudo ao Meu Redor" at bounding box center [400, 178] width 179 height 19
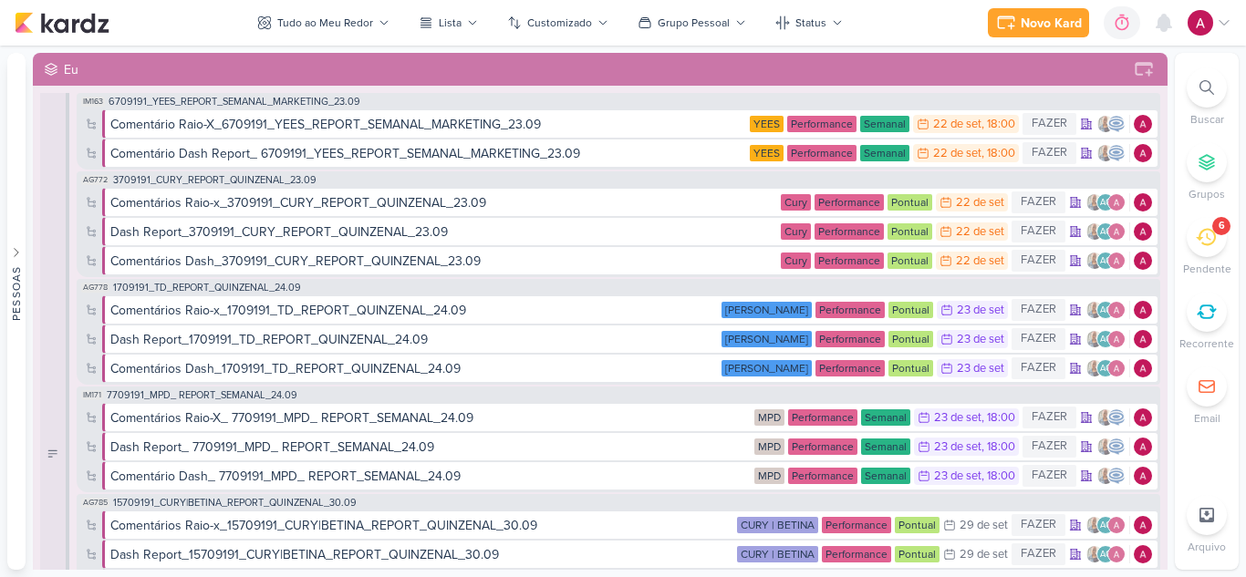
click at [1215, 242] on icon at bounding box center [1206, 237] width 20 height 20
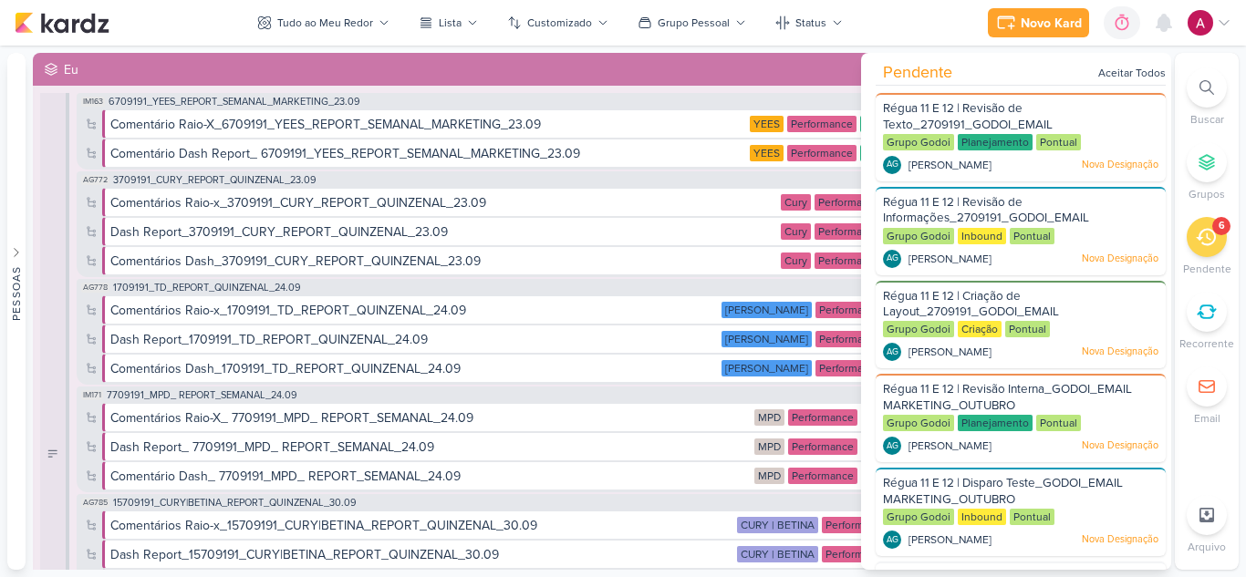
click at [1213, 248] on div "6" at bounding box center [1207, 237] width 40 height 40
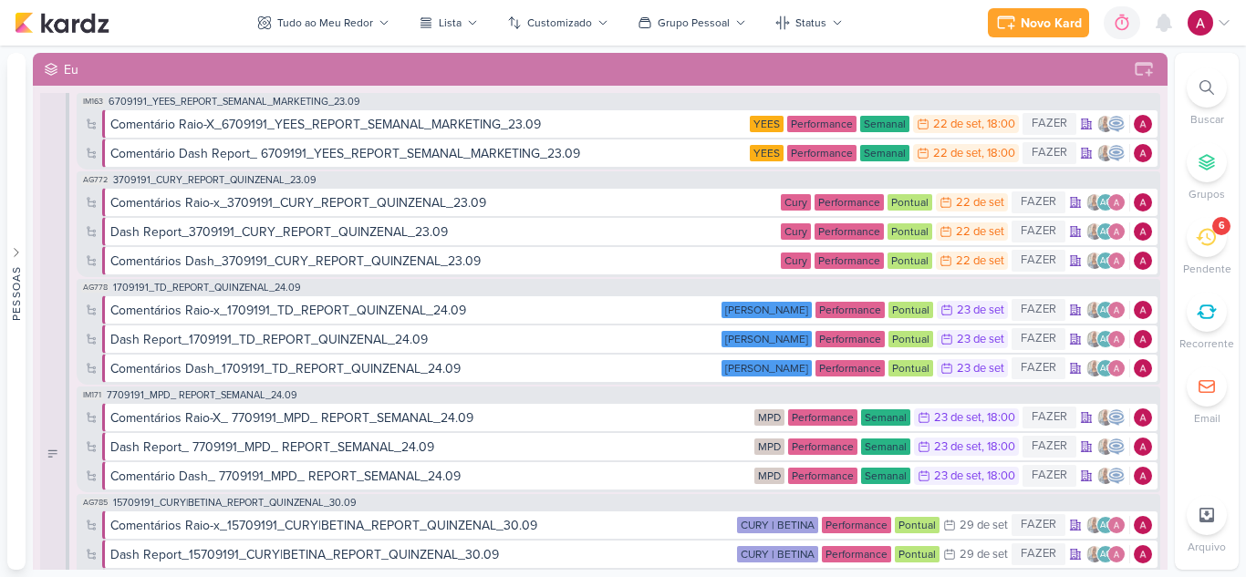
click at [58, 37] on div "Novo Kard Ctrl + k 0h0m Sessão desligada... Hoje 0h0m Semana 0h0m Mês 0h0m" at bounding box center [623, 23] width 1217 height 46
click at [67, 27] on img at bounding box center [62, 23] width 95 height 22
click at [1171, 32] on icon at bounding box center [1164, 23] width 22 height 22
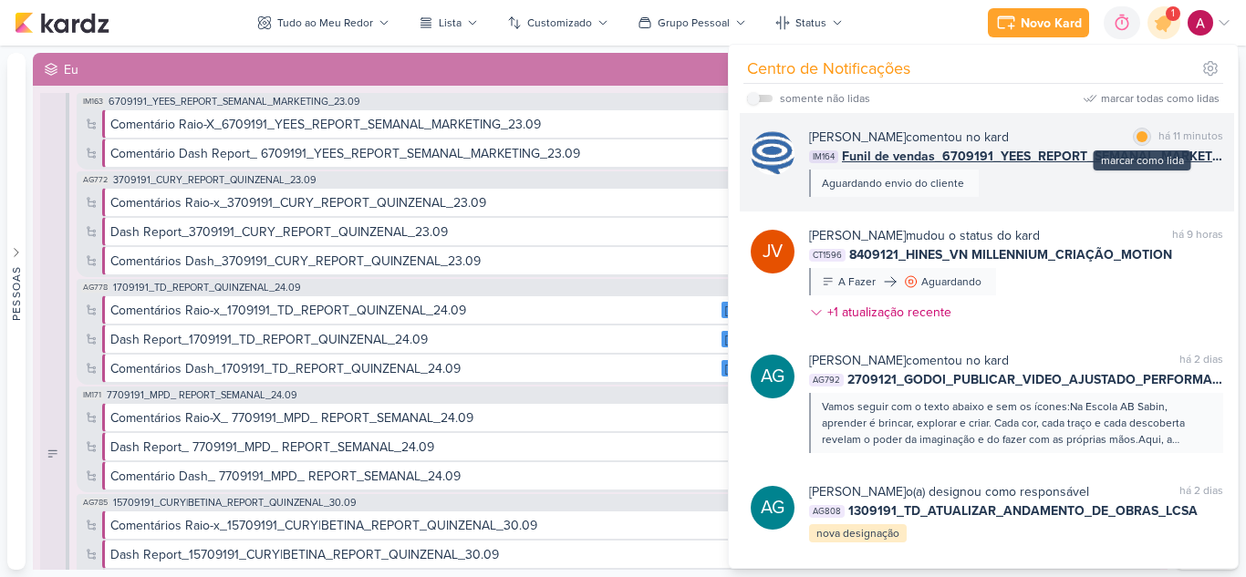
click at [1137, 136] on div at bounding box center [1142, 136] width 11 height 11
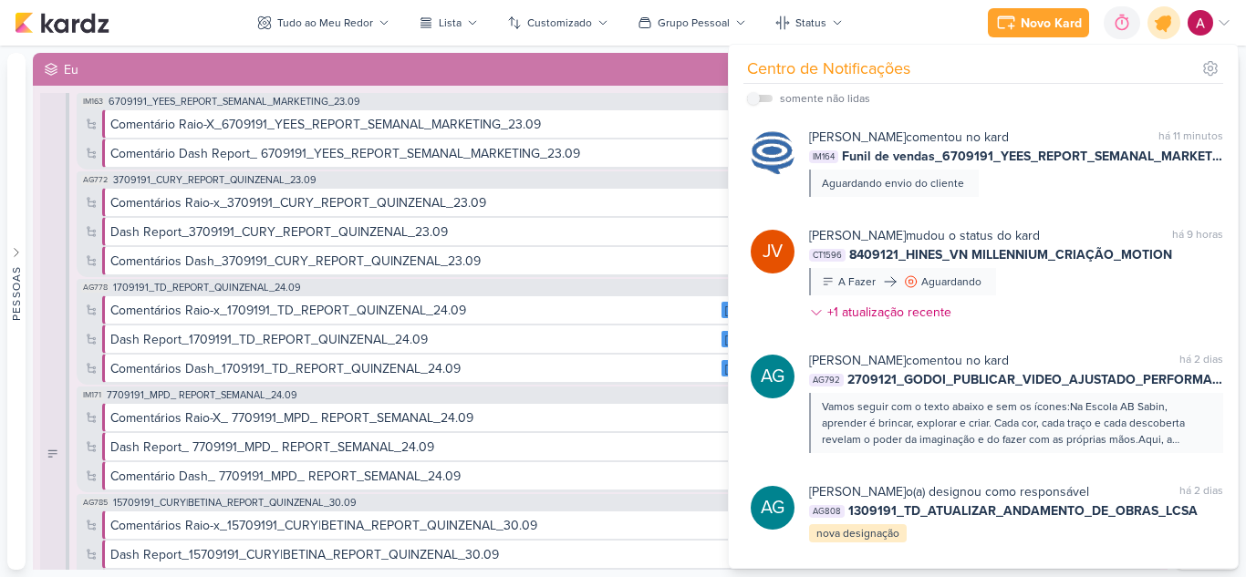
click at [1154, 24] on icon at bounding box center [1163, 22] width 31 height 31
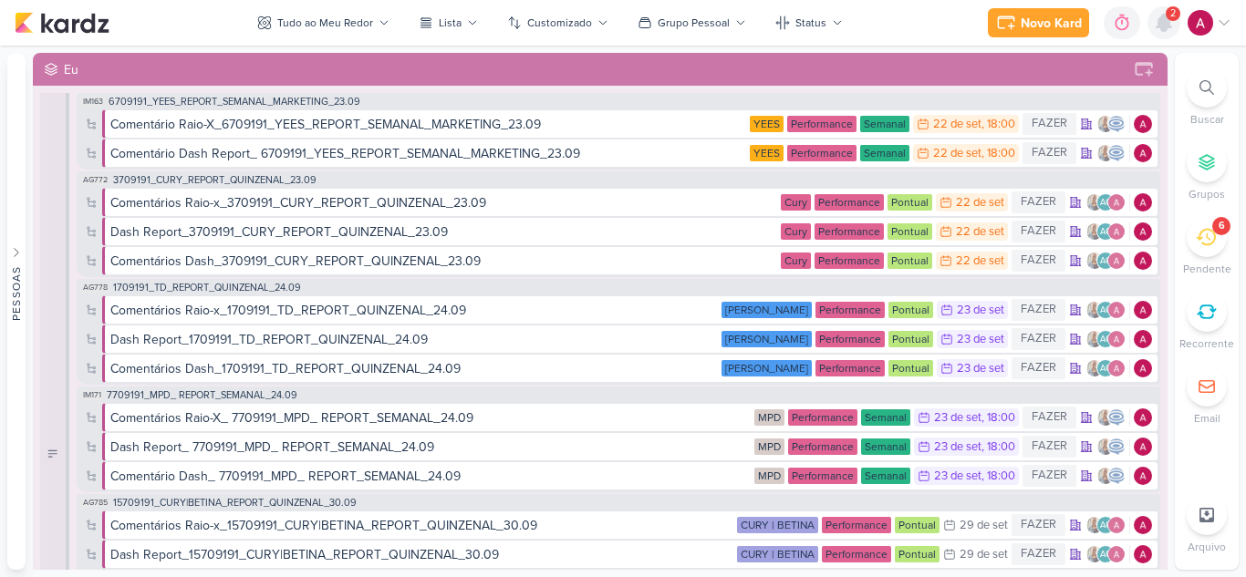
click at [1167, 25] on icon at bounding box center [1164, 23] width 15 height 16
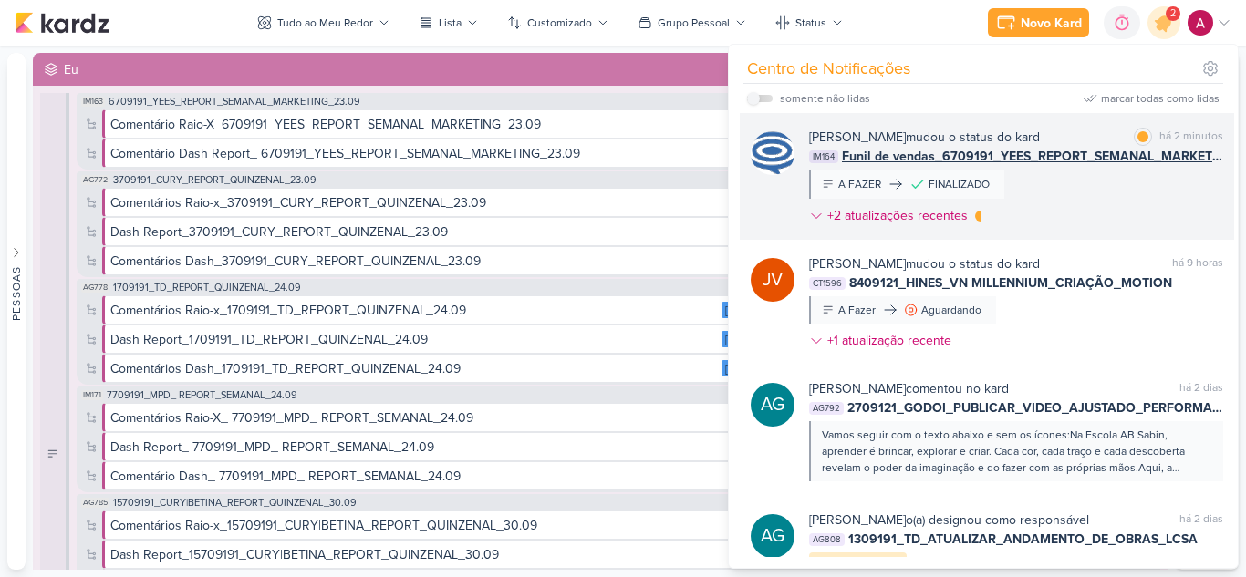
click at [1117, 176] on div "Caroline Traven De Andrade mudou o status do kard marcar como lida há 2 minutos…" at bounding box center [1016, 180] width 414 height 105
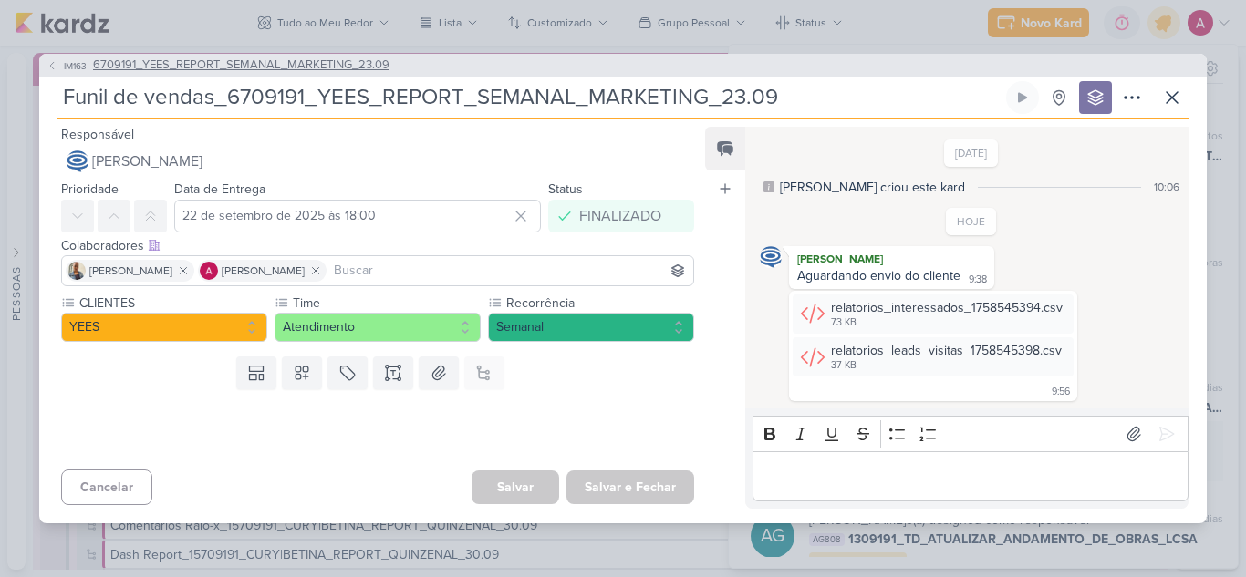
click at [66, 68] on span "IM163" at bounding box center [75, 66] width 28 height 14
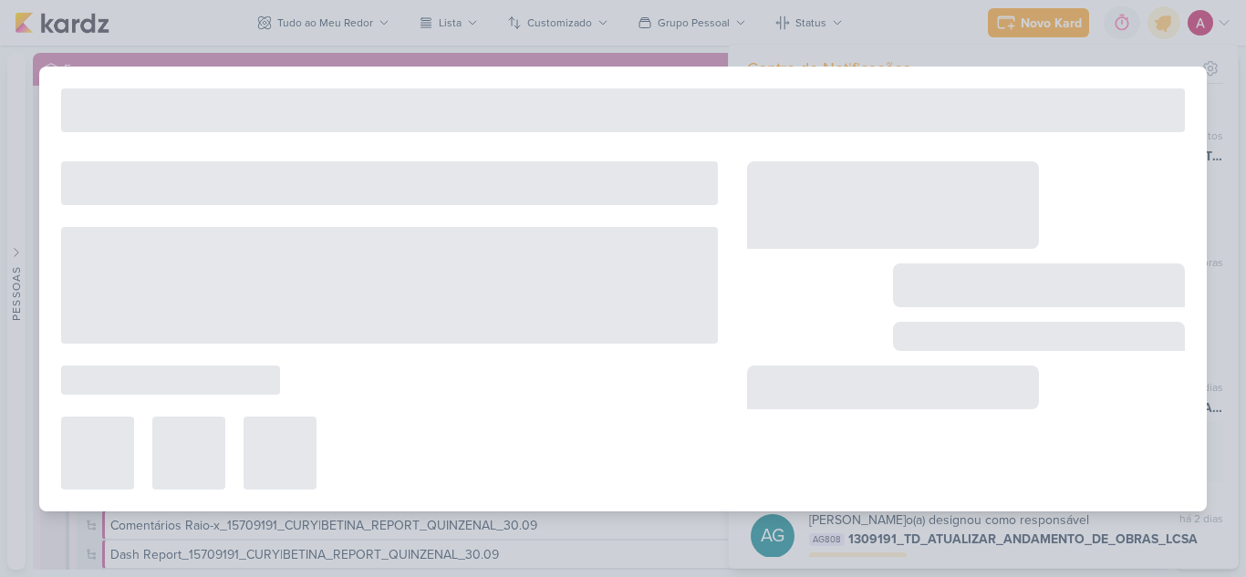
type input "6709191_YEES_REPORT_SEMANAL_MARKETING_23.09"
type input "23 de setembro de 2025 às 18:00"
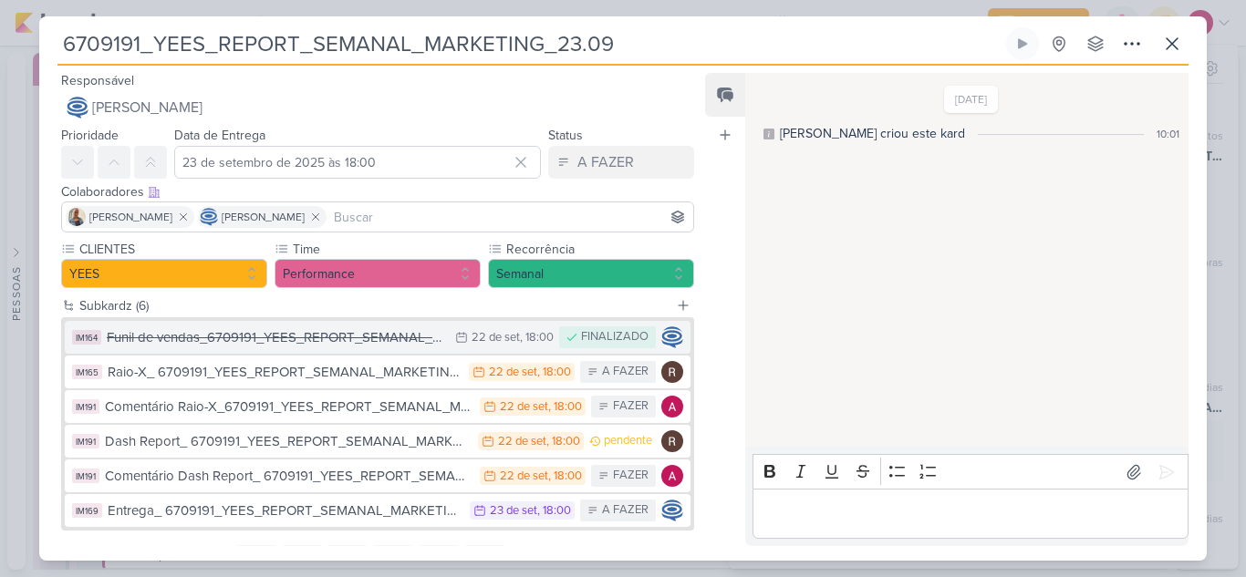
click at [383, 340] on div "Funil de vendas_6709191_YEES_REPORT_SEMANAL_MARKETING_23.09" at bounding box center [276, 337] width 339 height 21
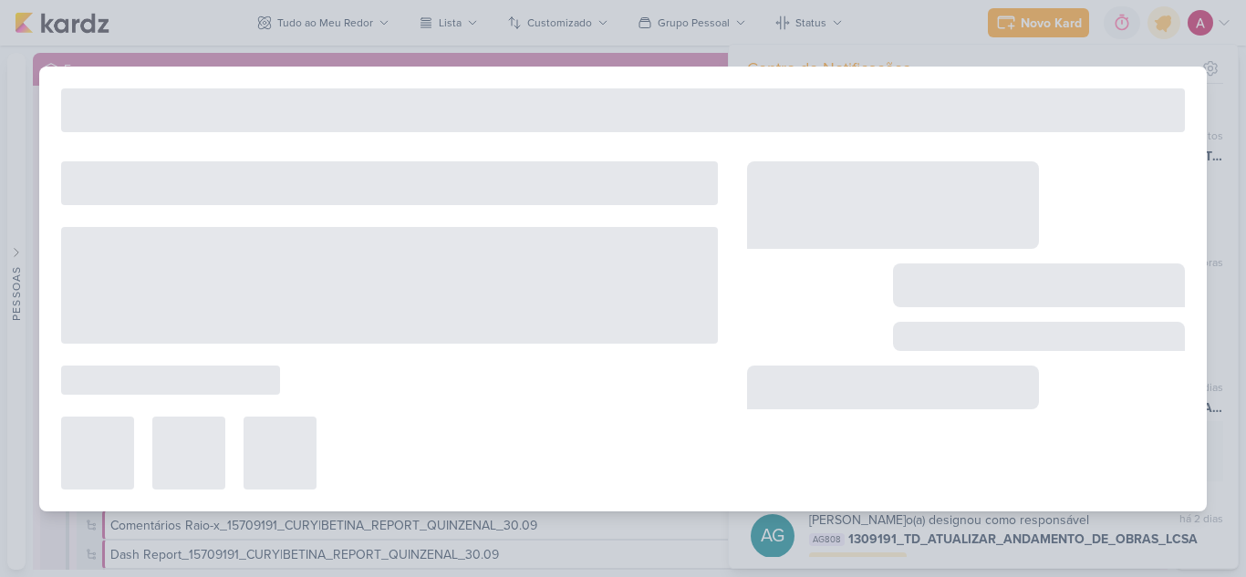
type input "Funil de vendas_6709191_YEES_REPORT_SEMANAL_MARKETING_23.09"
type input "22 de setembro de 2025 às 18:00"
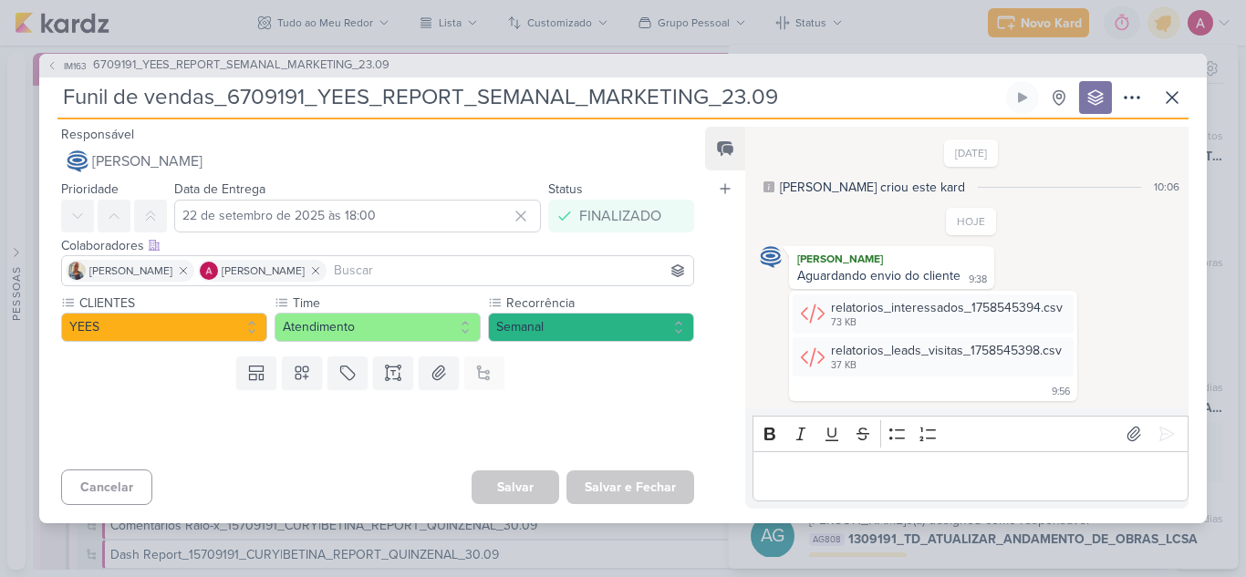
click at [414, 265] on input at bounding box center [509, 271] width 359 height 22
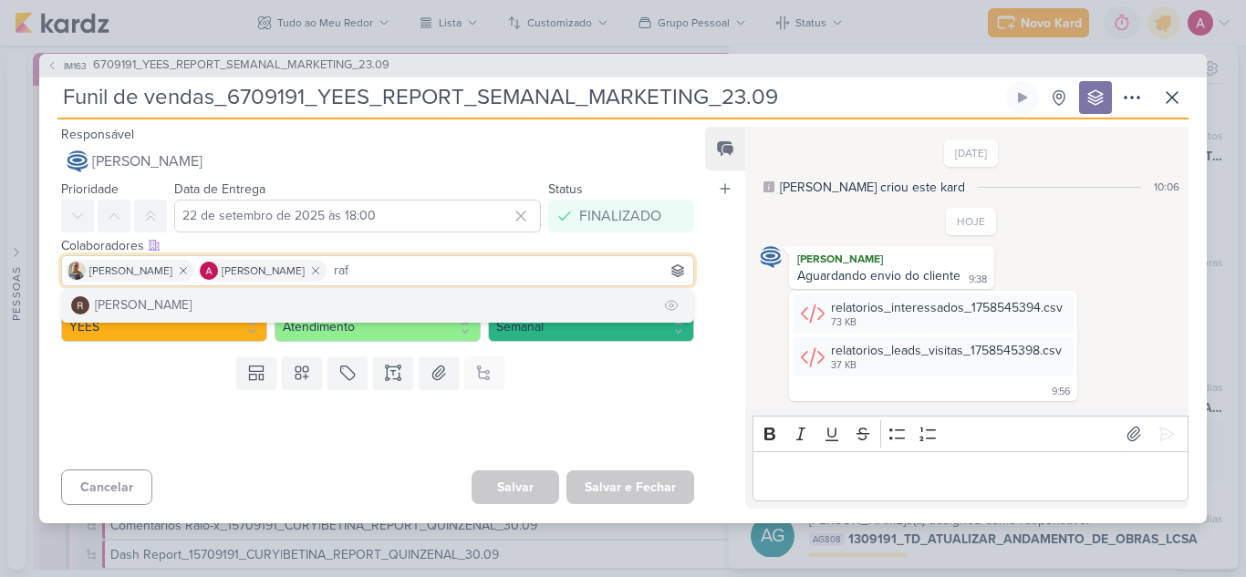
type input "raf"
click at [213, 306] on button "[PERSON_NAME]" at bounding box center [377, 305] width 631 height 33
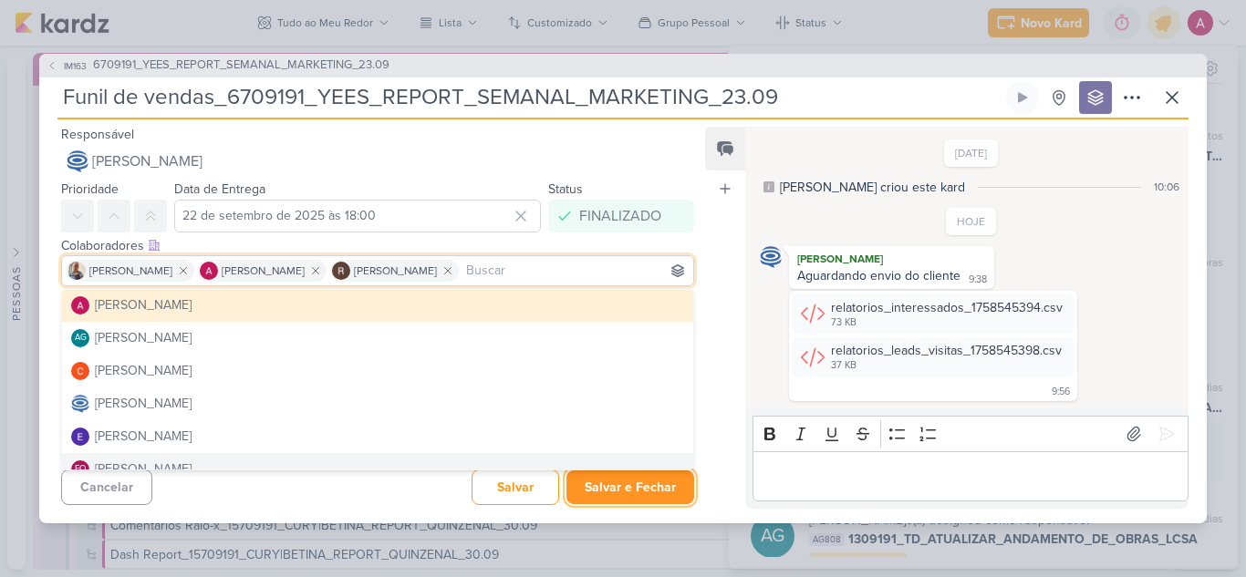
click at [597, 481] on button "Salvar e Fechar" at bounding box center [630, 488] width 128 height 34
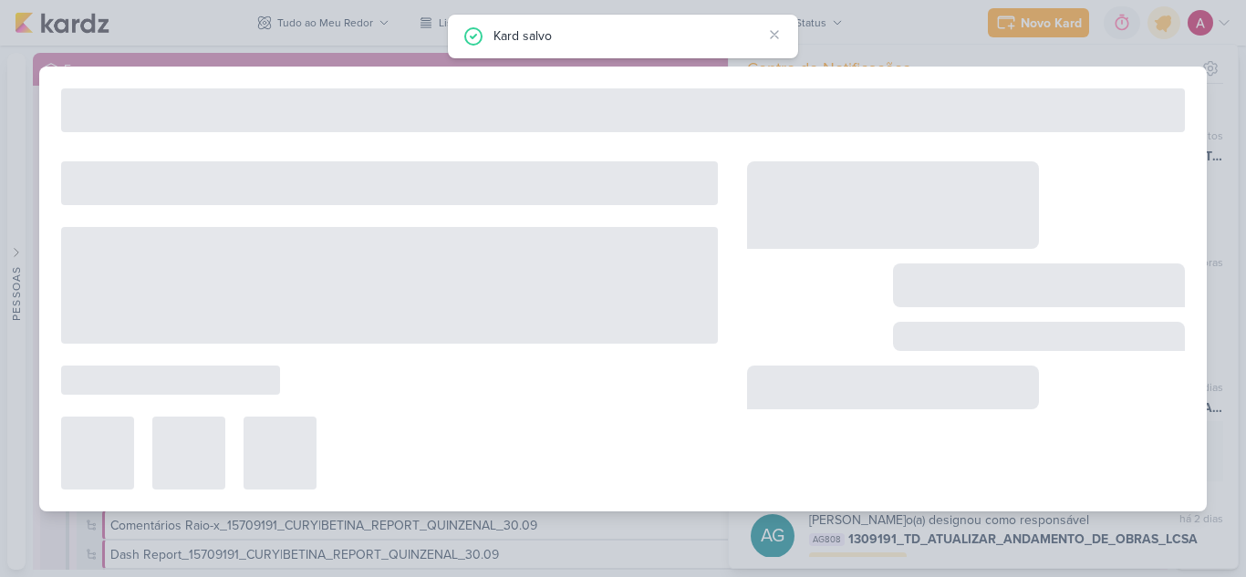
type input "6709191_YEES_REPORT_SEMANAL_MARKETING_23.09"
type input "23 de setembro de 2025 às 18:00"
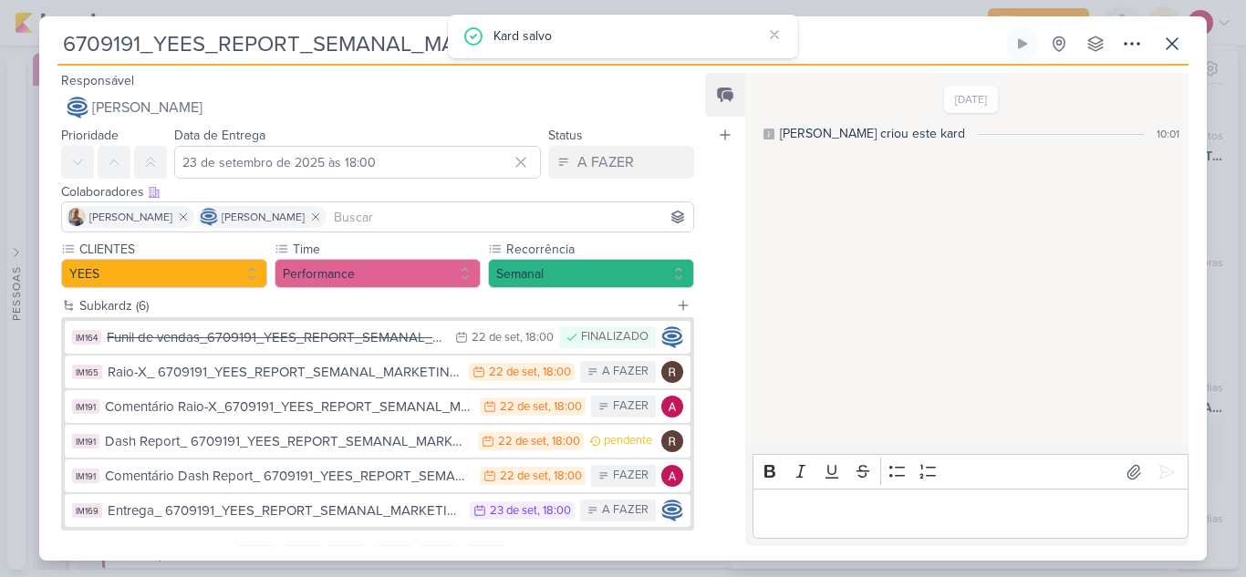
click at [439, 222] on input at bounding box center [509, 217] width 359 height 22
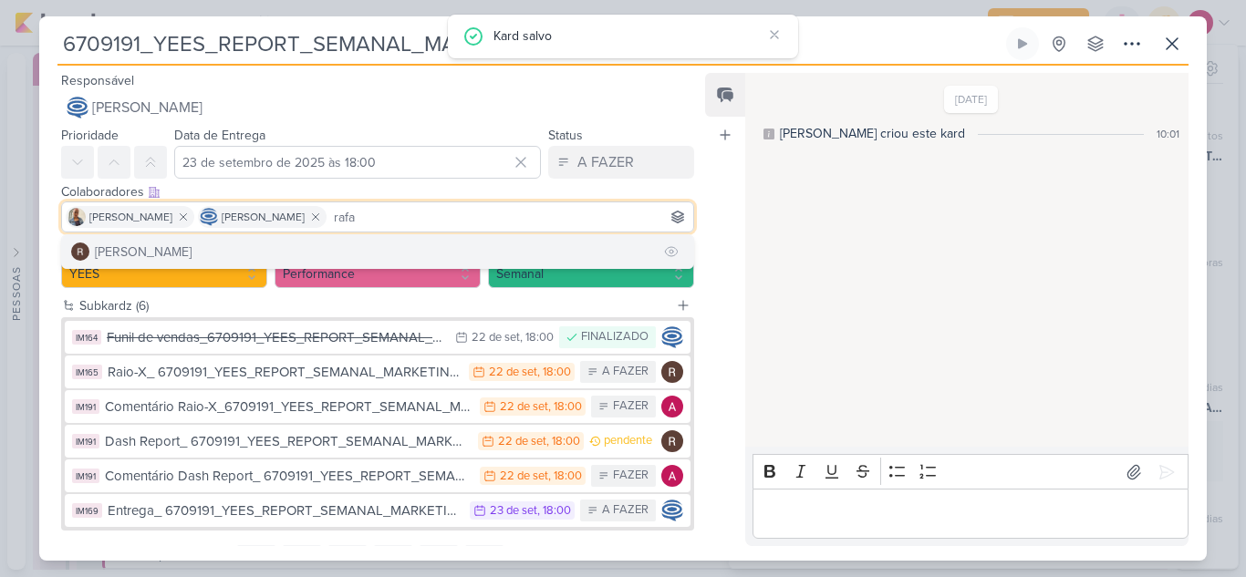
type input "rafa"
click at [361, 244] on button "[PERSON_NAME]" at bounding box center [377, 251] width 631 height 33
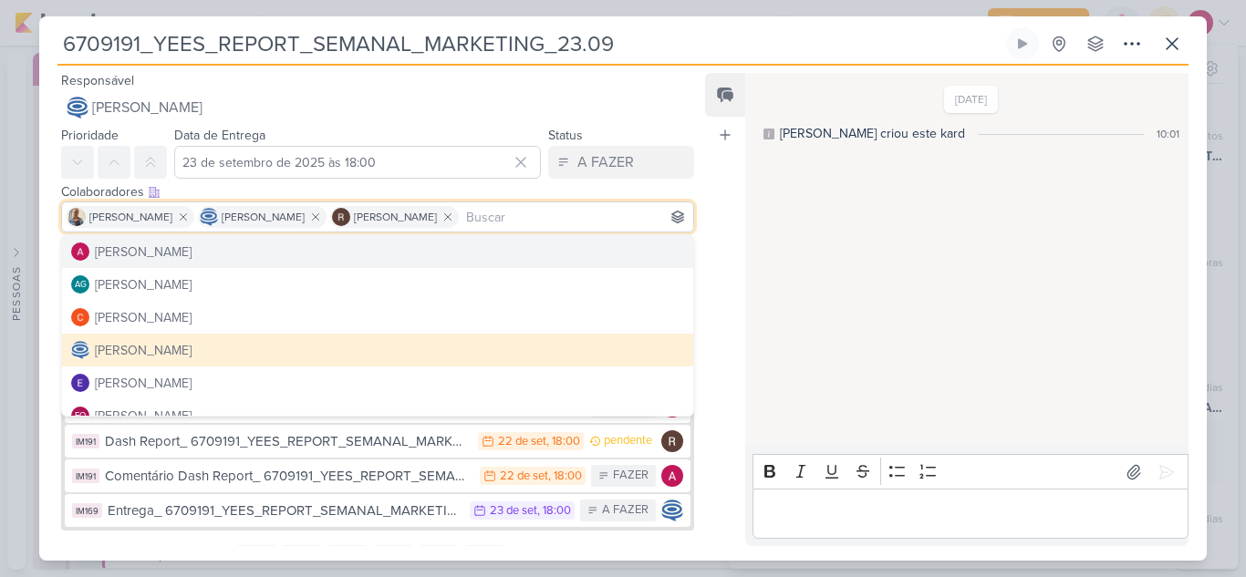
click at [712, 216] on div "Feed Atrelar email Solte o email para atrelar ao kard" at bounding box center [725, 309] width 40 height 473
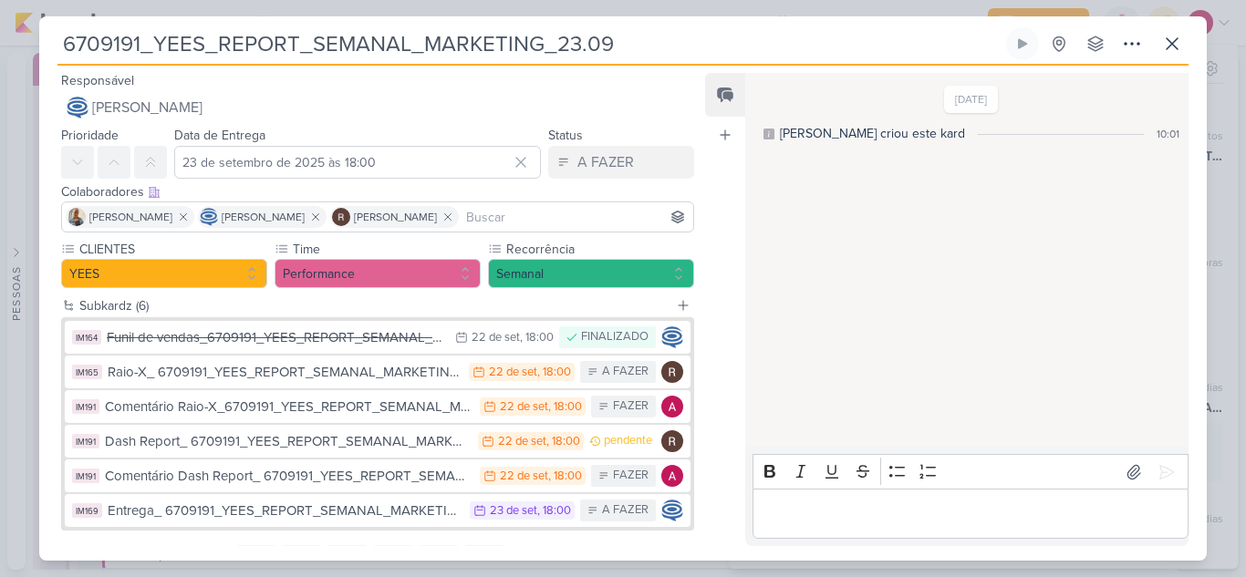
click at [532, 212] on input at bounding box center [575, 217] width 227 height 22
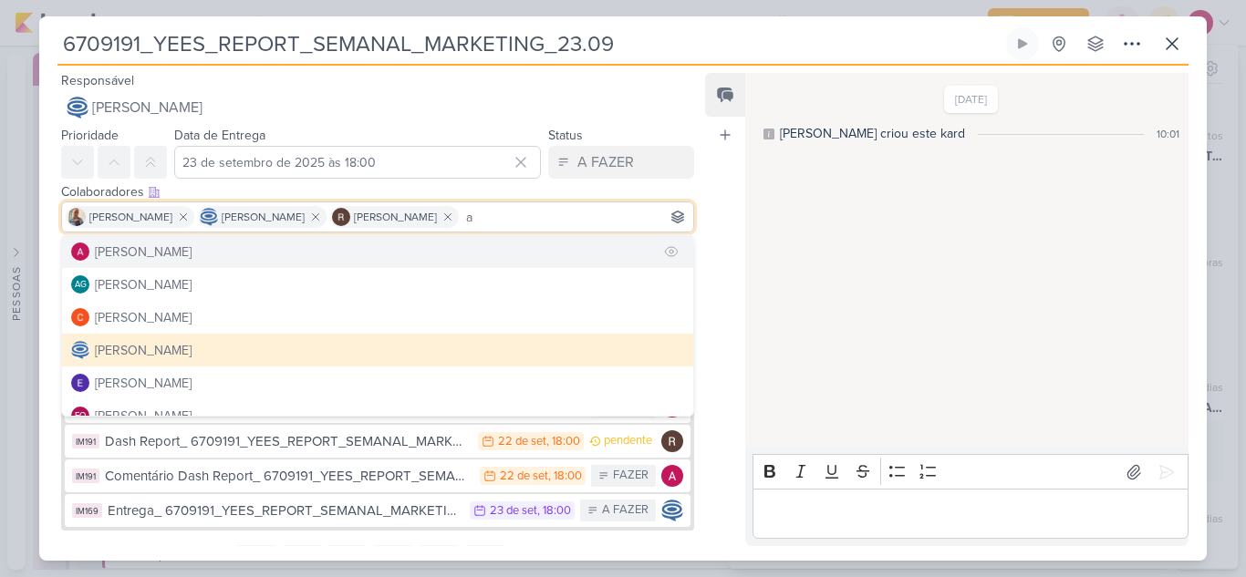
type input "a"
click at [290, 248] on button "[PERSON_NAME]" at bounding box center [377, 251] width 631 height 33
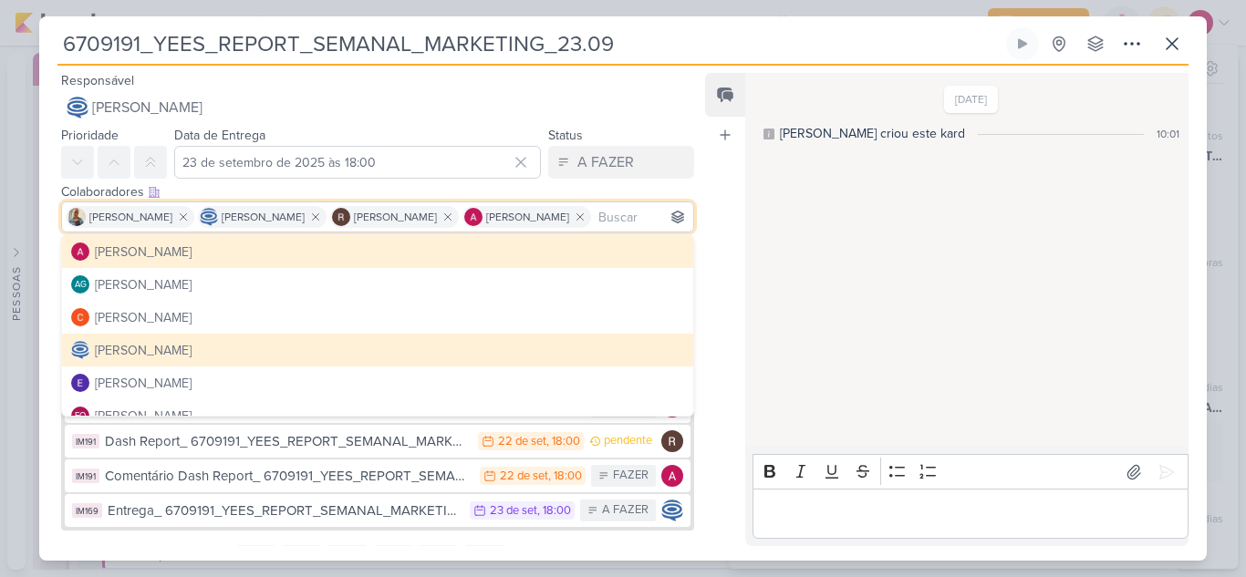
click at [975, 228] on div "19/9/25 Isabella criou este kard 10:01" at bounding box center [965, 261] width 441 height 372
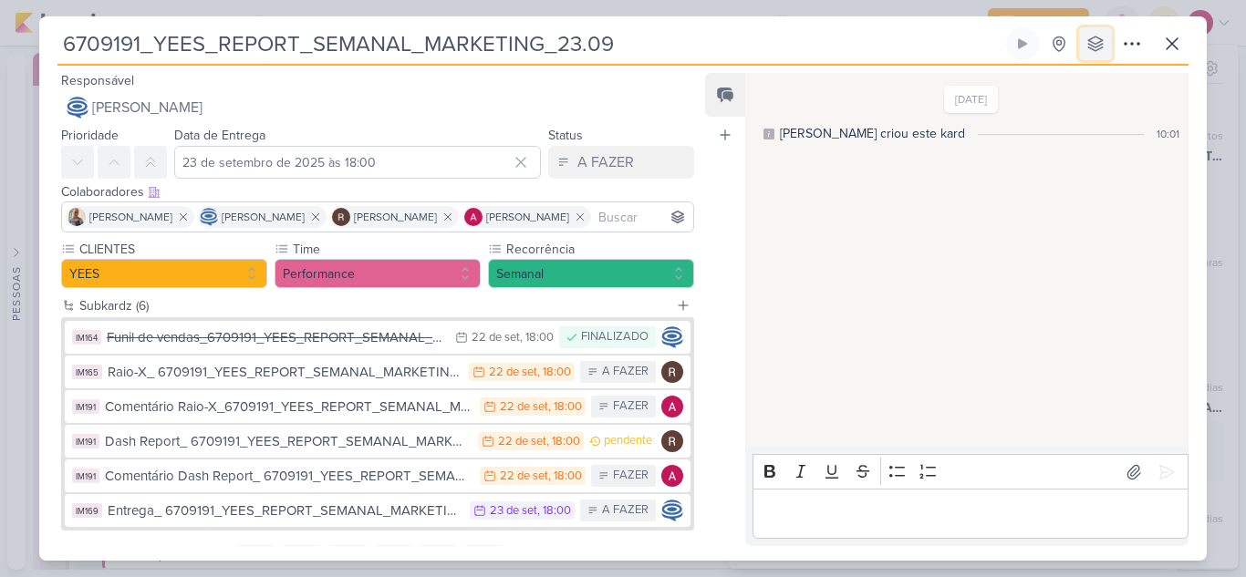
click at [1091, 47] on icon at bounding box center [1095, 44] width 18 height 18
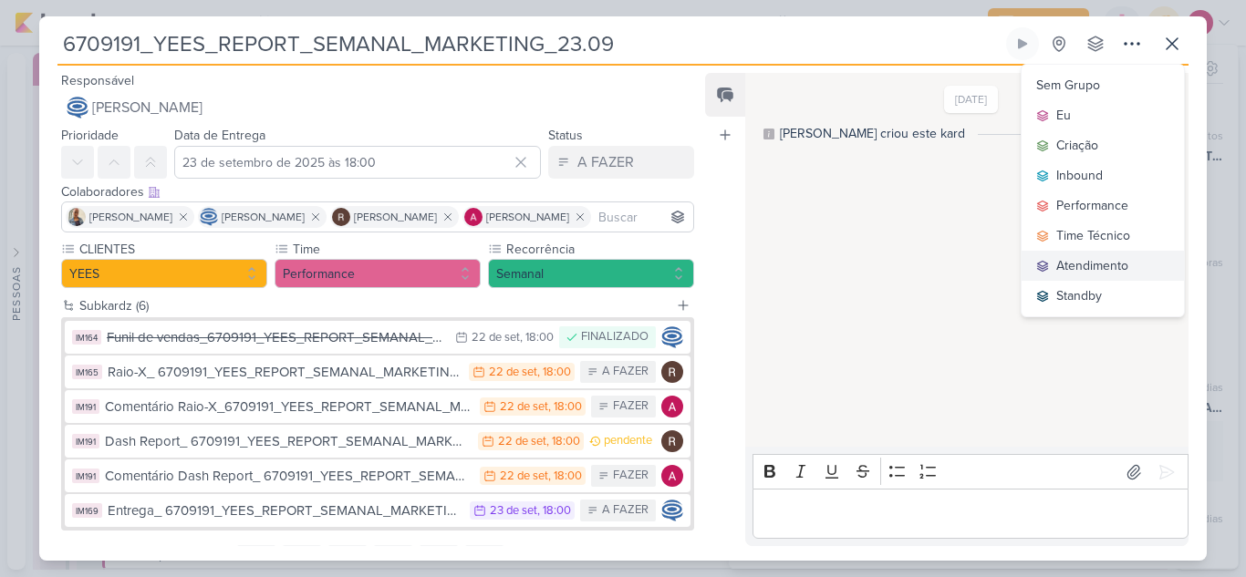
click at [1106, 260] on div "Atendimento" at bounding box center [1092, 265] width 72 height 19
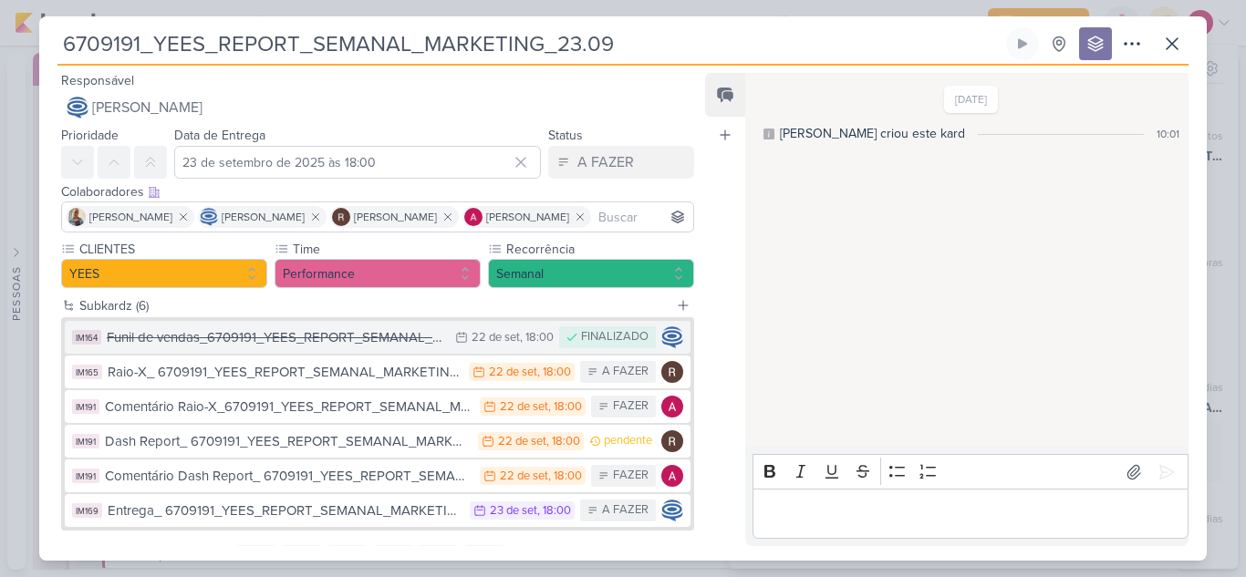
click at [373, 332] on div "Funil de vendas_6709191_YEES_REPORT_SEMANAL_MARKETING_23.09" at bounding box center [276, 337] width 339 height 21
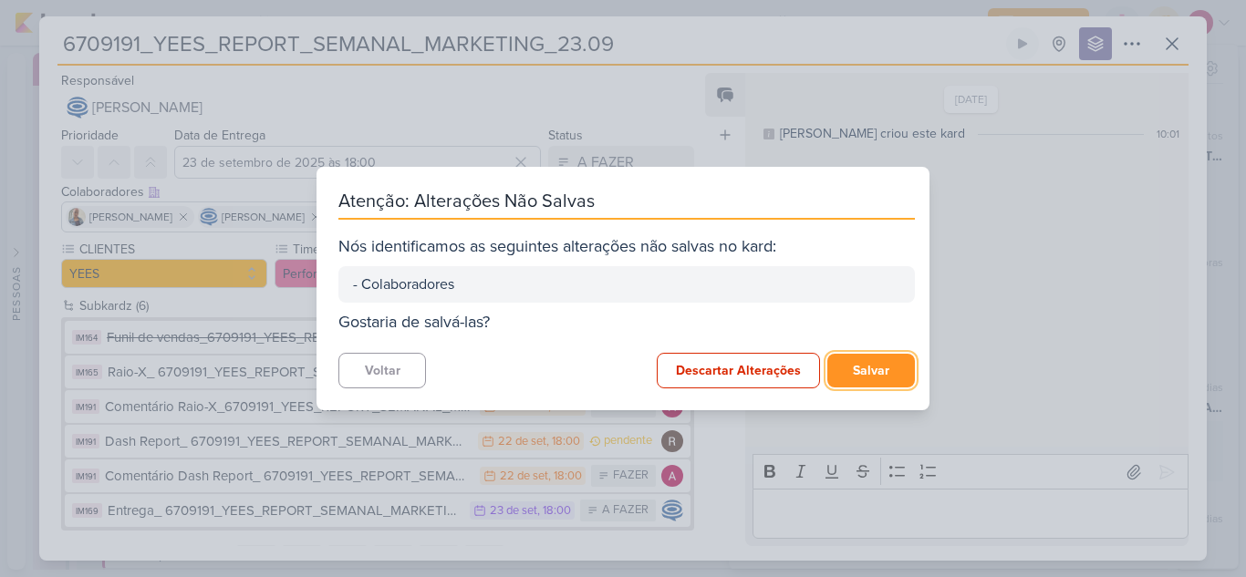
click at [893, 373] on button "Salvar" at bounding box center [871, 371] width 88 height 34
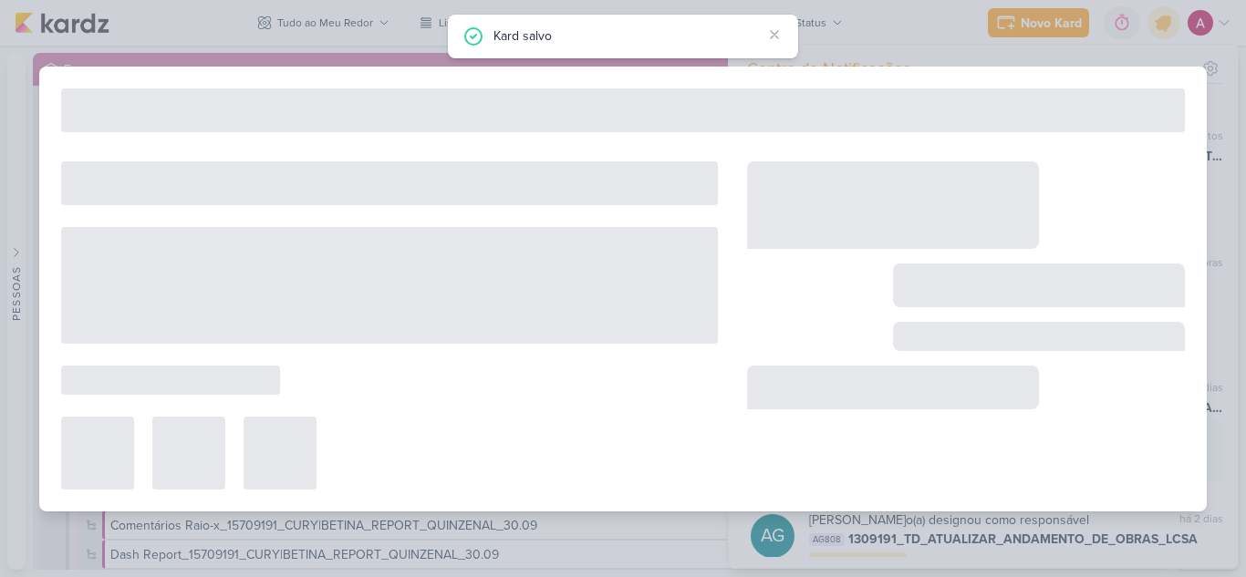
type input "Funil de vendas_6709191_YEES_REPORT_SEMANAL_MARKETING_23.09"
type input "22 de setembro de 2025 às 18:00"
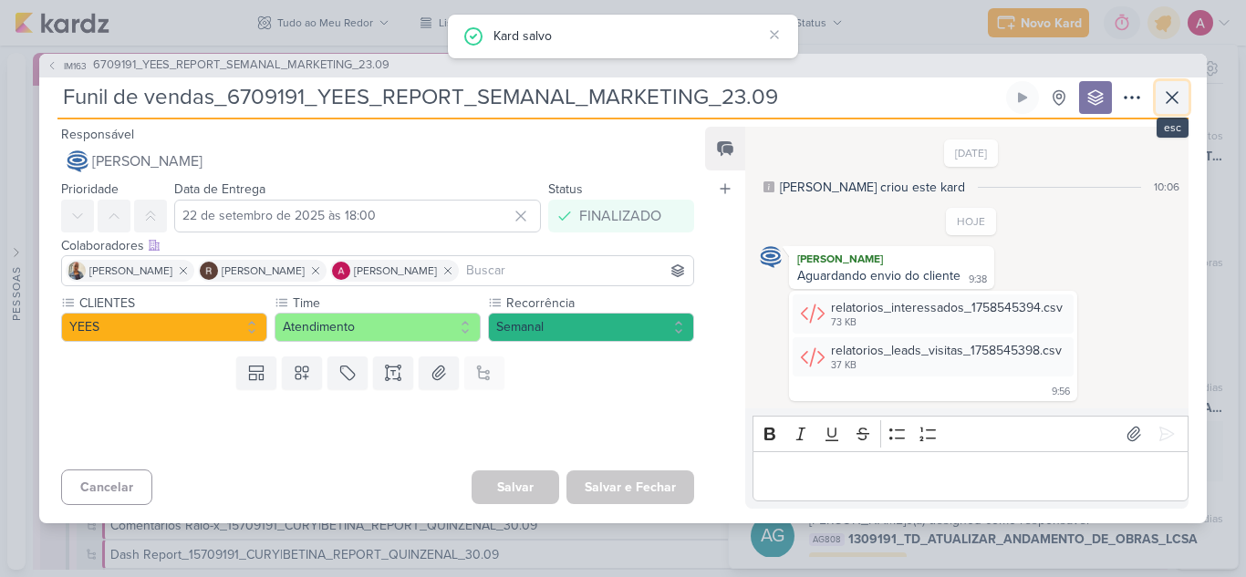
click at [1173, 96] on icon at bounding box center [1172, 97] width 11 height 11
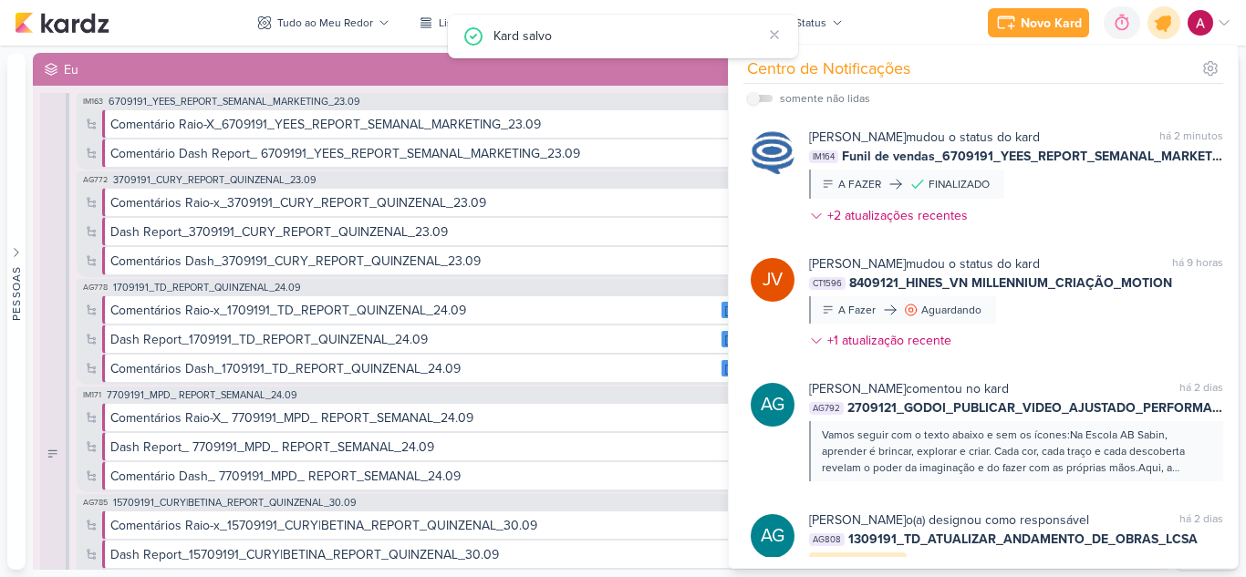
click at [1166, 36] on div at bounding box center [1164, 23] width 47 height 47
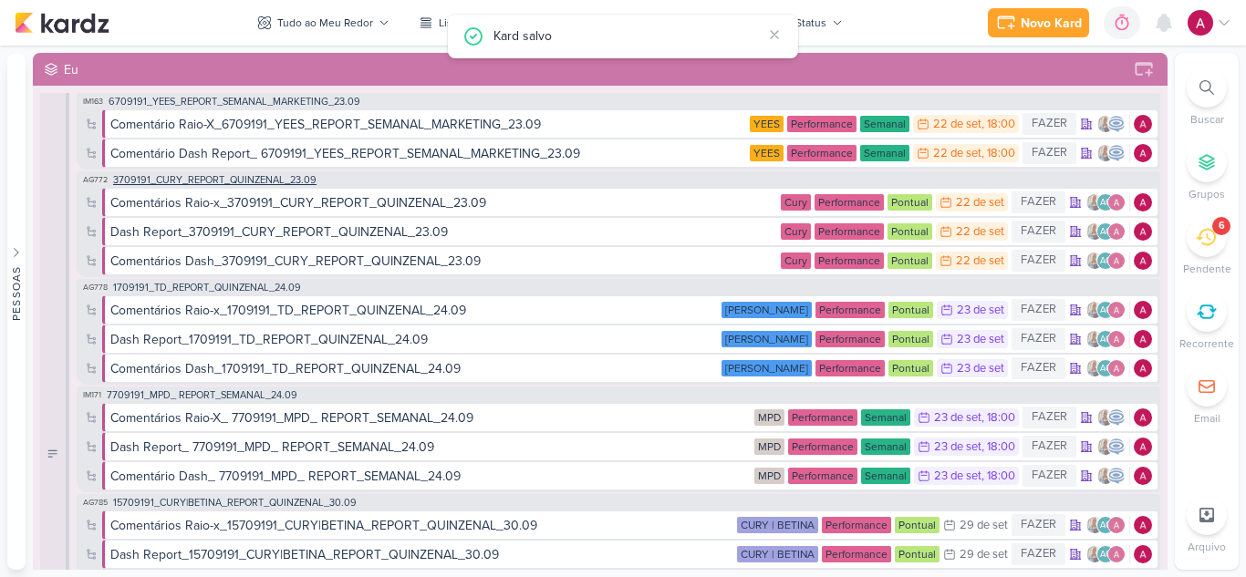
click at [242, 173] on div "AG772 3709191_CURY_REPORT_QUINZENAL_23.09" at bounding box center [198, 180] width 240 height 15
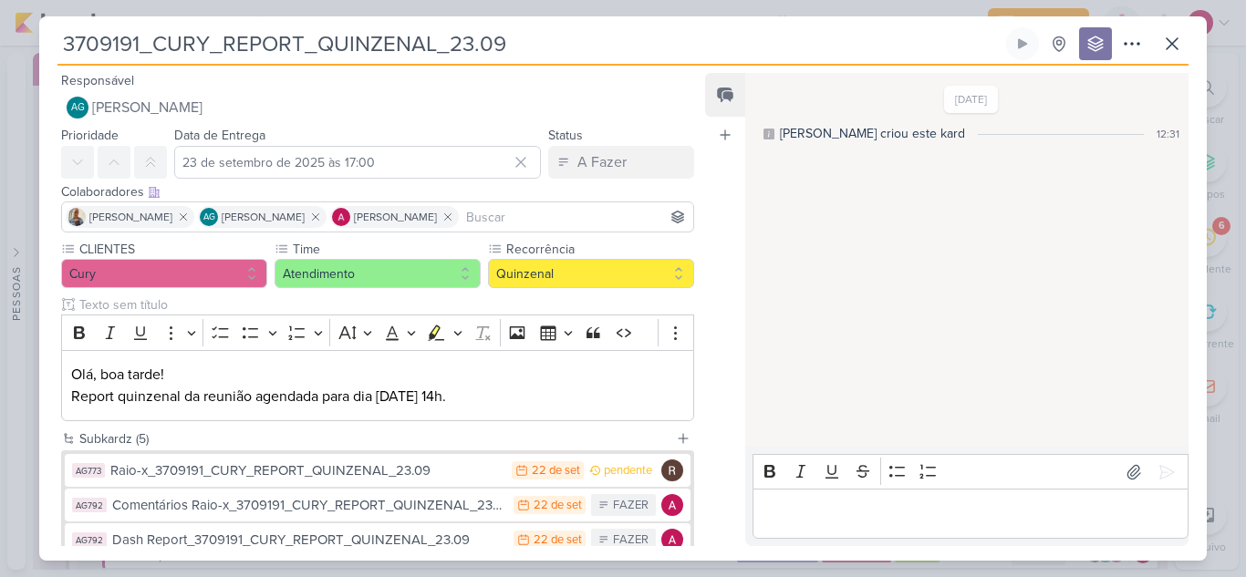
click at [514, 214] on input at bounding box center [575, 217] width 227 height 22
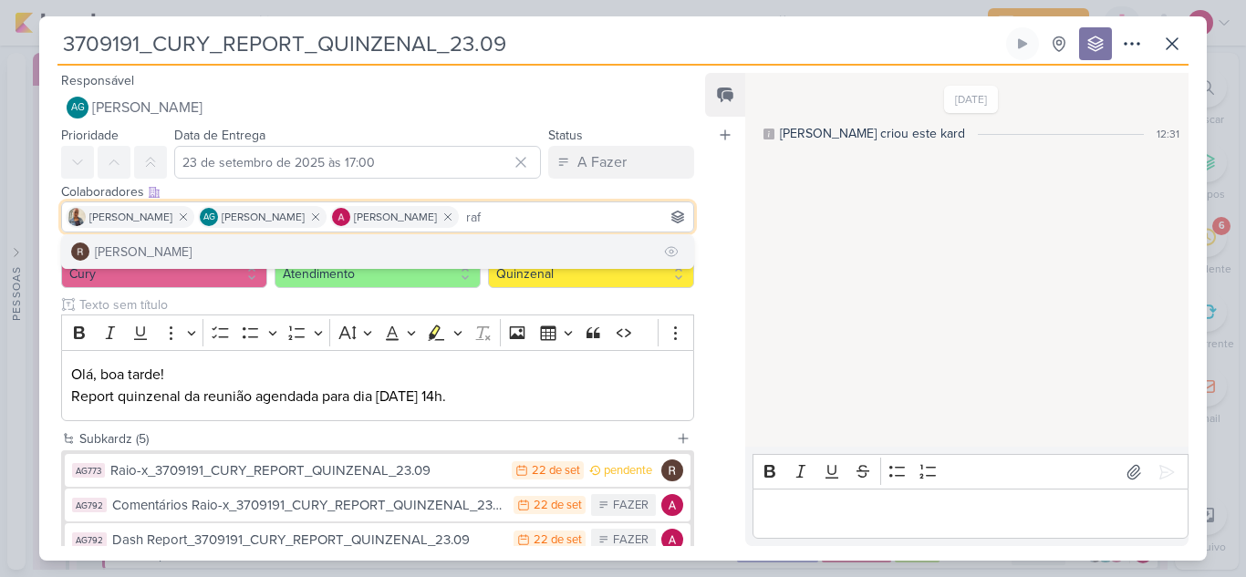
type input "raf"
click at [199, 254] on button "[PERSON_NAME]" at bounding box center [377, 251] width 631 height 33
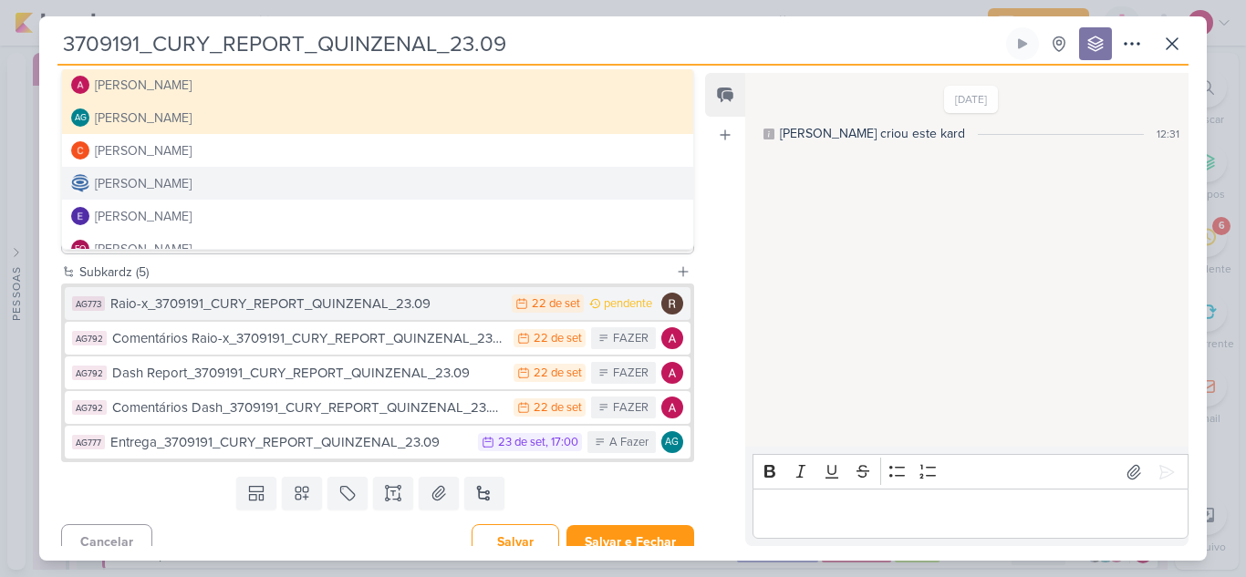
scroll to position [184, 0]
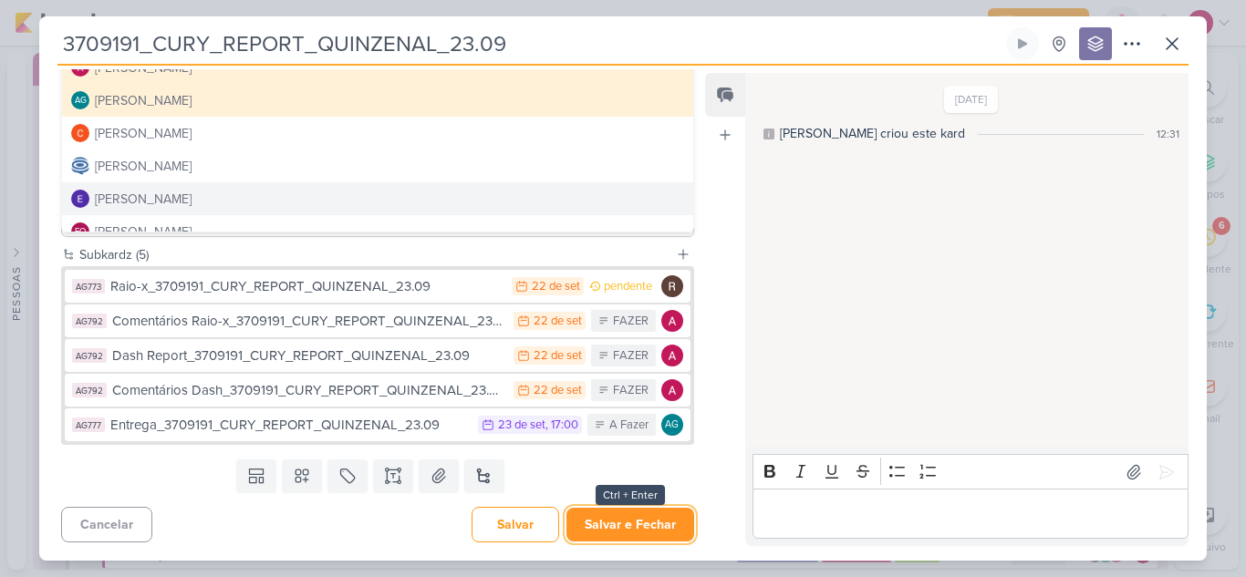
click at [637, 526] on button "Salvar e Fechar" at bounding box center [630, 525] width 128 height 34
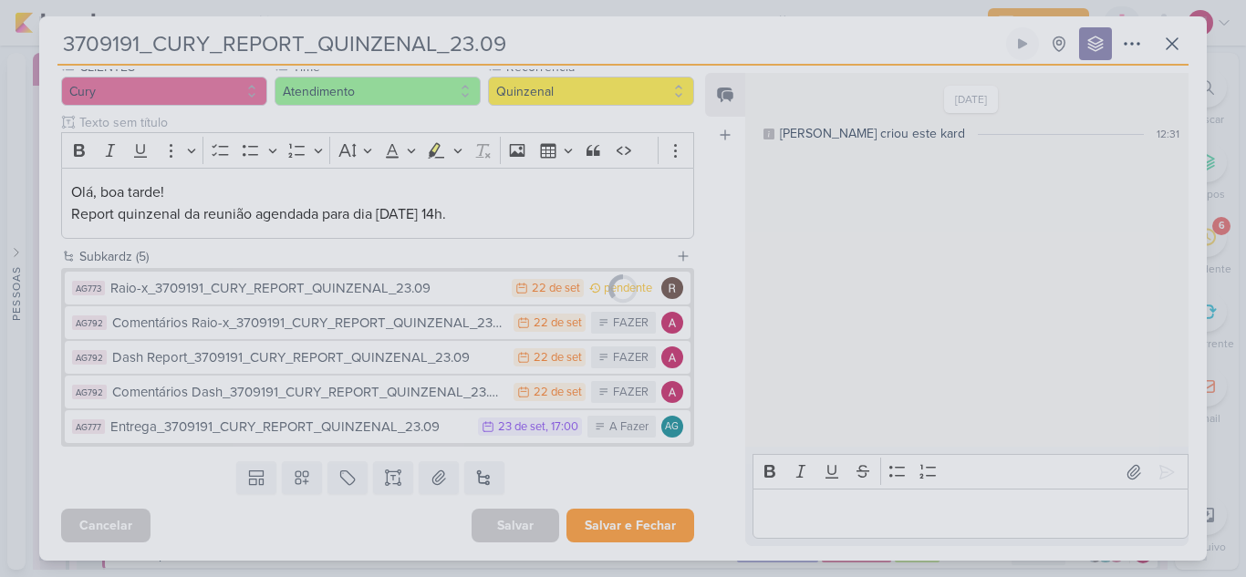
scroll to position [182, 0]
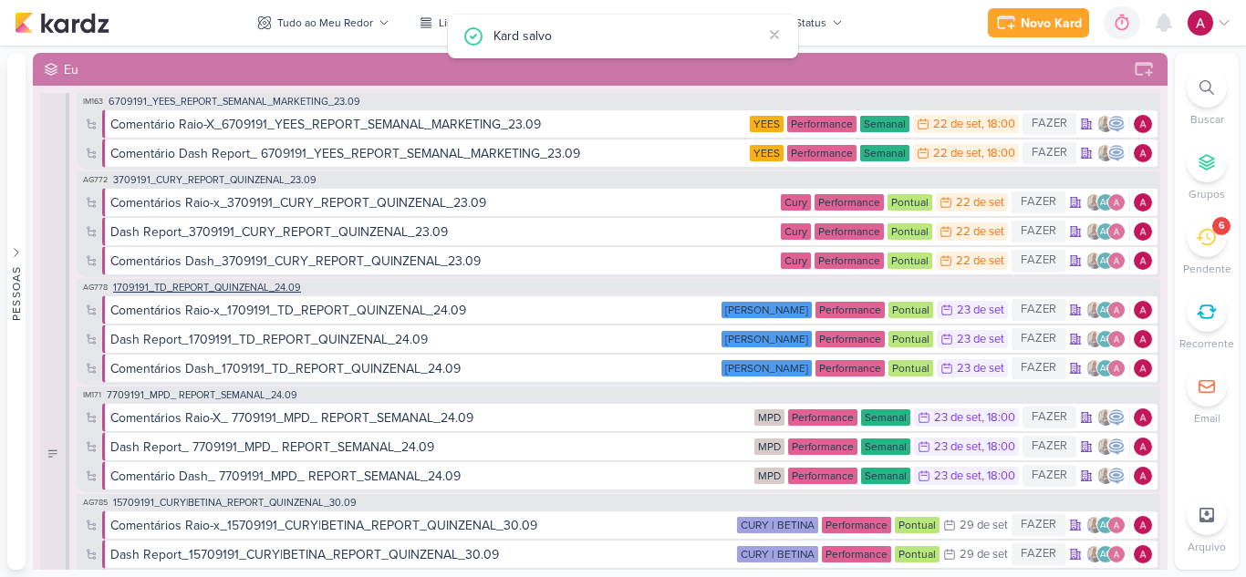
click at [250, 286] on span "1709191_TD_REPORT_QUINZENAL_24.09" at bounding box center [207, 288] width 188 height 10
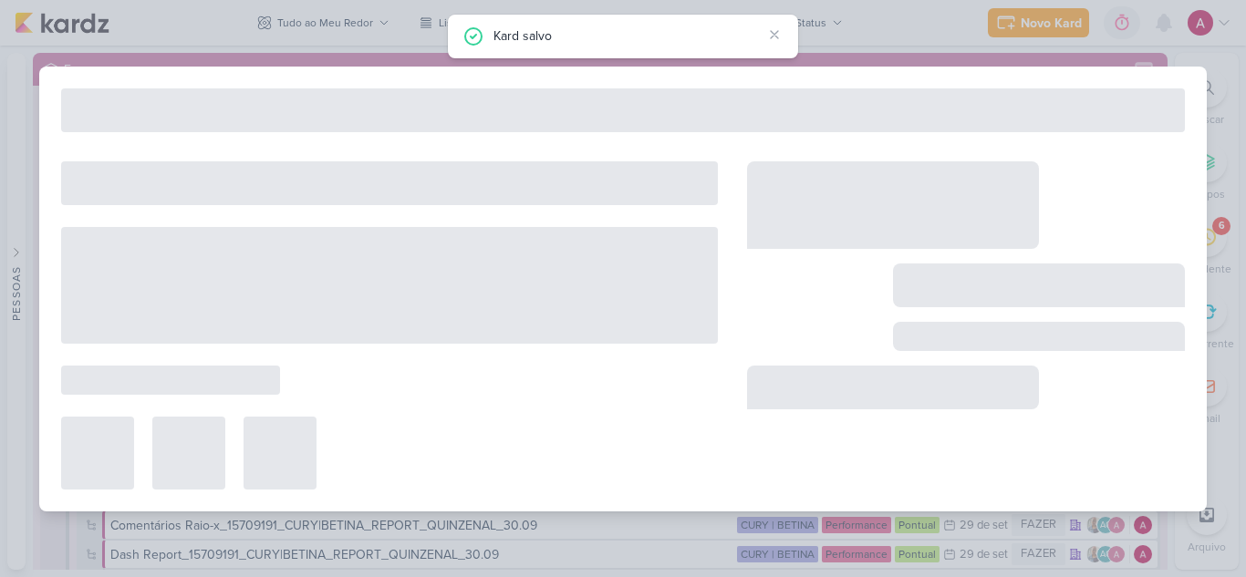
type input "1709191_TD_REPORT_QUINZENAL_24.09"
type input "24 de setembro de 2025 às 17:00"
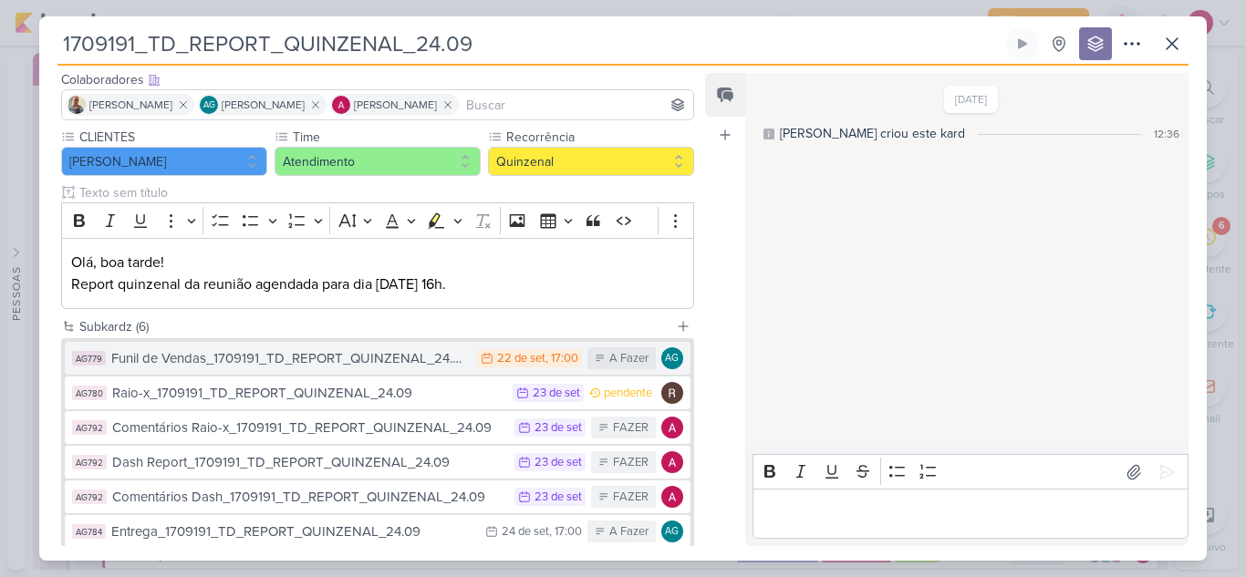
click at [432, 358] on div "Funil de Vendas_1709191_TD_REPORT_QUINZENAL_24.09" at bounding box center [289, 358] width 357 height 21
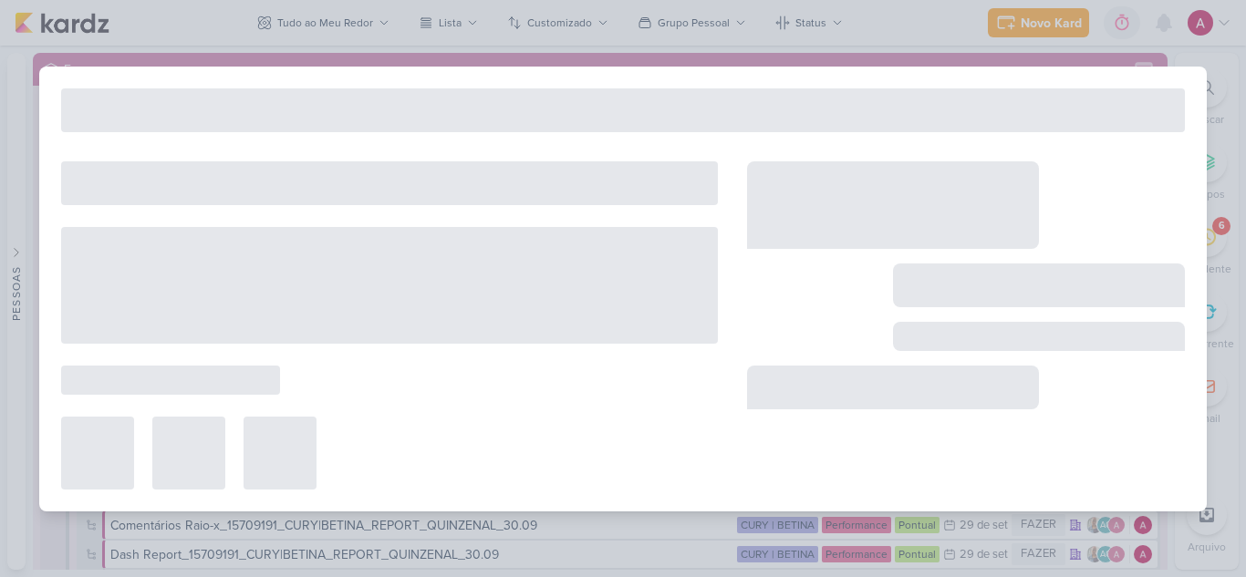
type input "Funil de Vendas_1709191_TD_REPORT_QUINZENAL_24.09"
type input "22 de setembro de 2025 às 17:00"
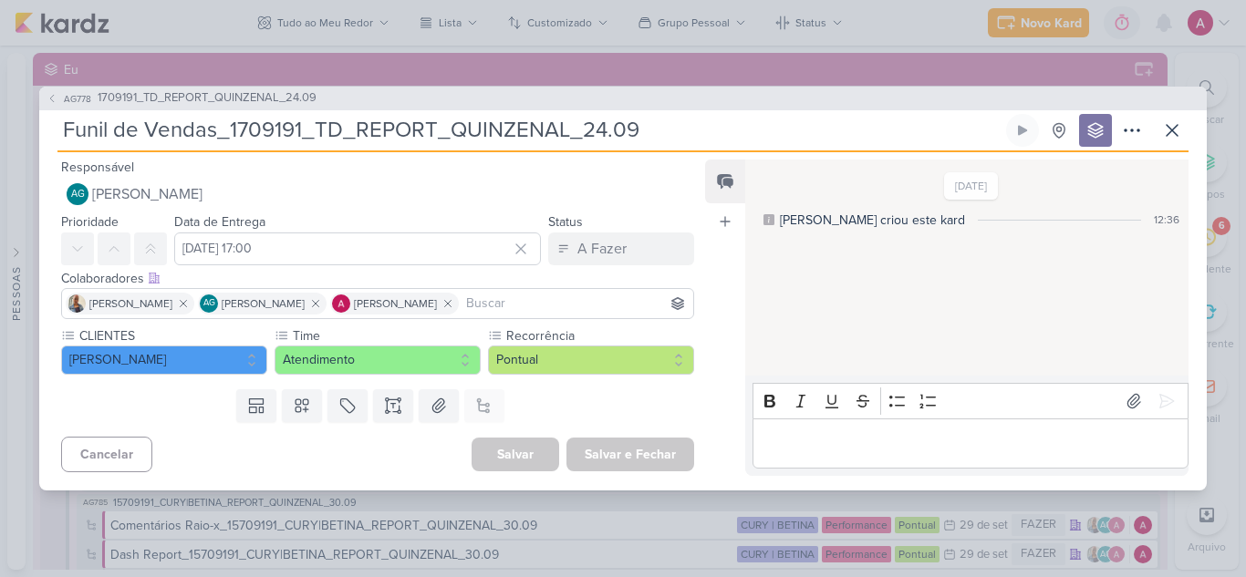
click at [518, 306] on input at bounding box center [575, 304] width 227 height 22
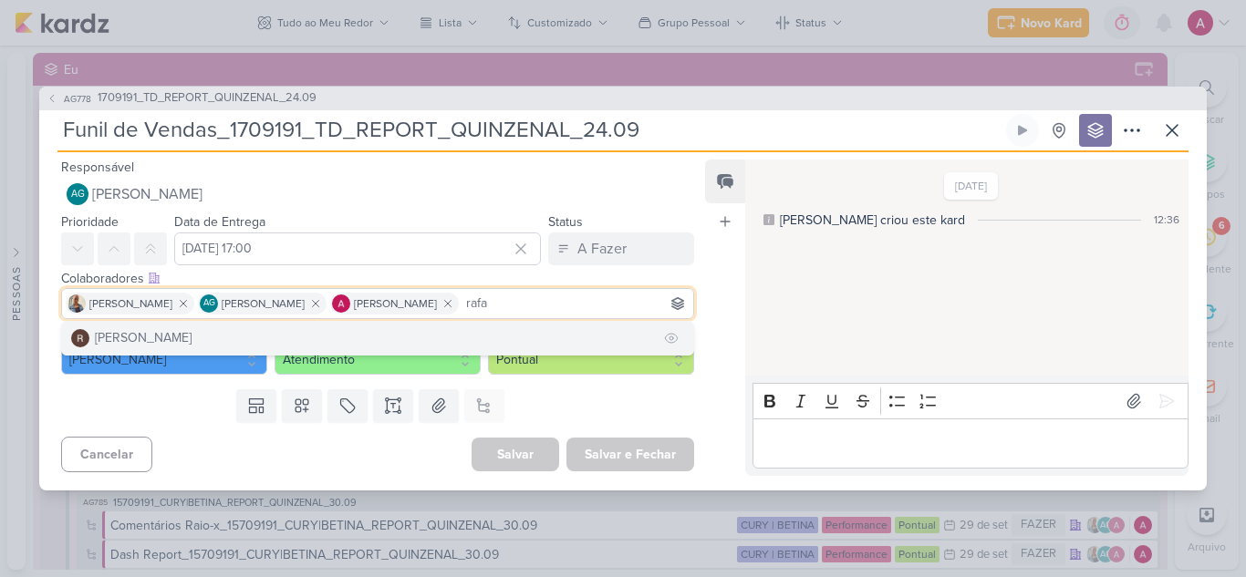
type input "rafa"
click at [258, 346] on button "[PERSON_NAME]" at bounding box center [377, 338] width 631 height 33
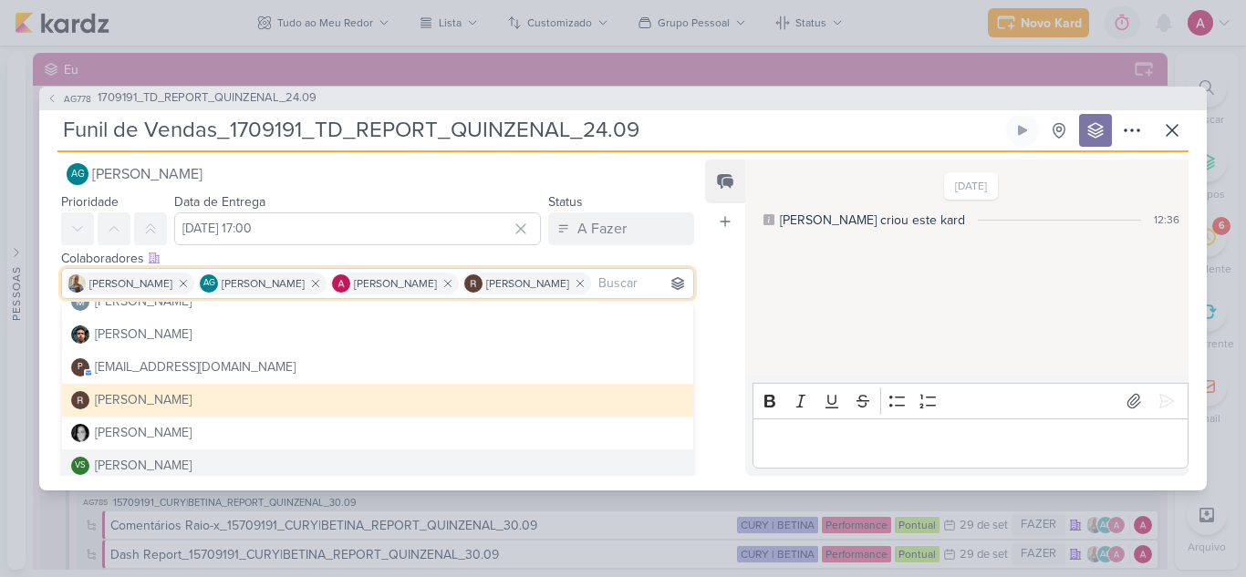
scroll to position [27, 0]
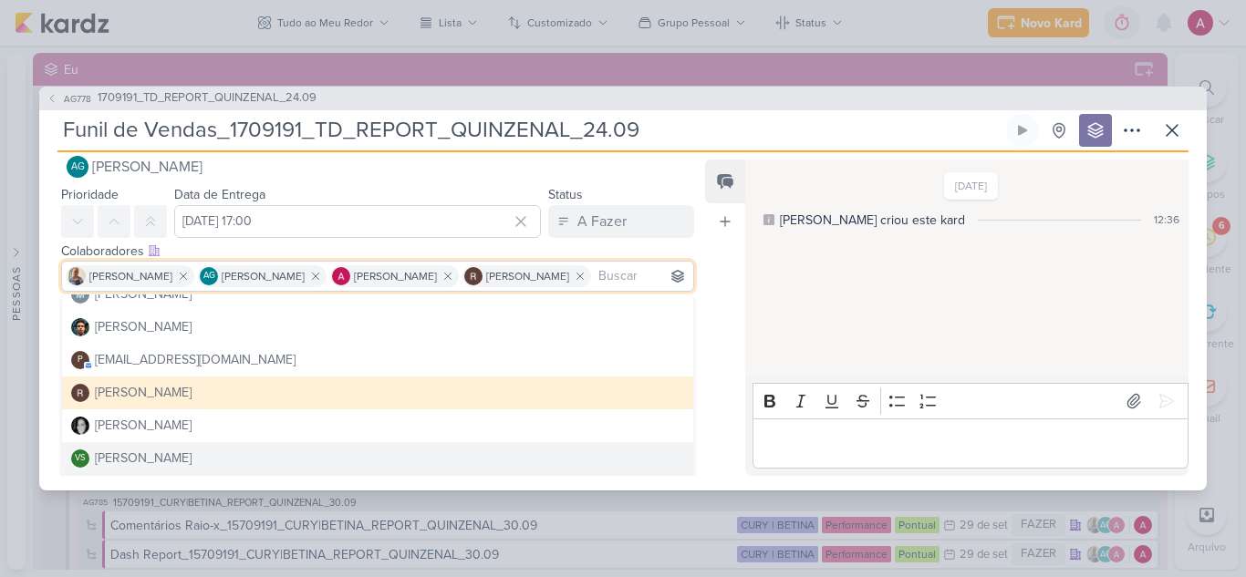
click at [734, 408] on div "Feed Atrelar email Solte o email para atrelar ao kard" at bounding box center [725, 318] width 40 height 317
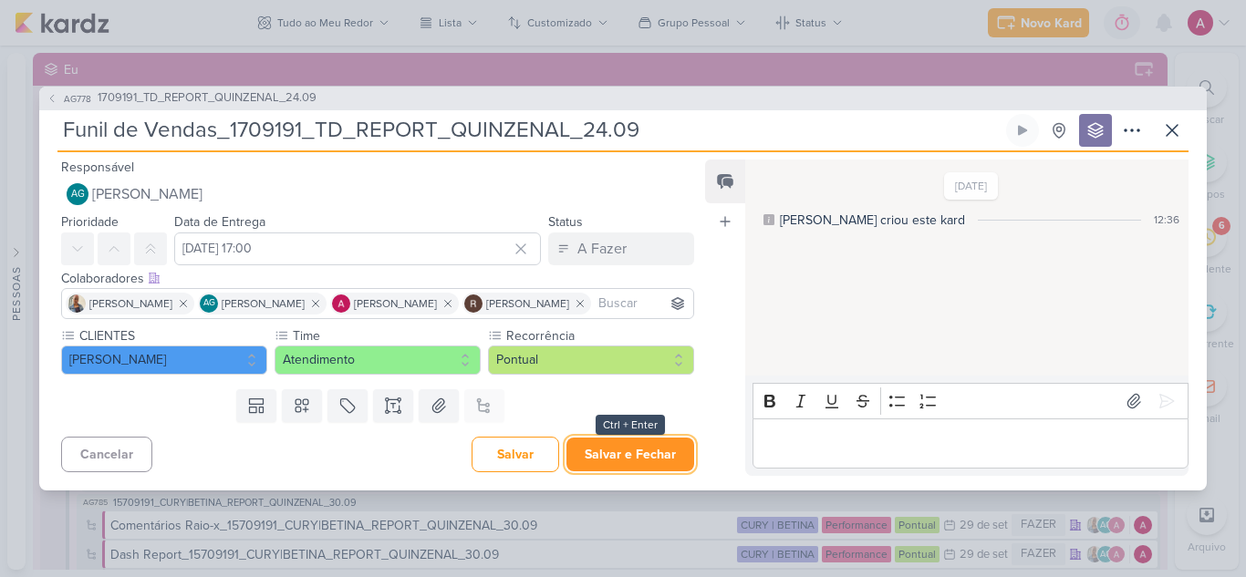
click at [669, 461] on button "Salvar e Fechar" at bounding box center [630, 455] width 128 height 34
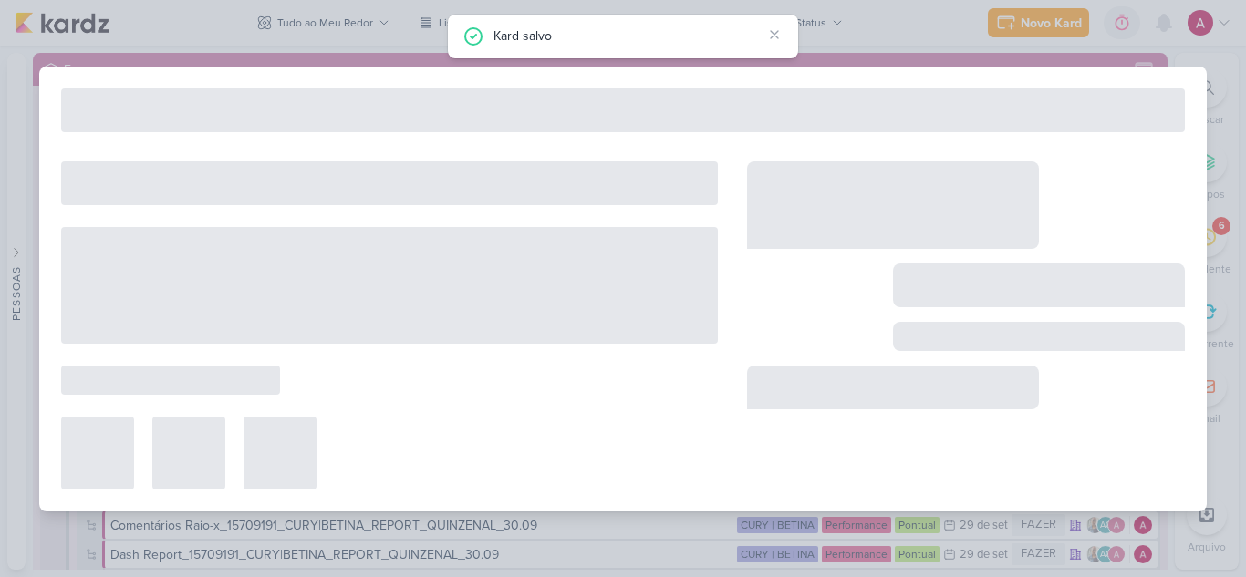
type input "1709191_TD_REPORT_QUINZENAL_24.09"
type input "24 de setembro de 2025 às 17:00"
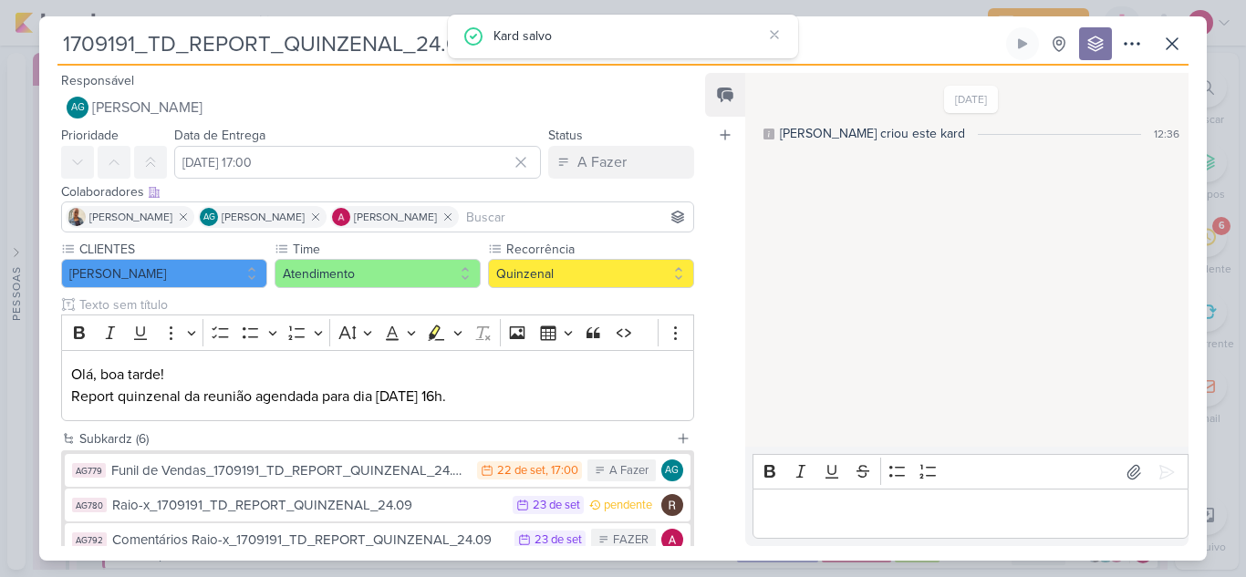
click at [483, 220] on input at bounding box center [575, 217] width 227 height 22
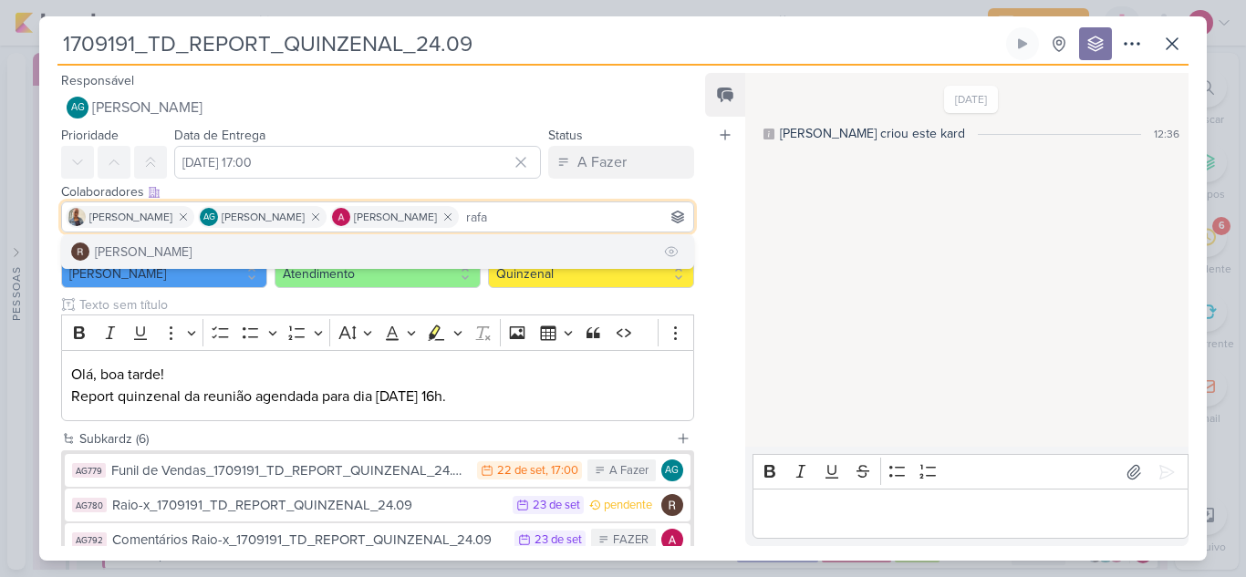
type input "rafa"
click at [266, 247] on button "[PERSON_NAME]" at bounding box center [377, 251] width 631 height 33
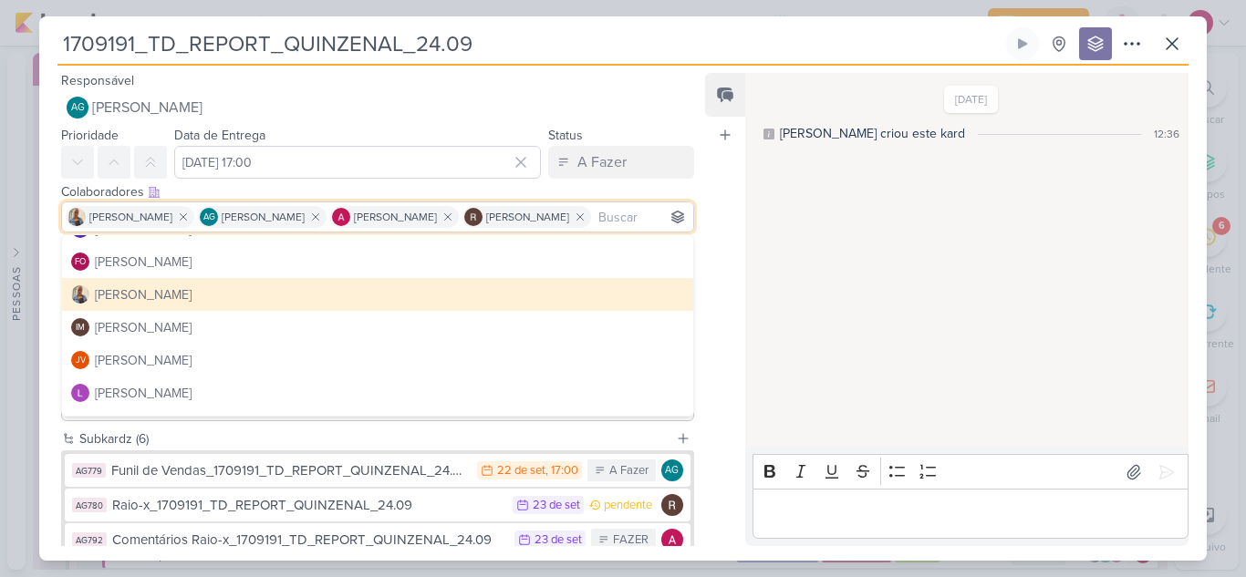
scroll to position [410, 0]
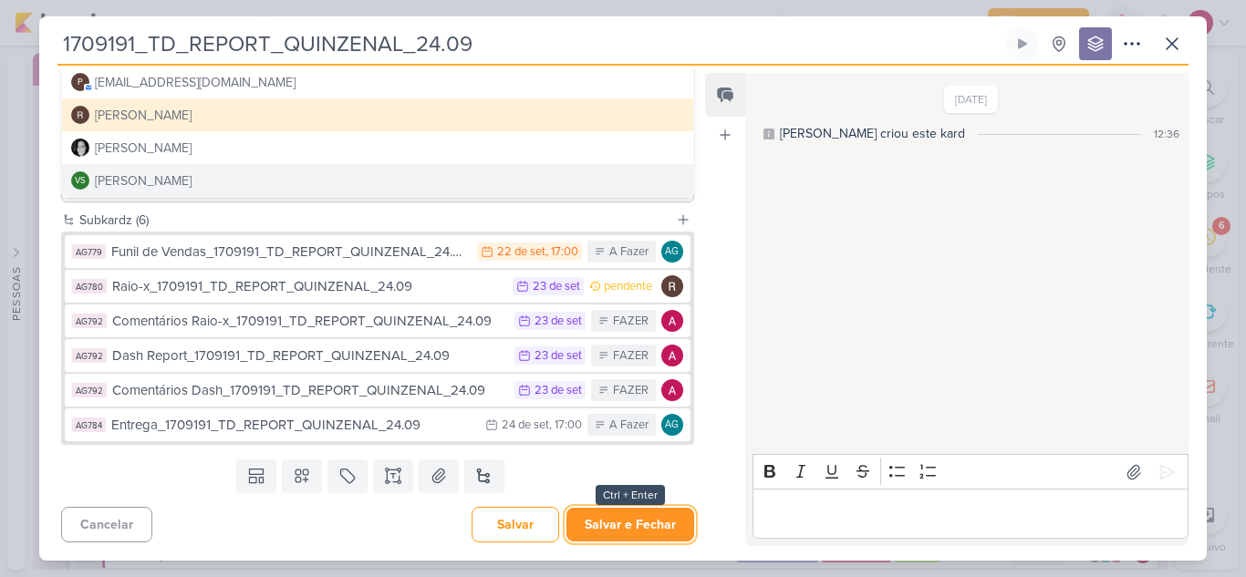
click at [611, 529] on button "Salvar e Fechar" at bounding box center [630, 525] width 128 height 34
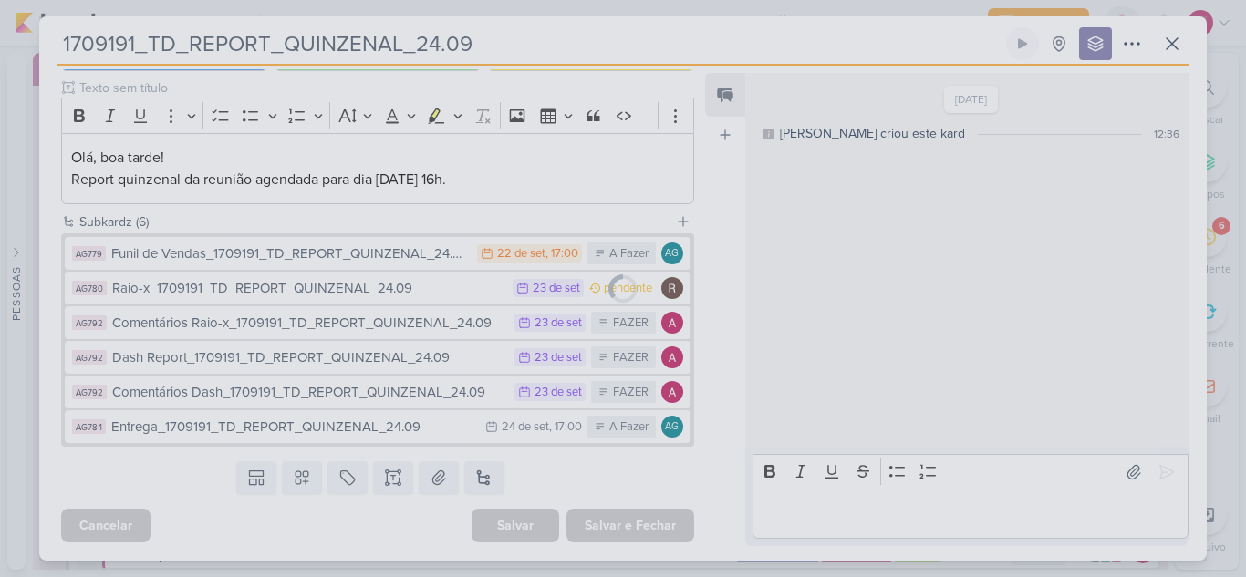
scroll to position [217, 0]
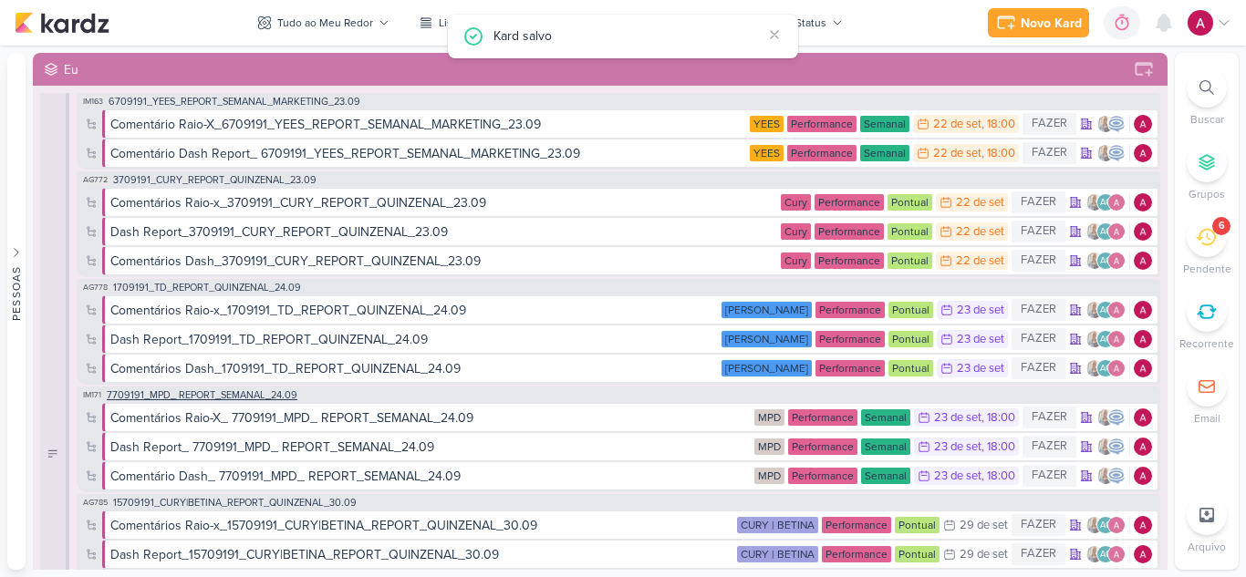
click at [226, 392] on span "7709191_MPD_ REPORT_SEMANAL_24.09" at bounding box center [202, 395] width 191 height 10
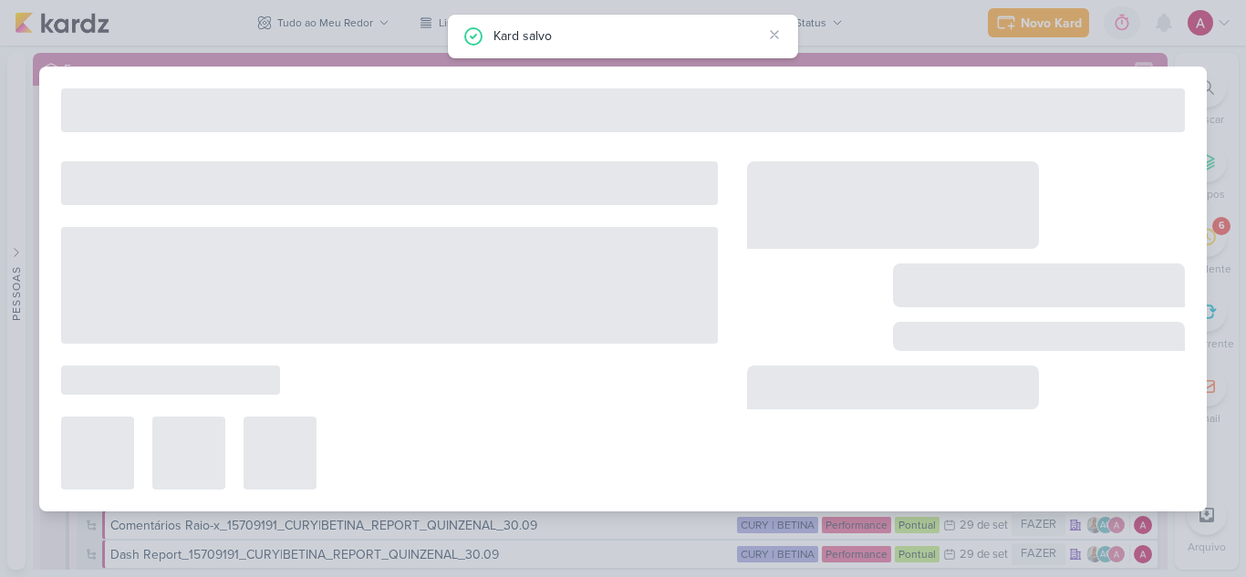
type input "7709191_MPD_ REPORT_SEMANAL_24.09"
type input "24 de setembro de 2025 às 18:00"
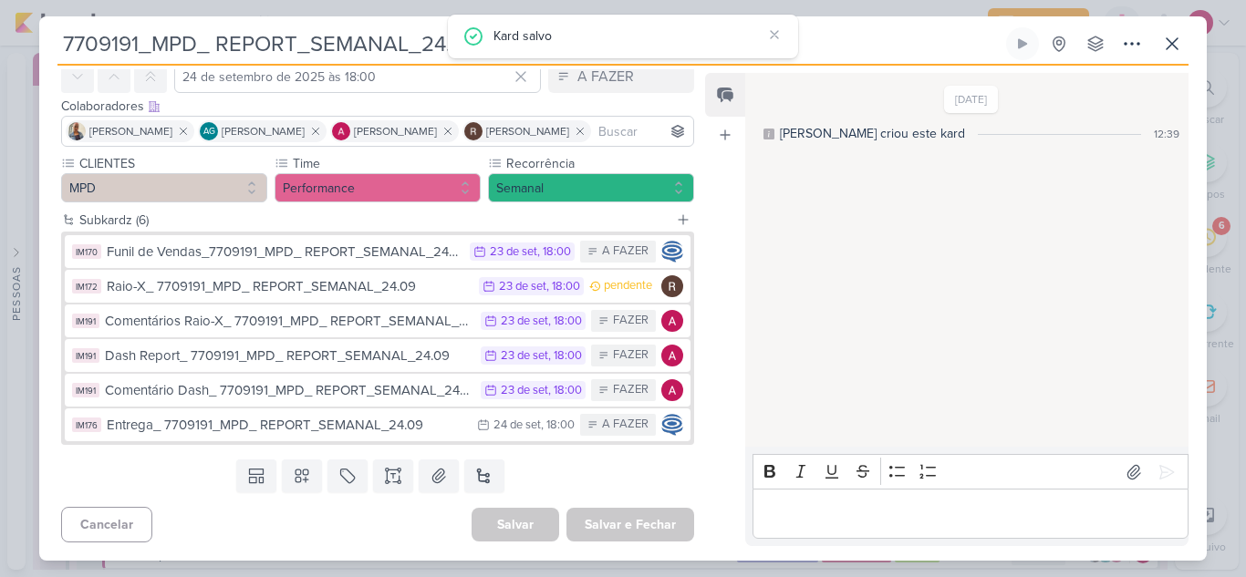
scroll to position [86, 0]
click at [523, 137] on input at bounding box center [509, 131] width 359 height 22
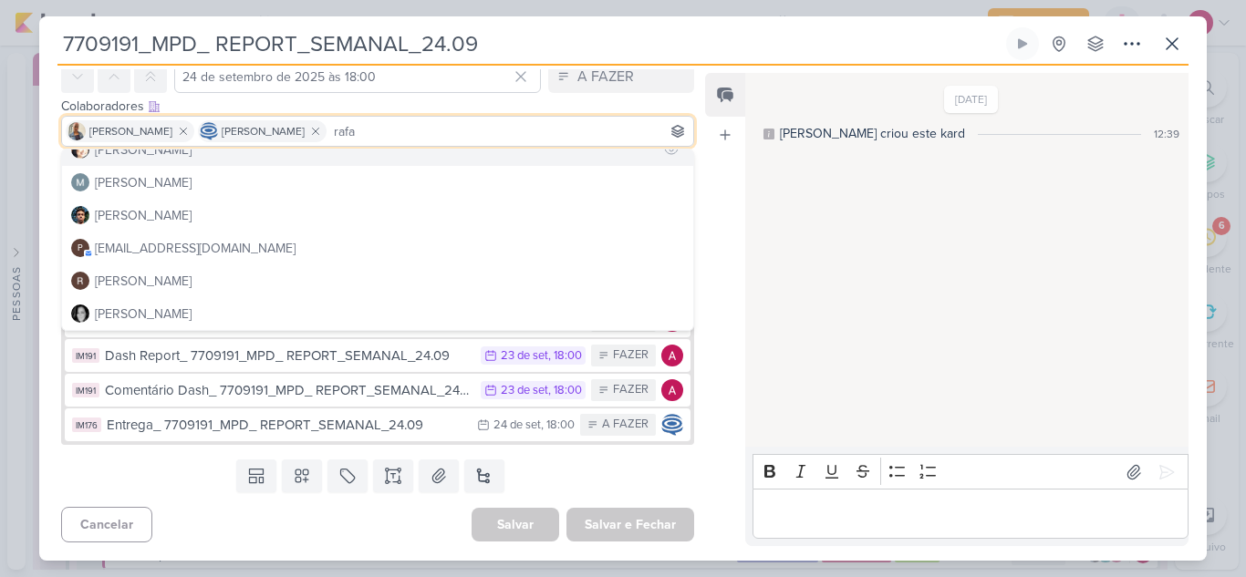
scroll to position [0, 0]
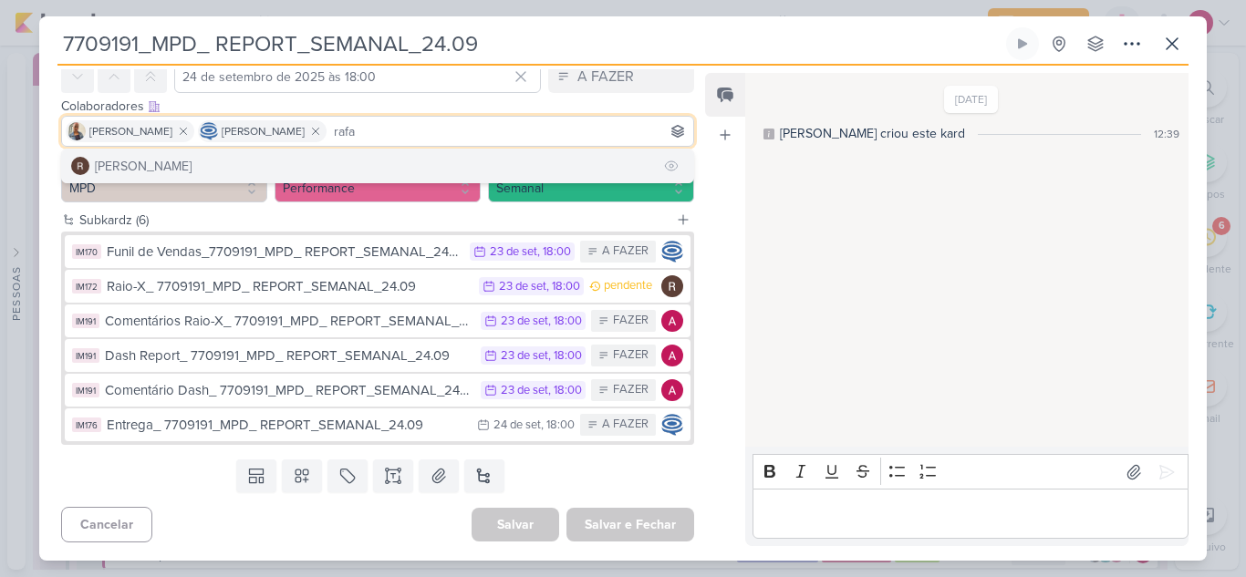
type input "rafa"
click at [298, 156] on button "[PERSON_NAME]" at bounding box center [377, 166] width 631 height 33
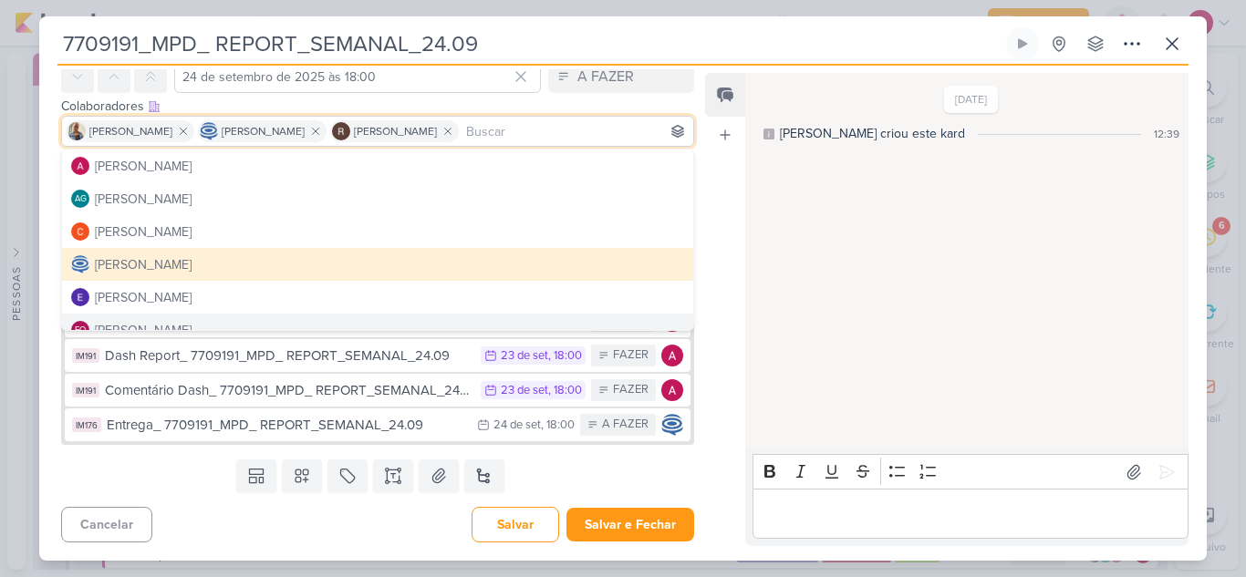
click at [733, 244] on div "Feed Atrelar email Solte o email para atrelar ao kard" at bounding box center [725, 309] width 40 height 473
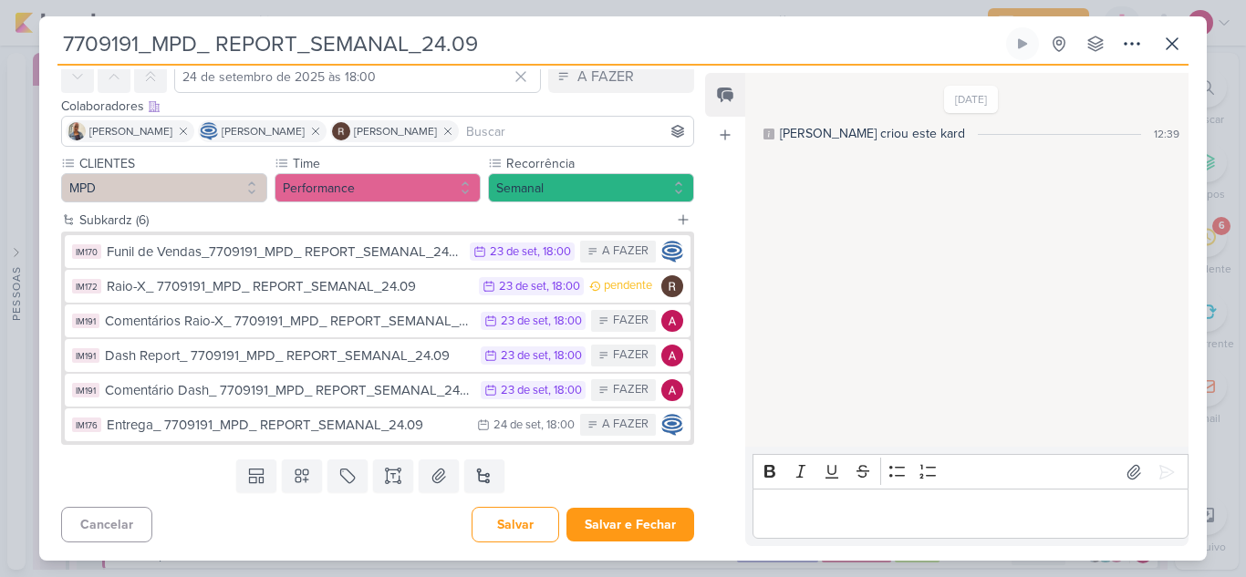
click at [404, 268] on div "IM170 Funil de Vendas_7709191_MPD_ REPORT_SEMANAL_24.09 23/9 23 de set , 18:00 …" at bounding box center [378, 338] width 626 height 206
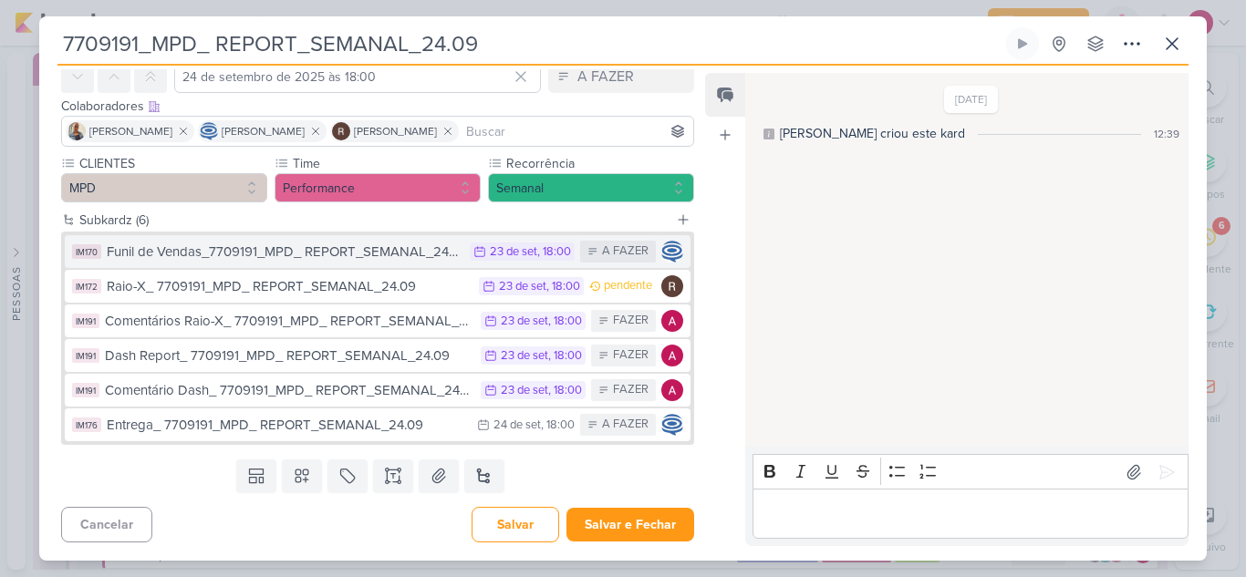
click at [431, 250] on div "Funil de Vendas_7709191_MPD_ REPORT_SEMANAL_24.09" at bounding box center [284, 252] width 354 height 21
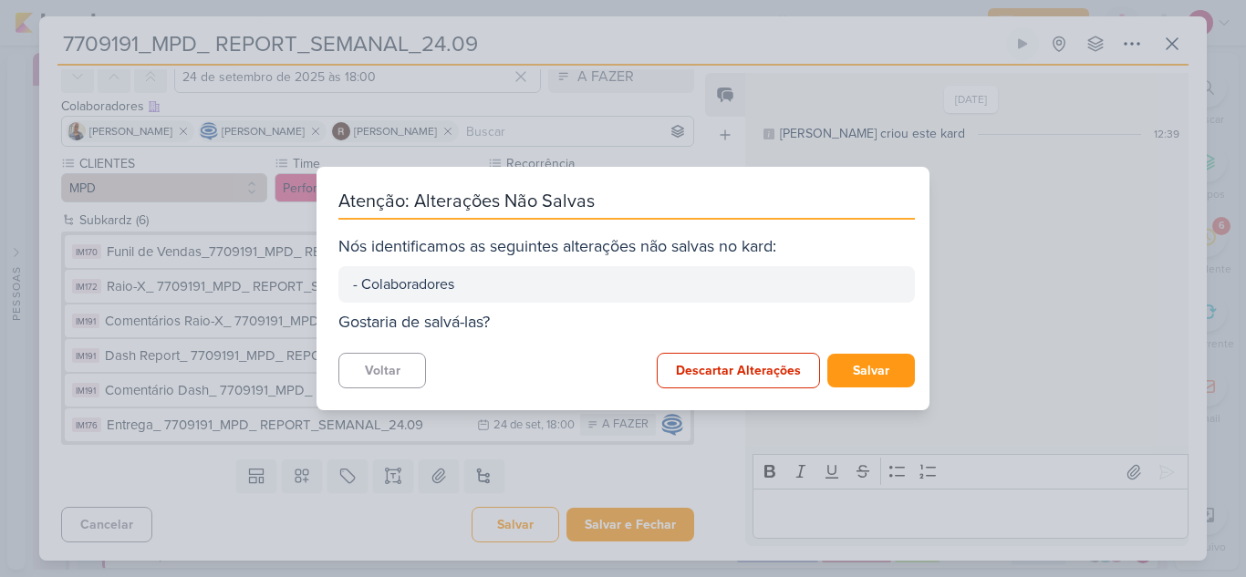
click at [867, 348] on div "Atenção: Alterações Não Salvas Nós identificamos as seguintes alterações não sa…" at bounding box center [623, 289] width 613 height 244
click at [869, 362] on button "Salvar" at bounding box center [871, 371] width 88 height 34
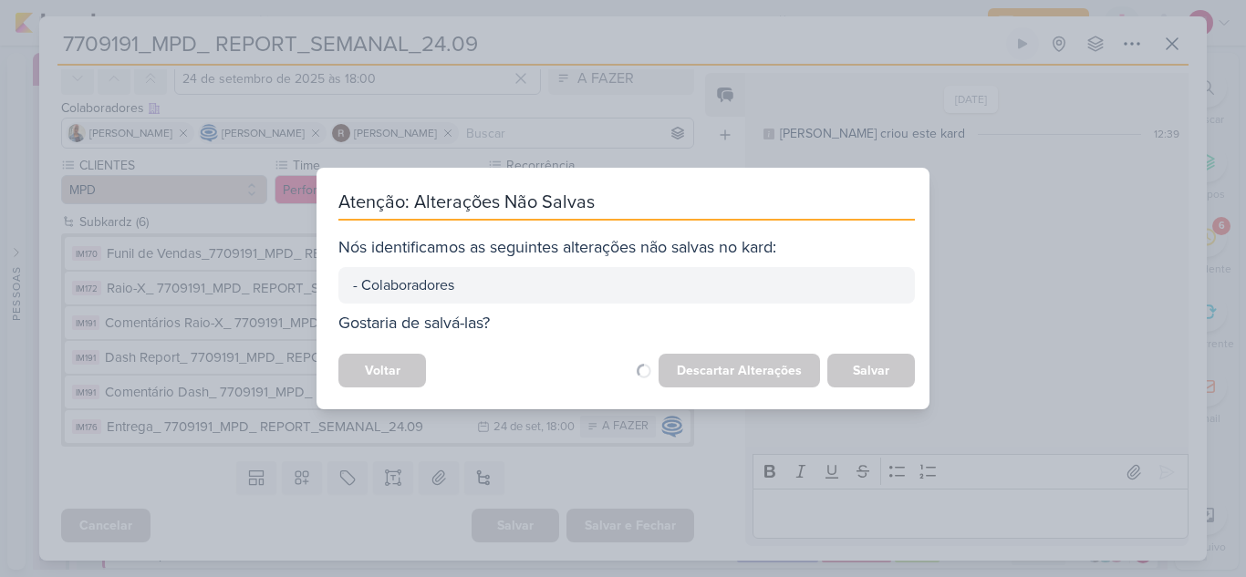
scroll to position [84, 0]
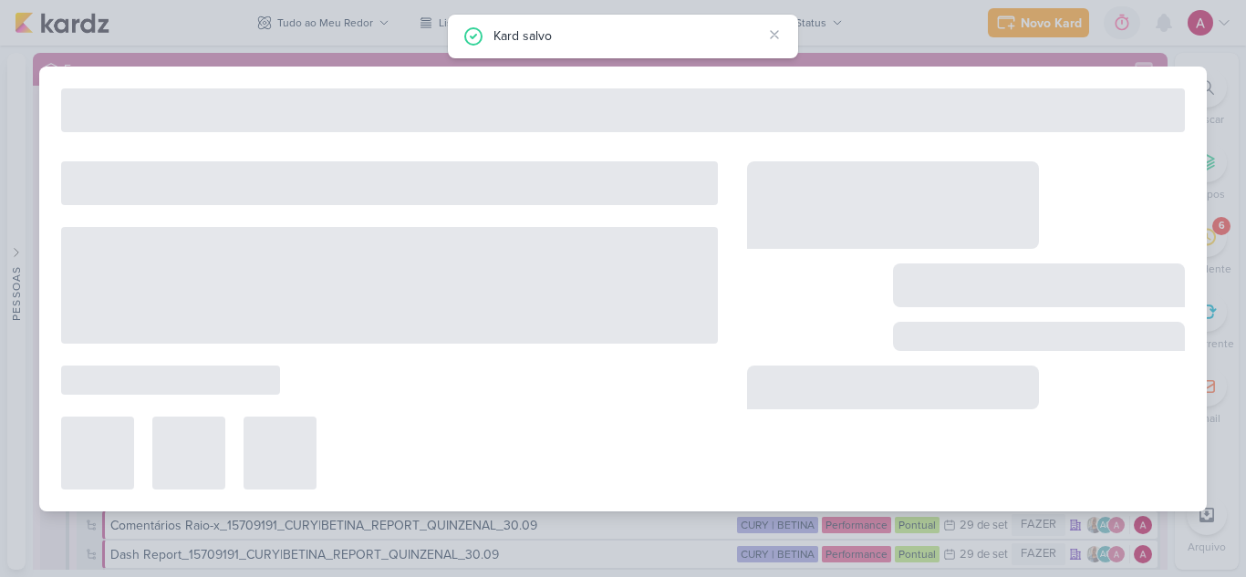
type input "Funil de Vendas_7709191_MPD_ REPORT_SEMANAL_24.09"
type input "23 de setembro de 2025 às 18:00"
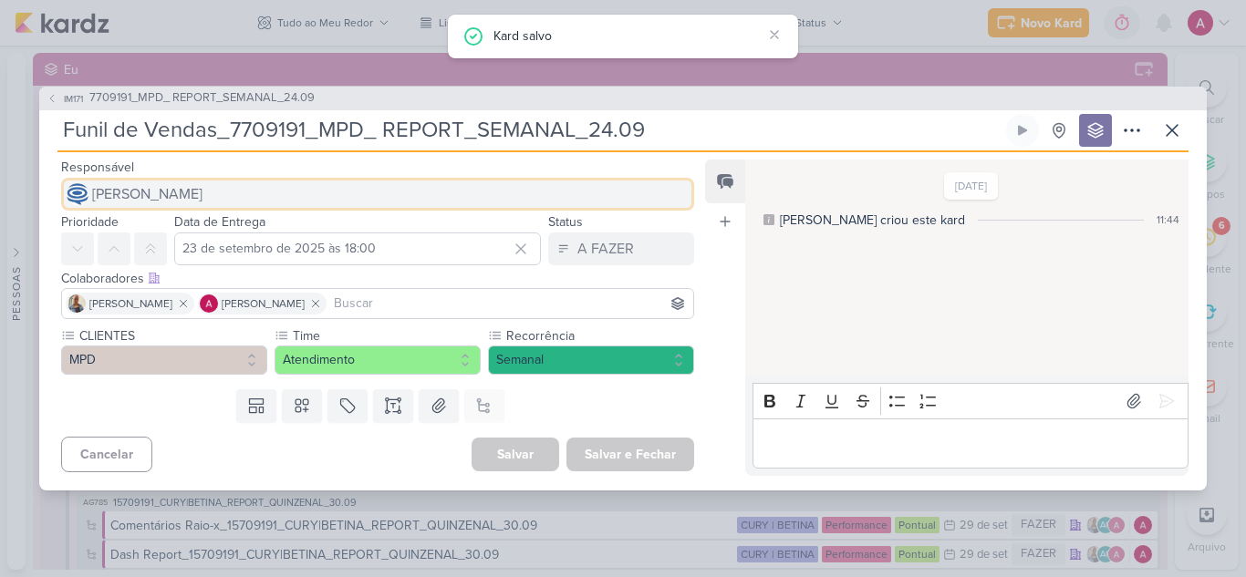
click at [436, 201] on button "[PERSON_NAME]" at bounding box center [377, 194] width 633 height 33
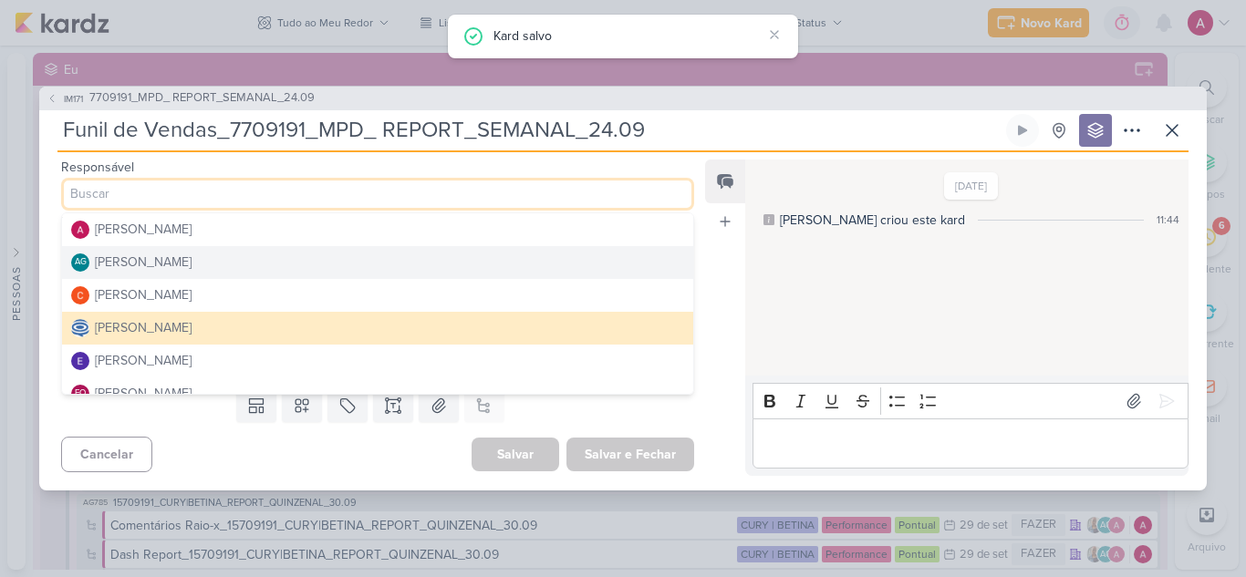
click at [710, 253] on div "Feed Atrelar email Solte o email para atrelar ao kard" at bounding box center [725, 318] width 40 height 317
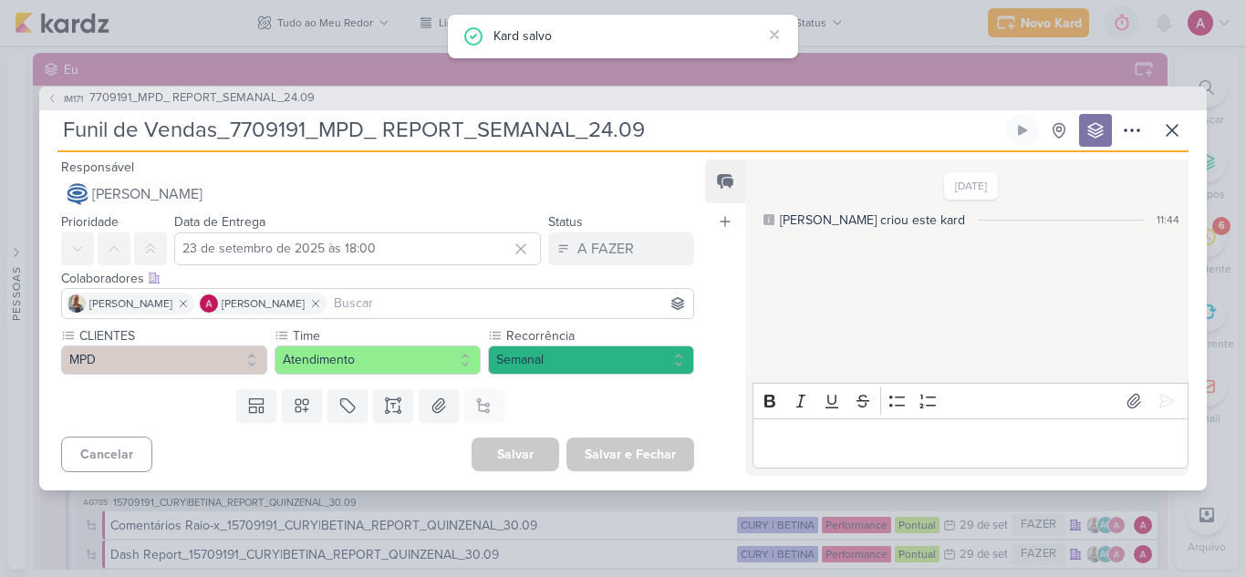
click at [518, 297] on input at bounding box center [509, 304] width 359 height 22
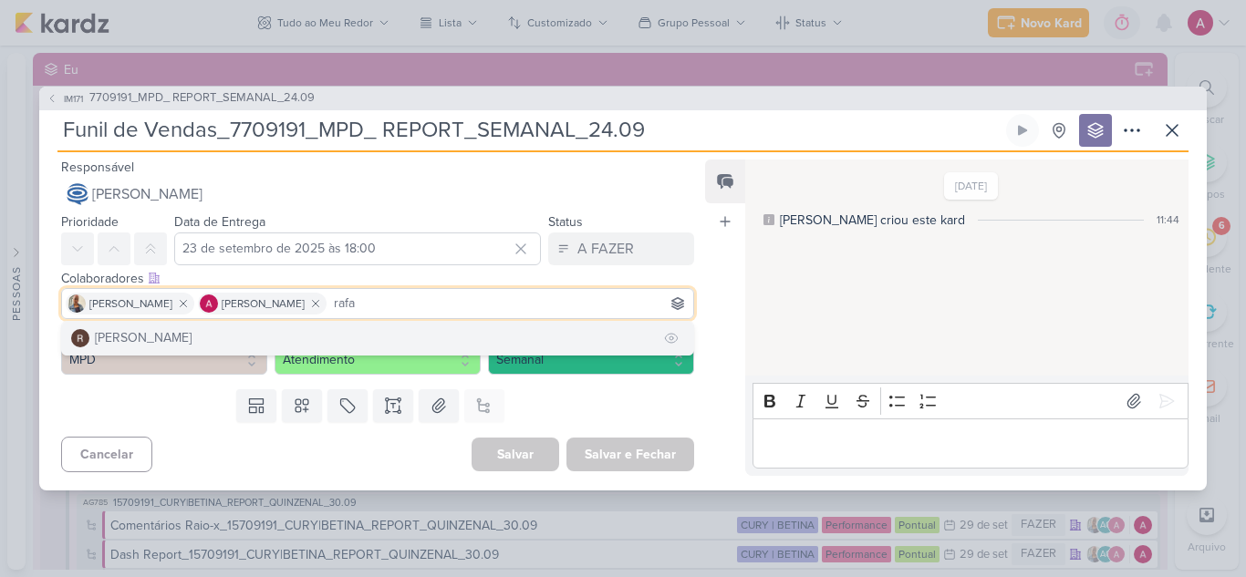
type input "rafa"
click at [248, 344] on button "[PERSON_NAME]" at bounding box center [377, 338] width 631 height 33
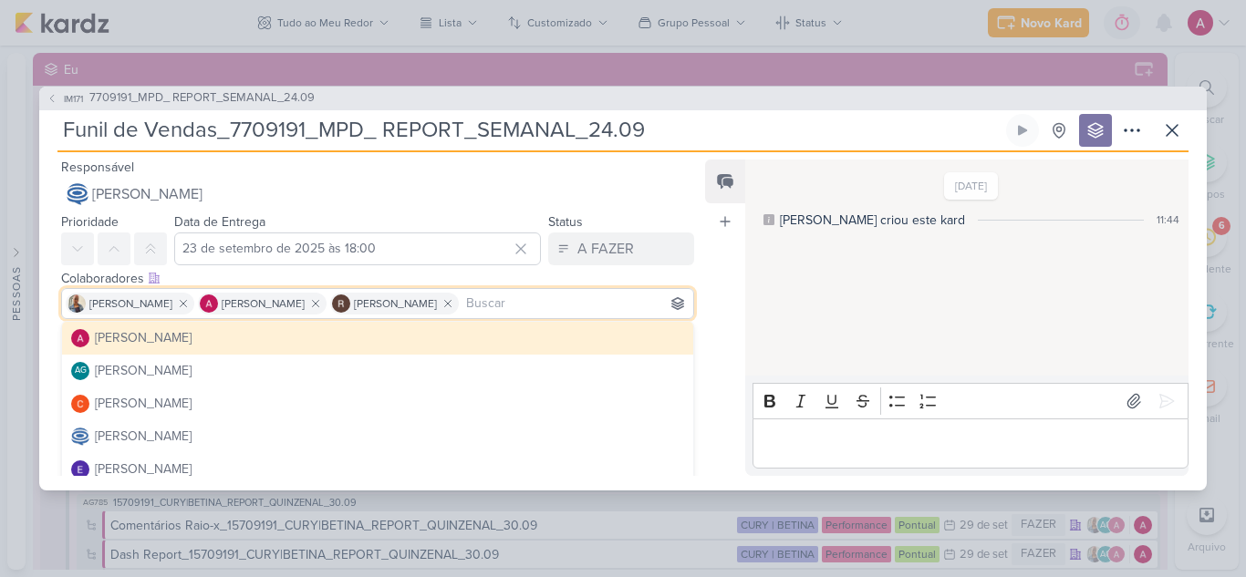
click at [728, 302] on div "Feed Atrelar email Solte o email para atrelar ao kard" at bounding box center [725, 318] width 40 height 317
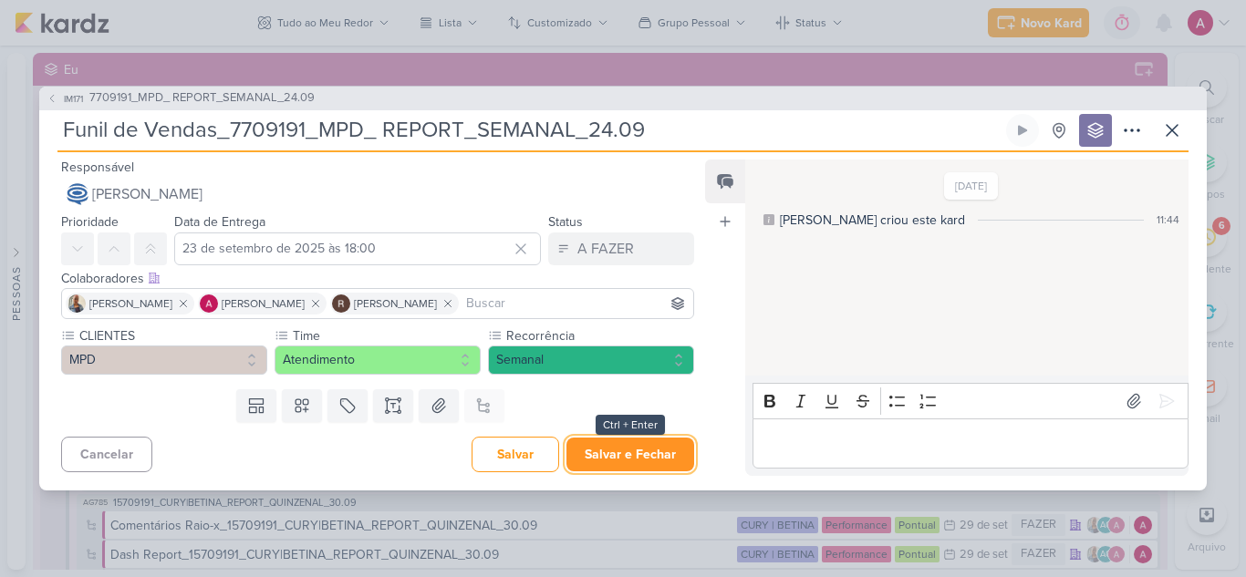
click at [663, 445] on button "Salvar e Fechar" at bounding box center [630, 455] width 128 height 34
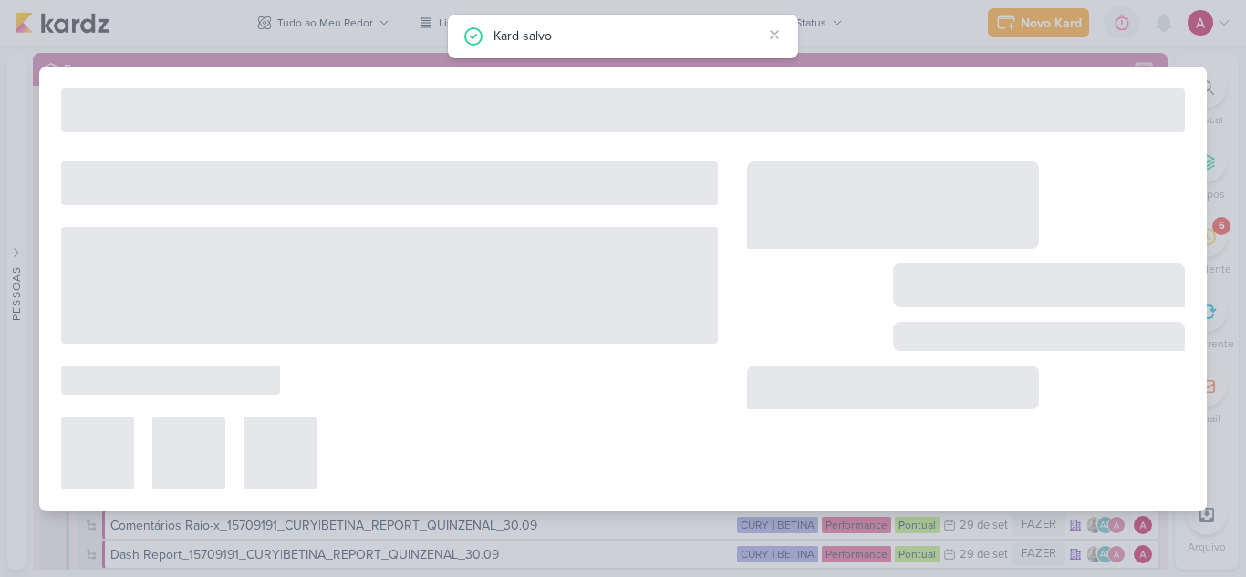
type input "7709191_MPD_ REPORT_SEMANAL_24.09"
type input "24 de setembro de 2025 às 18:00"
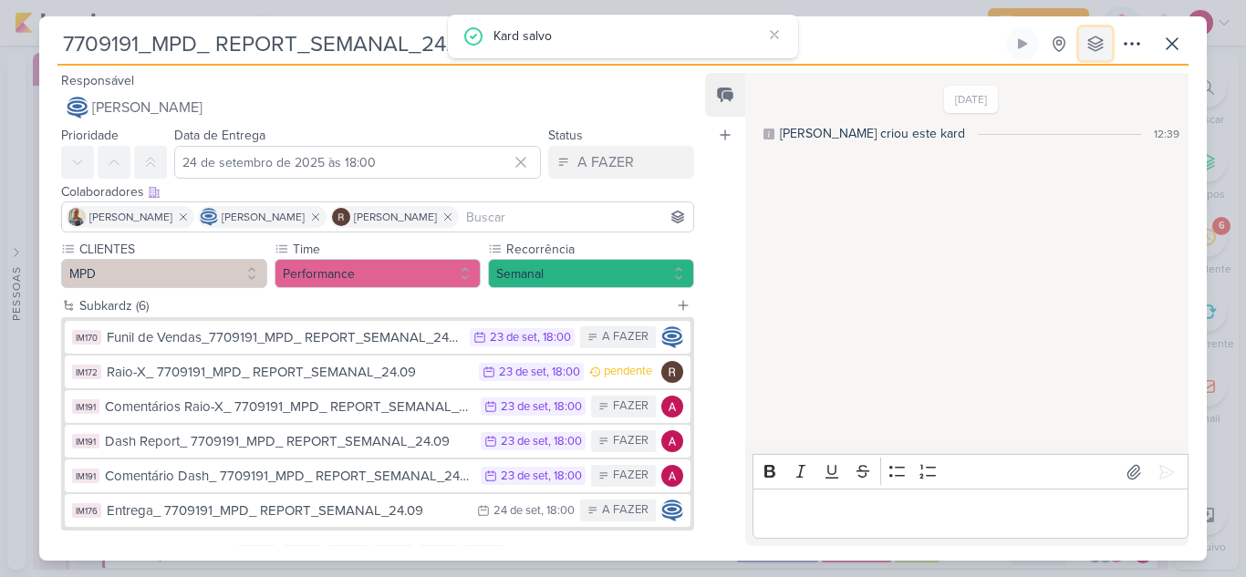
click at [1096, 47] on icon at bounding box center [1095, 44] width 18 height 18
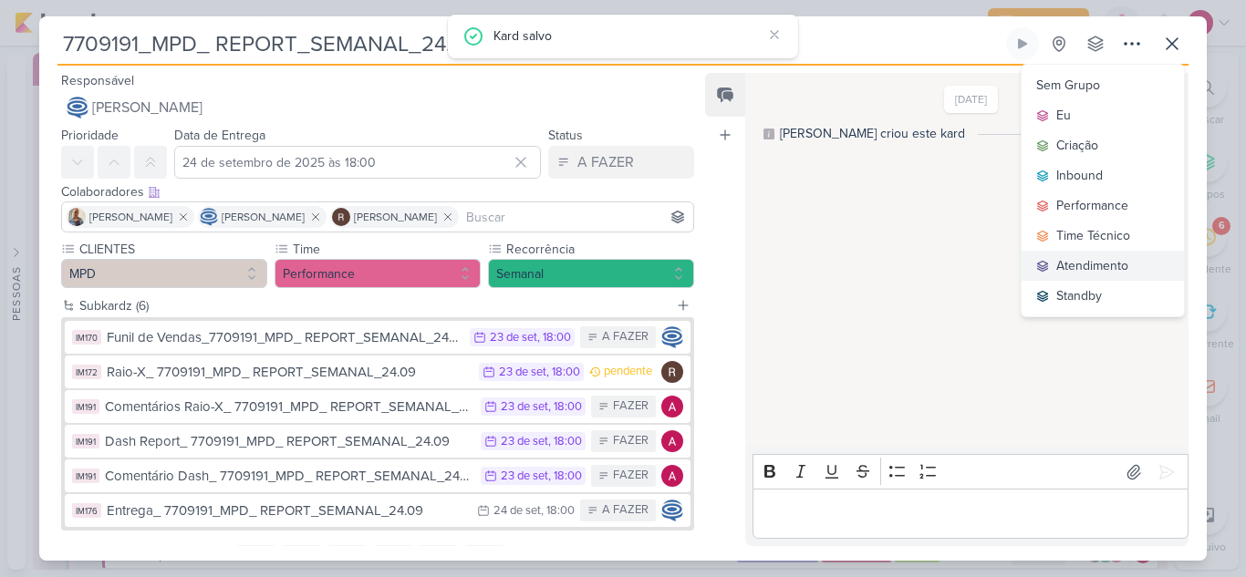
click at [1075, 275] on button "Atendimento" at bounding box center [1103, 266] width 162 height 30
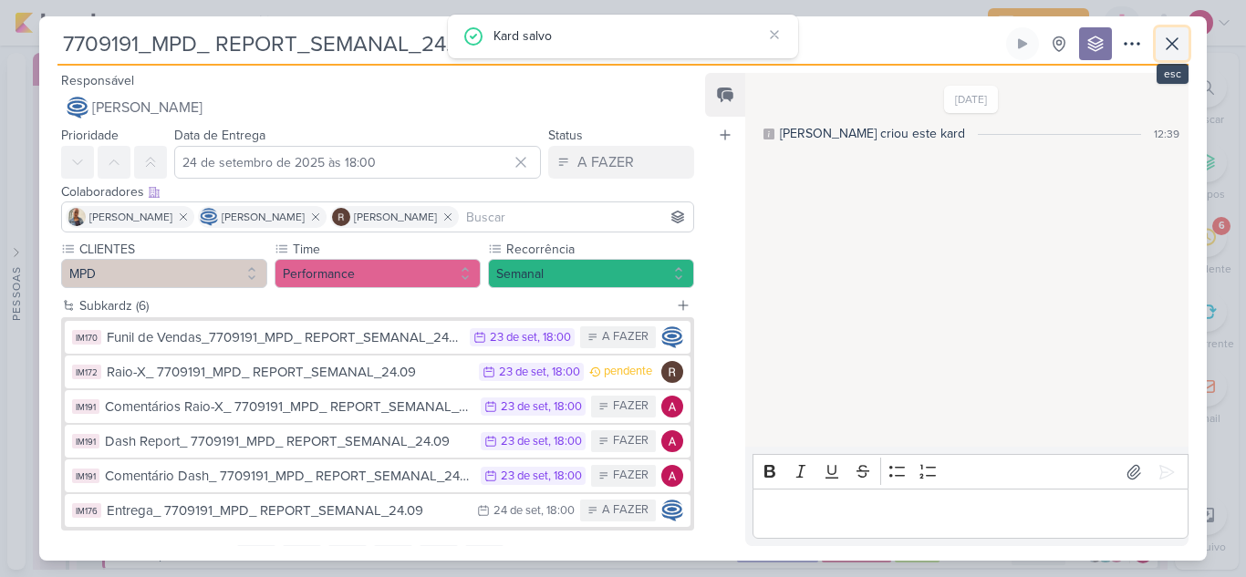
click at [1168, 46] on icon at bounding box center [1172, 44] width 22 height 22
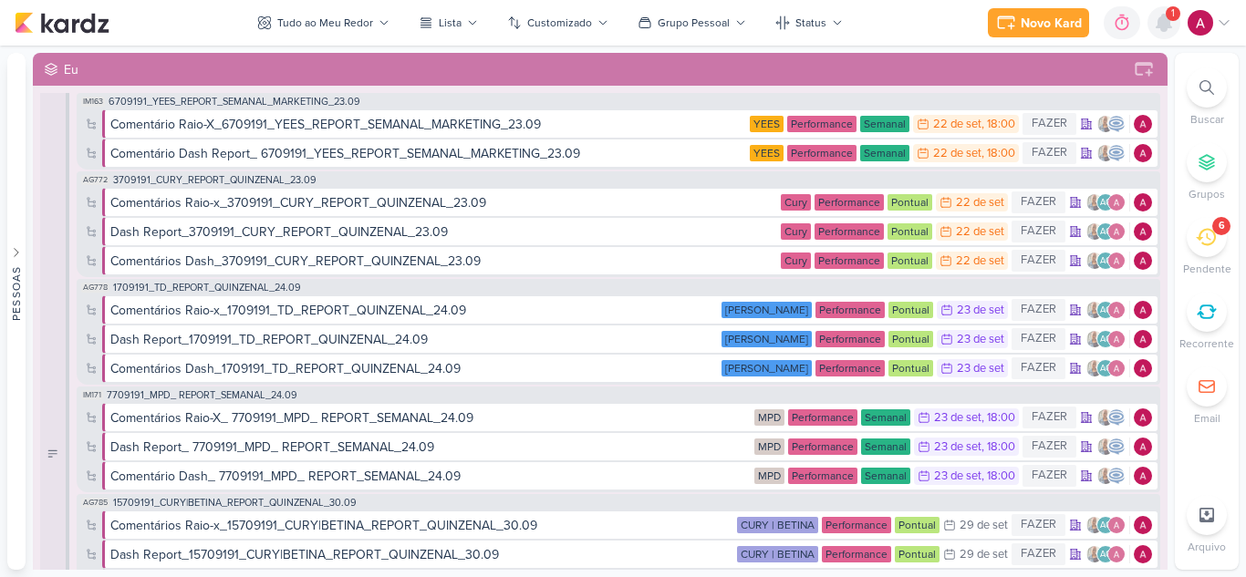
click at [1163, 24] on icon at bounding box center [1164, 23] width 15 height 16
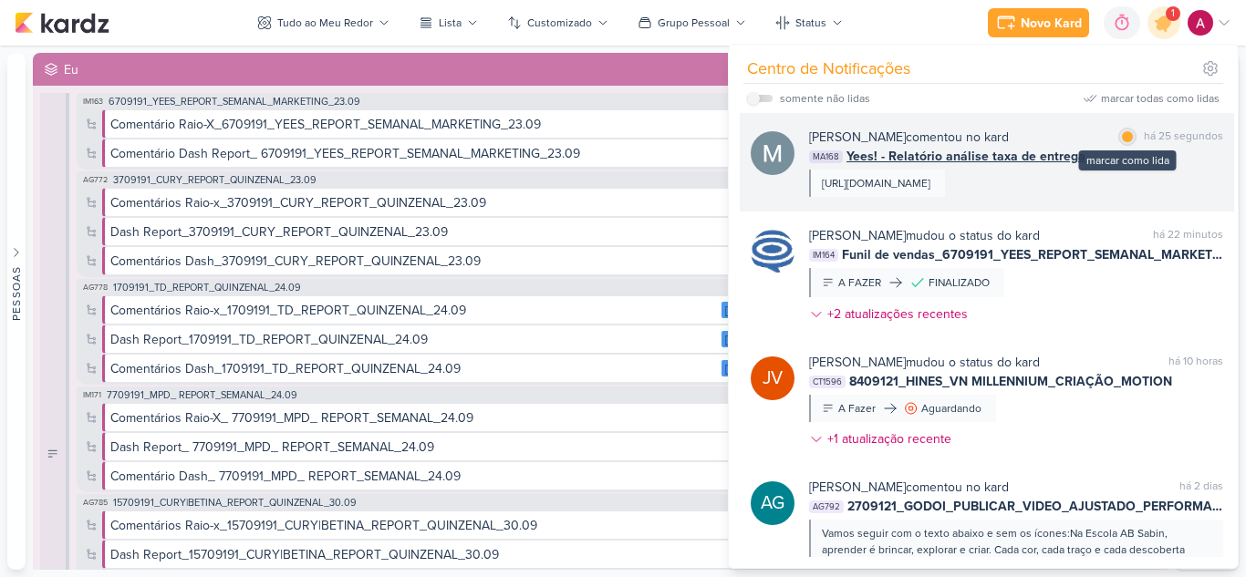
click at [1122, 137] on div at bounding box center [1127, 136] width 11 height 11
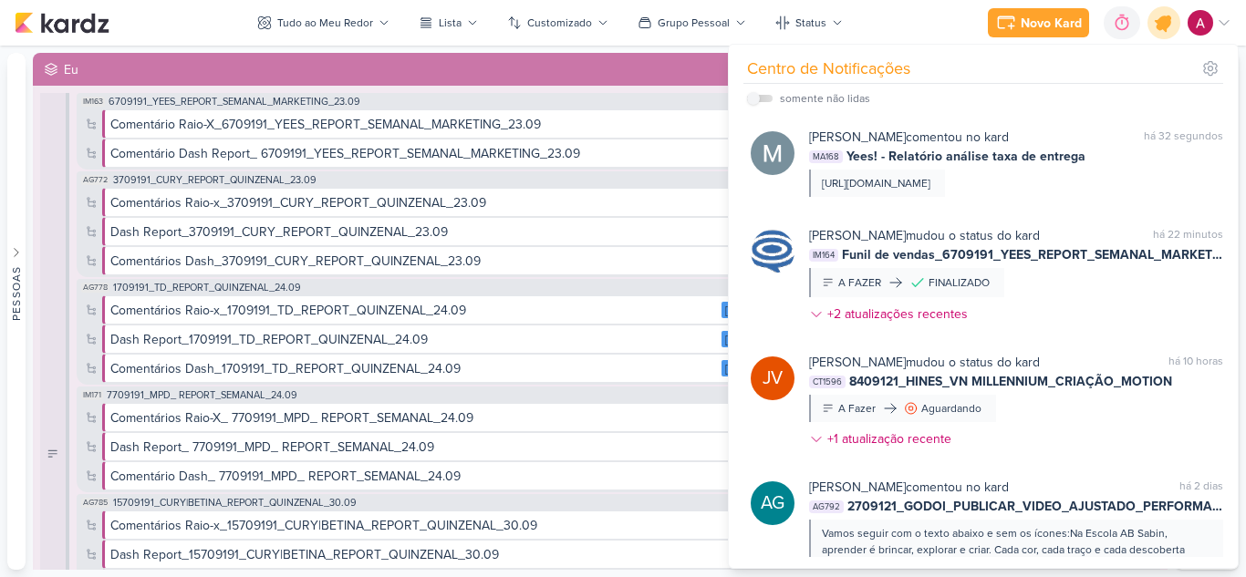
click at [1165, 32] on icon at bounding box center [1163, 22] width 31 height 31
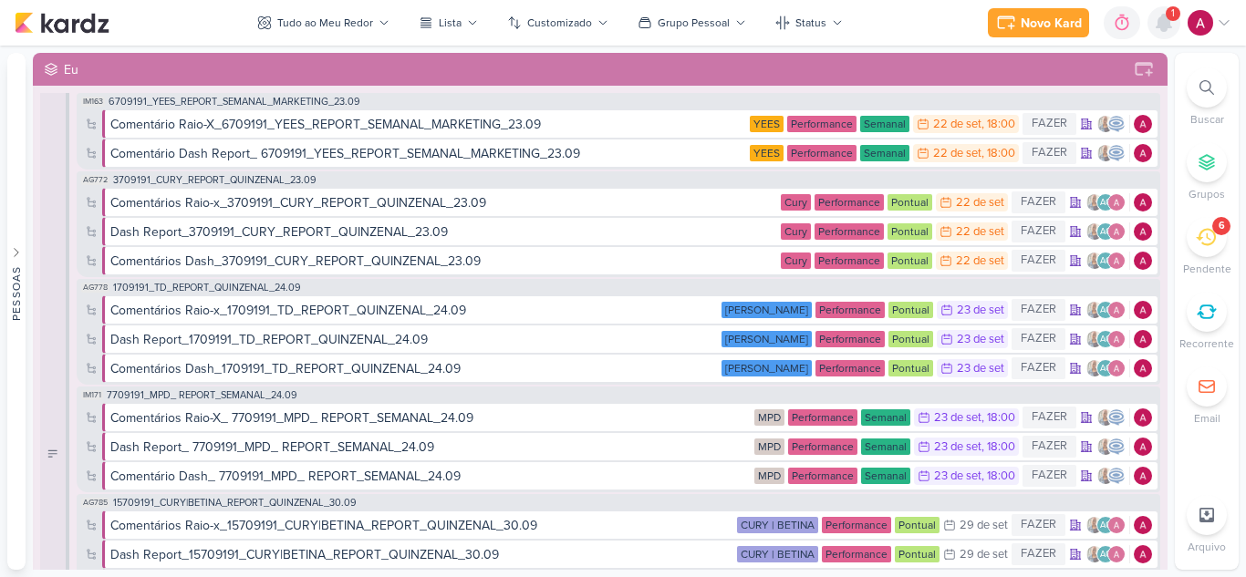
click at [1166, 27] on icon at bounding box center [1164, 23] width 15 height 16
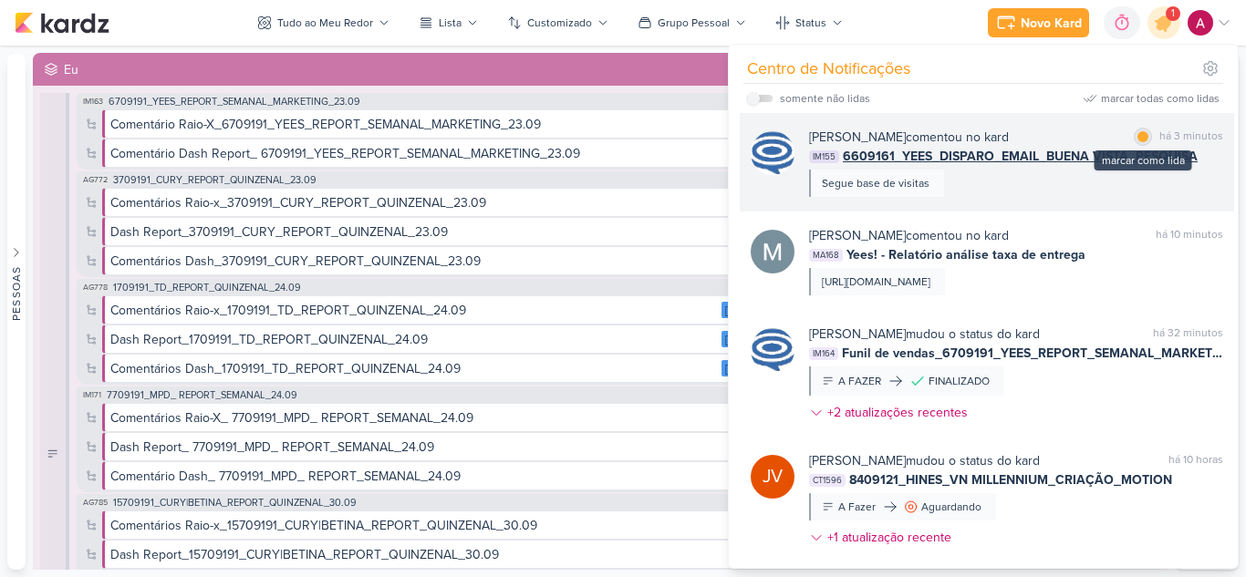
click at [1138, 136] on div at bounding box center [1142, 136] width 11 height 11
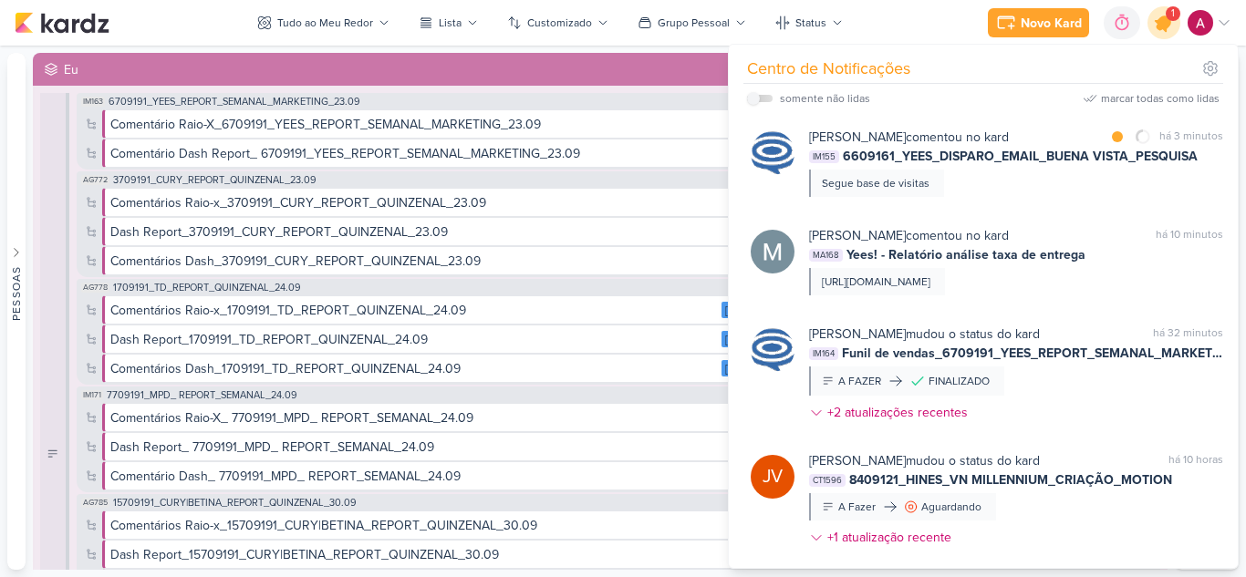
click at [1166, 29] on icon at bounding box center [1164, 23] width 22 height 22
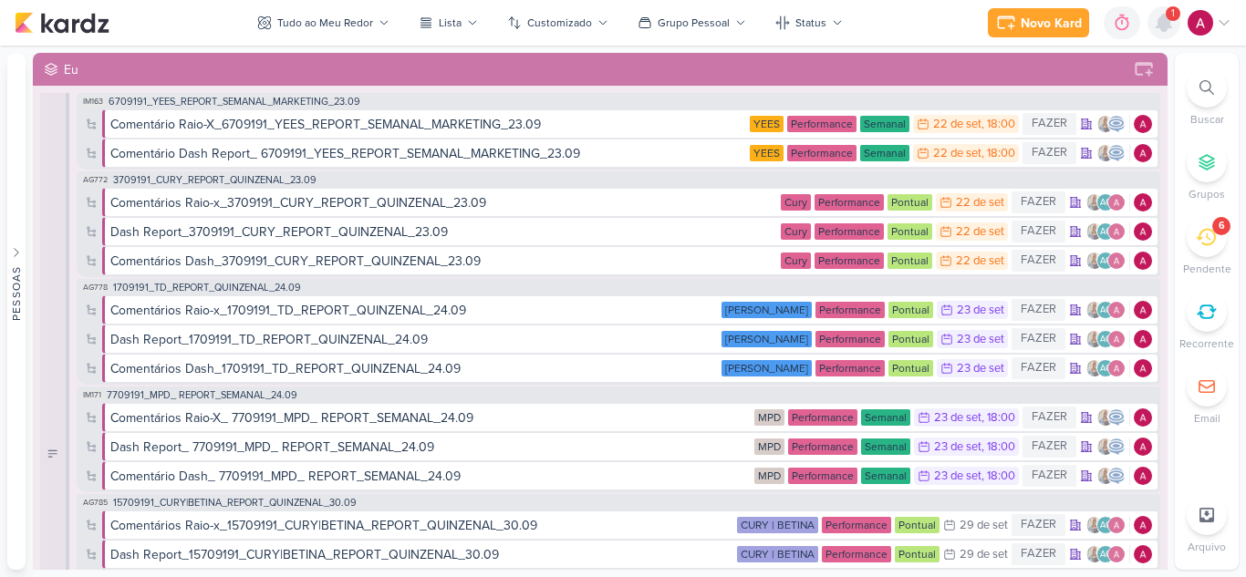
click at [1159, 30] on icon at bounding box center [1164, 23] width 22 height 22
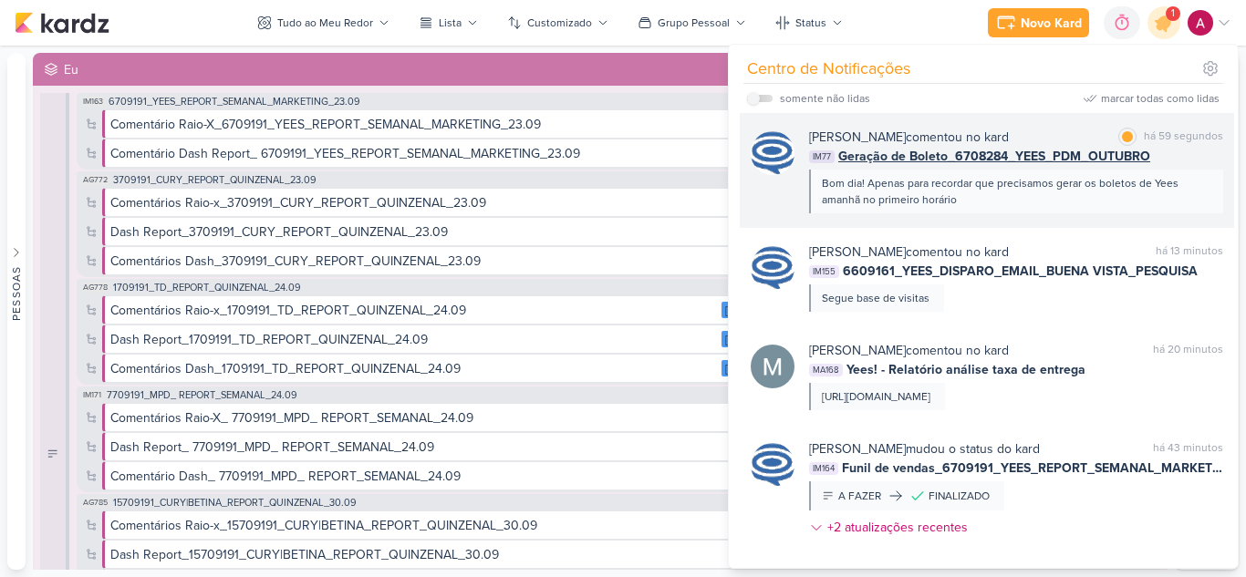
click at [1033, 189] on div "Bom dia! Apenas para recordar que precisamos gerar os boletos de Yees amanhã no…" at bounding box center [1015, 191] width 387 height 33
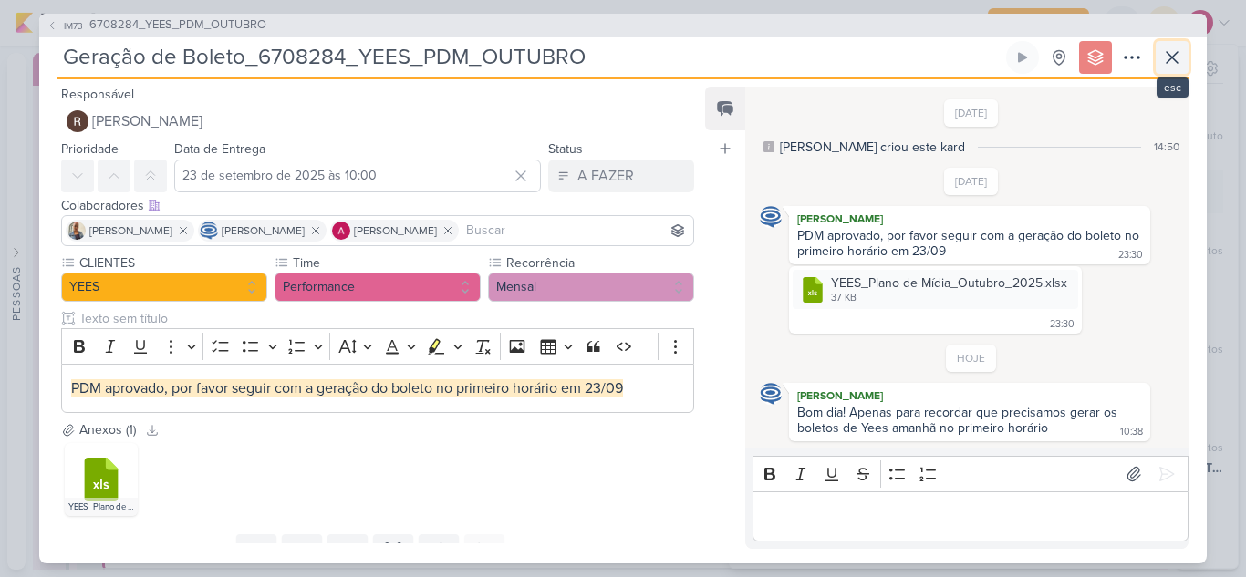
click at [1174, 66] on icon at bounding box center [1172, 58] width 22 height 22
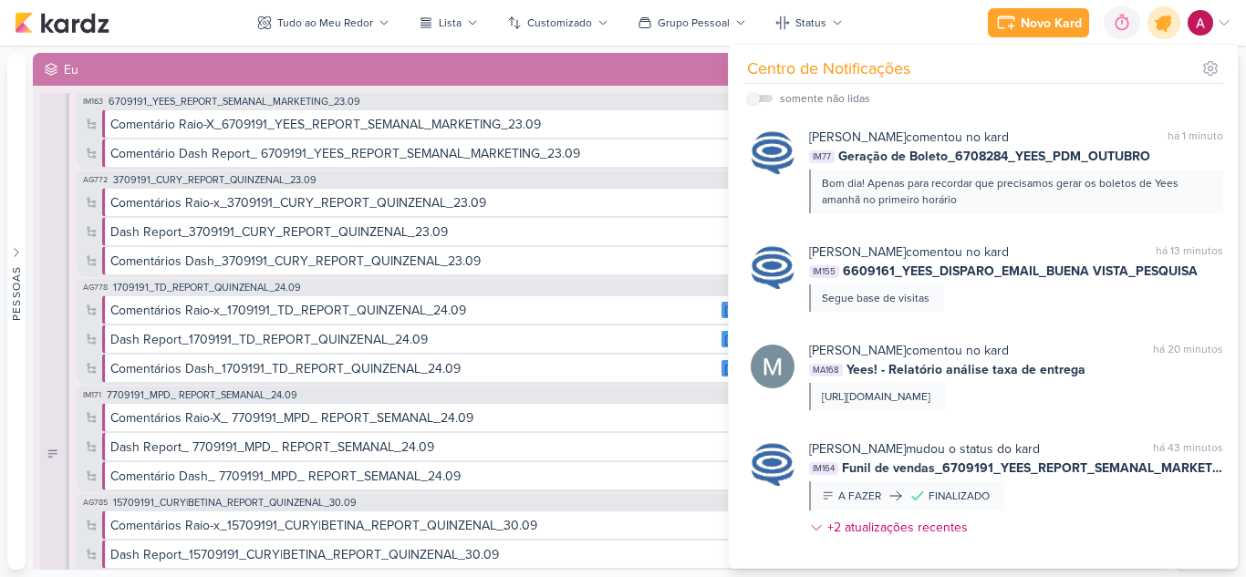
click at [1170, 25] on icon at bounding box center [1163, 22] width 31 height 31
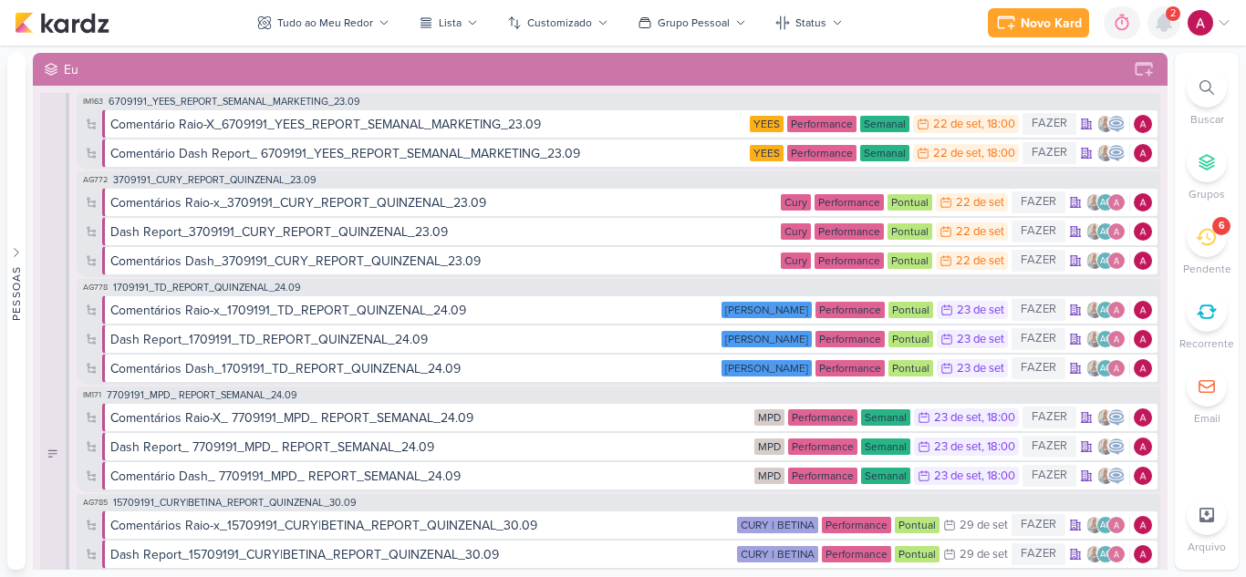
click at [1159, 36] on div at bounding box center [1164, 22] width 33 height 33
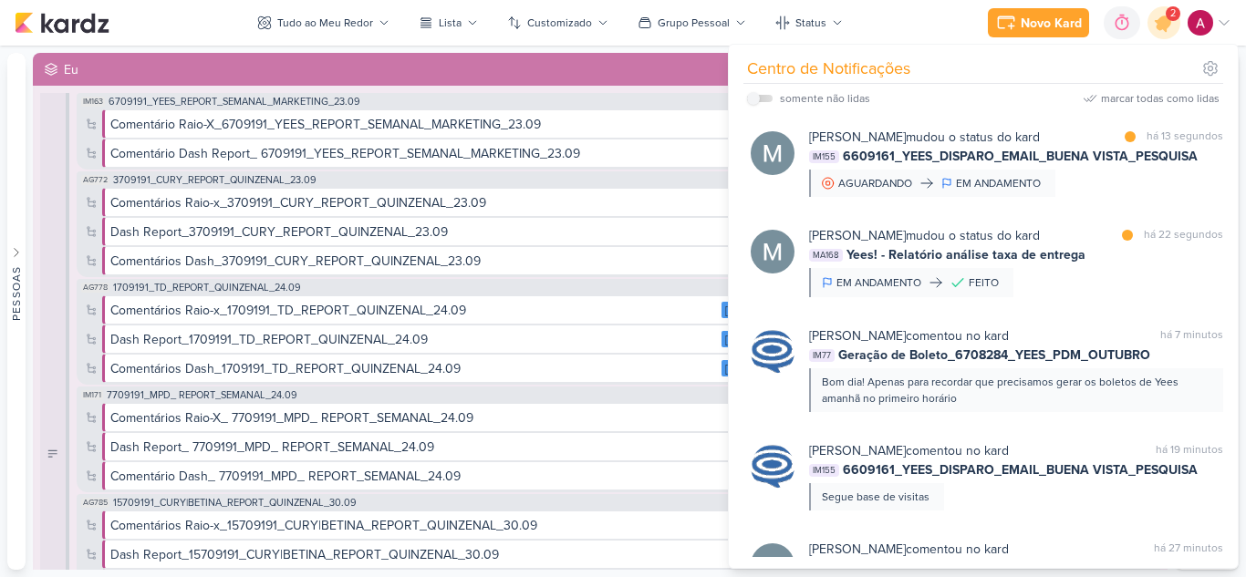
click at [760, 94] on div "somente não lidas" at bounding box center [808, 99] width 123 height 22
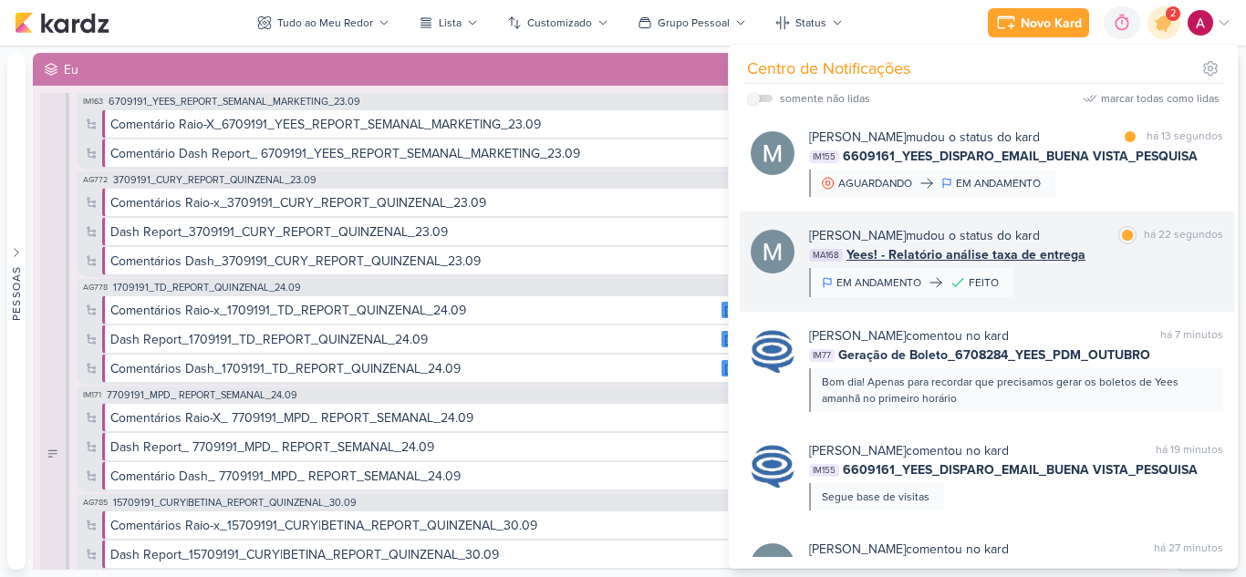
click at [1125, 286] on div "Mariana Amorim mudou o status do kard marcar como lida há 22 segundos MA168 Yee…" at bounding box center [1016, 261] width 414 height 71
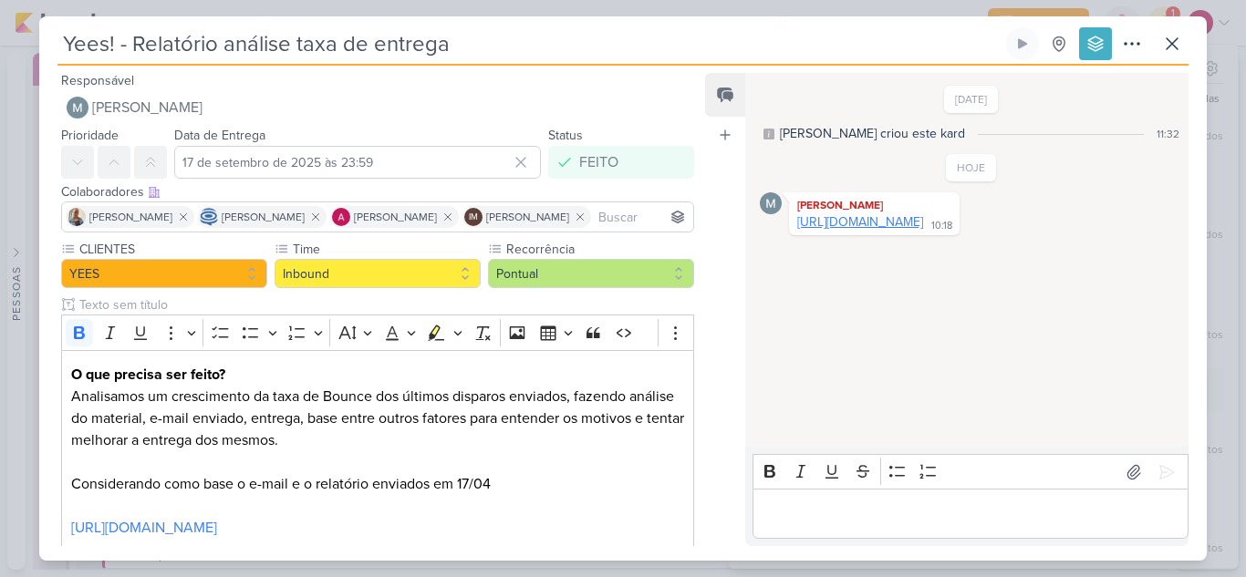
click at [923, 230] on link "https://www.canva.com/design/DAGzDh3bBs4/qhb-u3oEO-GnXl_Tr2HxKw/edit?utm_conten…" at bounding box center [860, 222] width 126 height 16
click at [1175, 40] on icon at bounding box center [1172, 43] width 11 height 11
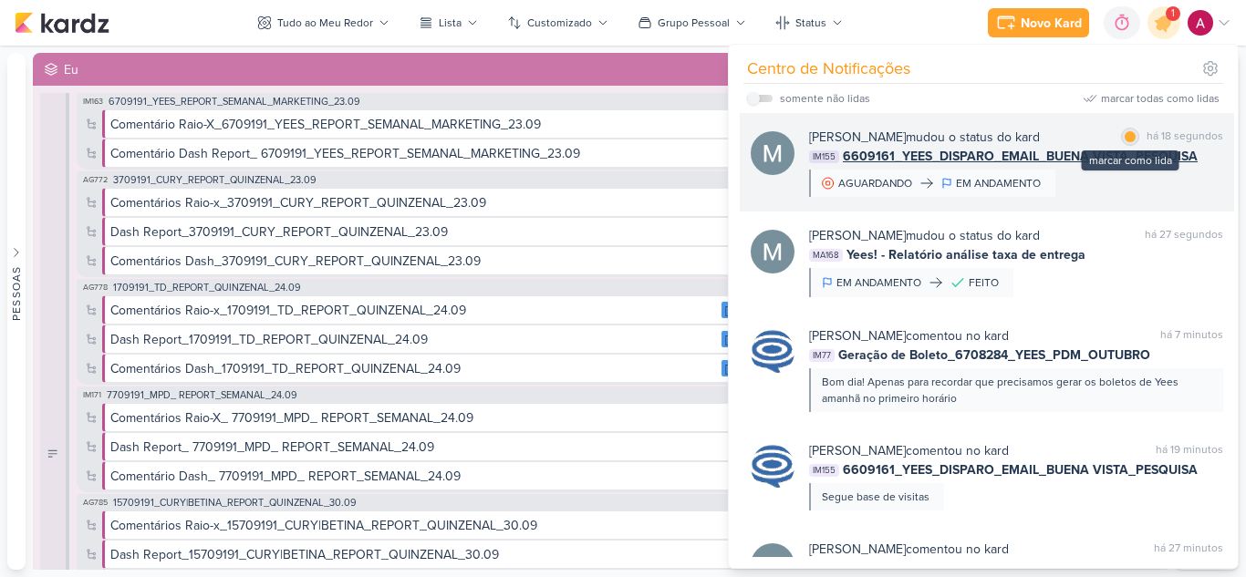
click at [1126, 144] on div "marcar como lida" at bounding box center [1130, 137] width 18 height 18
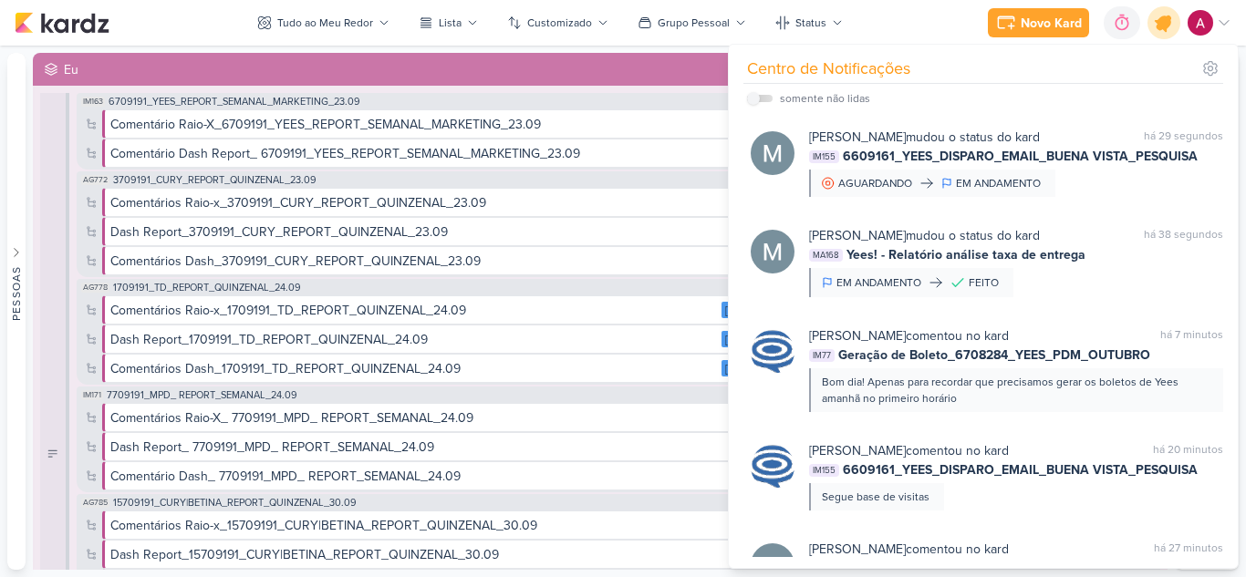
click at [1155, 25] on icon at bounding box center [1163, 22] width 31 height 31
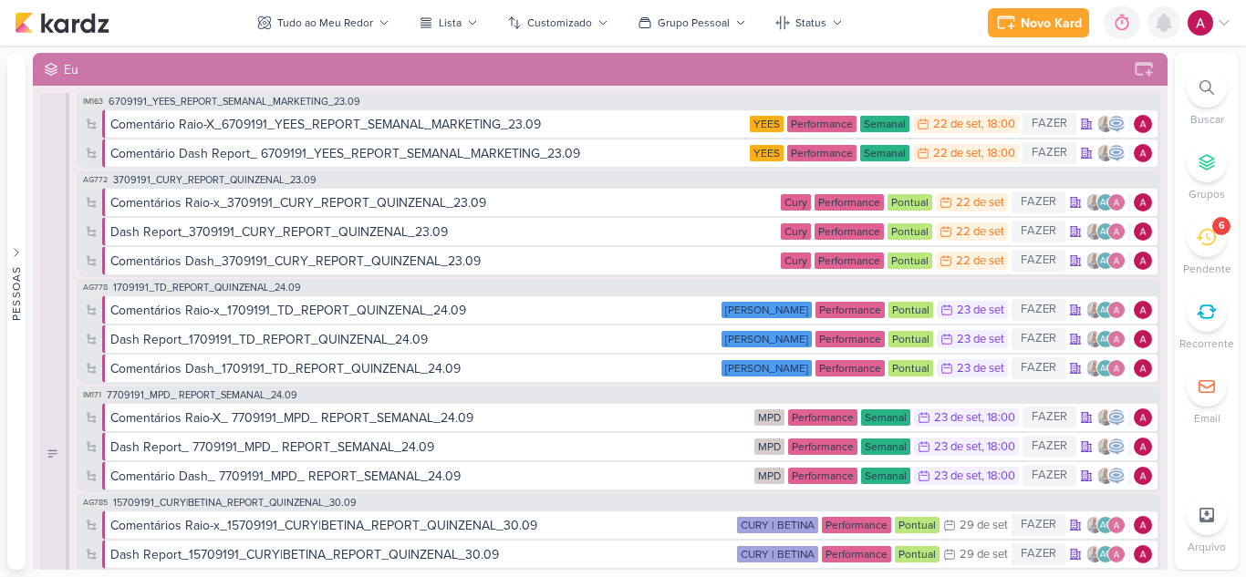
click at [1163, 30] on icon at bounding box center [1164, 23] width 15 height 16
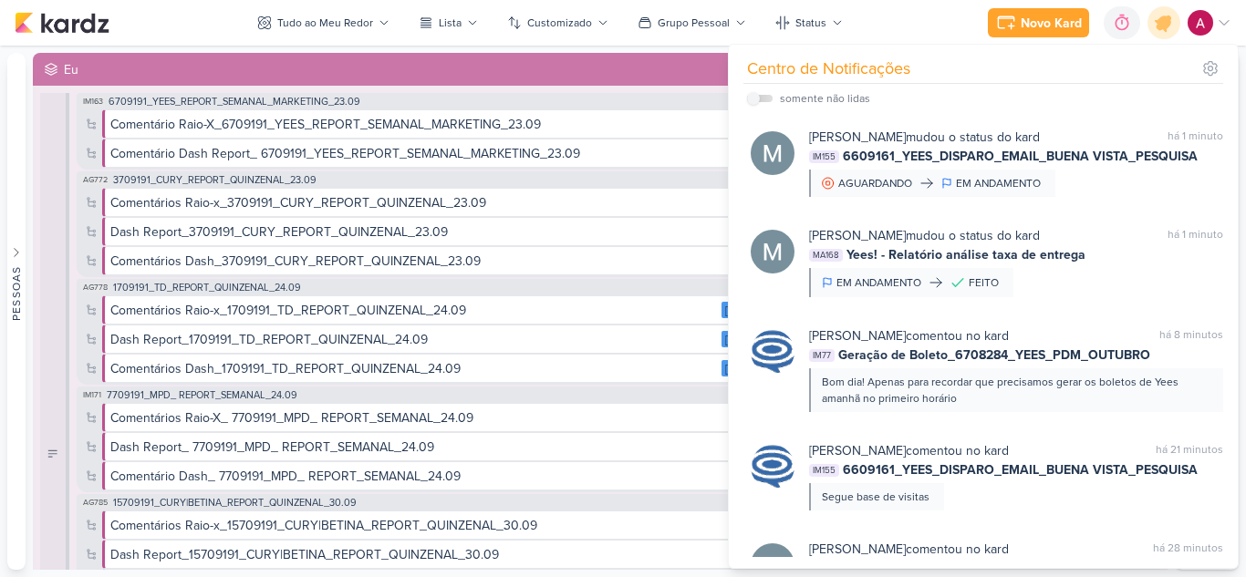
click at [766, 102] on div "somente não lidas" at bounding box center [808, 99] width 123 height 22
click at [763, 99] on label at bounding box center [760, 98] width 26 height 7
click at [760, 99] on input "checkbox" at bounding box center [753, 98] width 13 height 13
checkbox input "true"
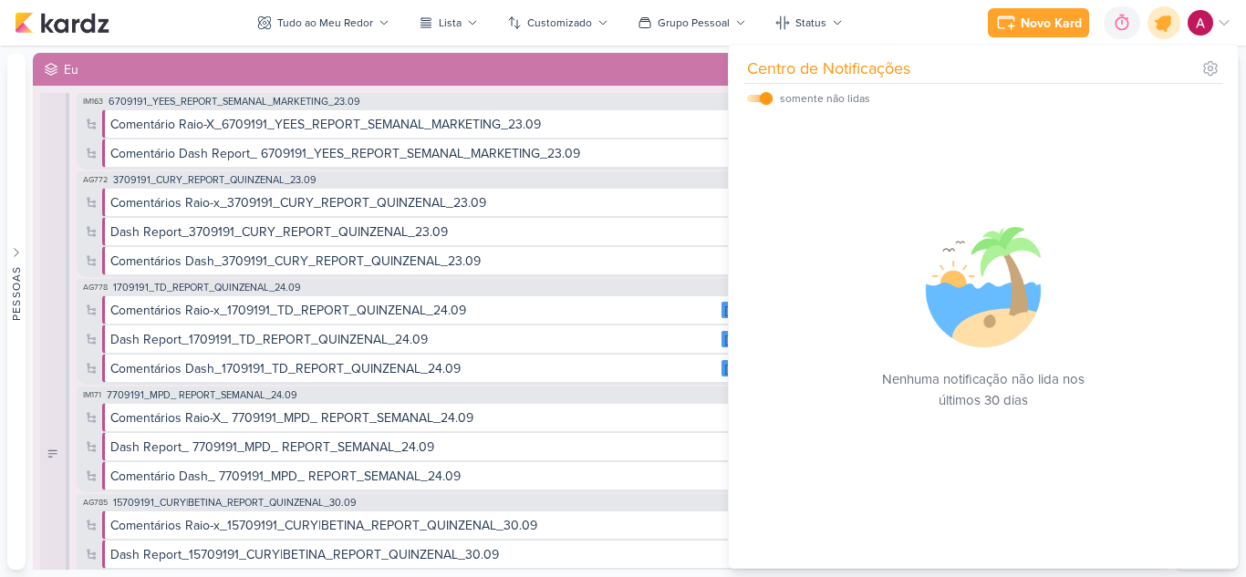
click at [1153, 26] on icon at bounding box center [1163, 22] width 31 height 31
